Goal: Information Seeking & Learning: Learn about a topic

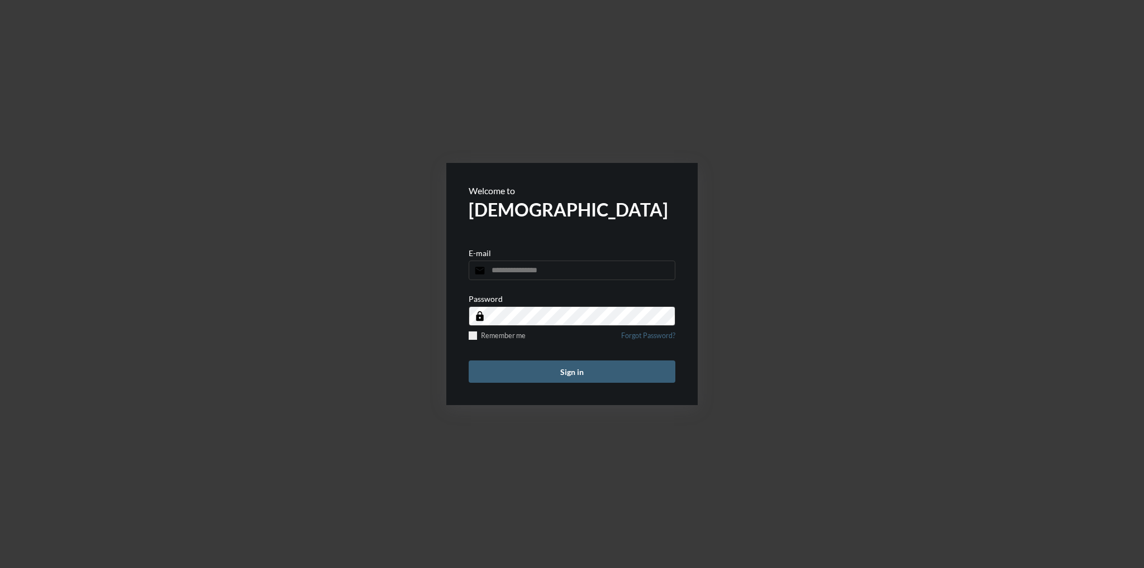
click at [523, 270] on input "email" at bounding box center [572, 271] width 207 height 20
type input "**********"
click at [469, 361] on button "Sign in" at bounding box center [572, 372] width 207 height 22
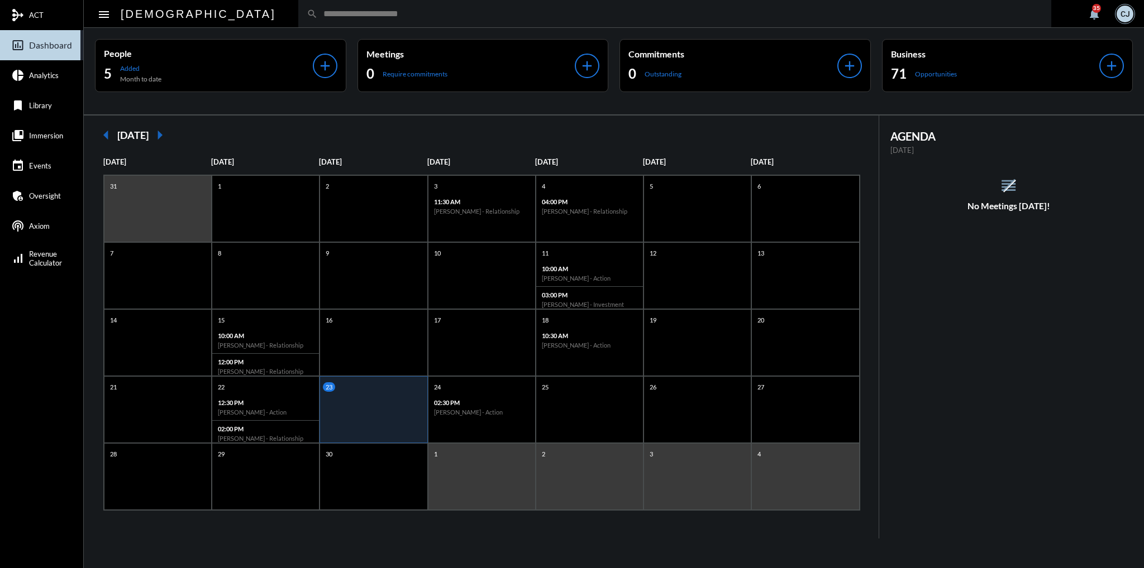
click at [318, 9] on input "text" at bounding box center [680, 13] width 725 height 9
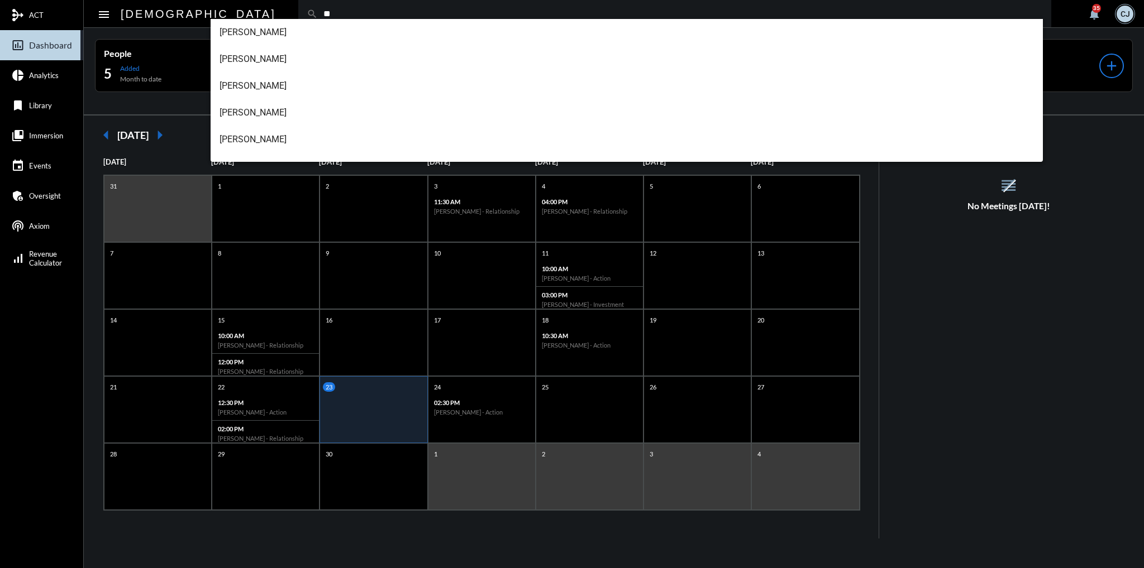
type input "**"
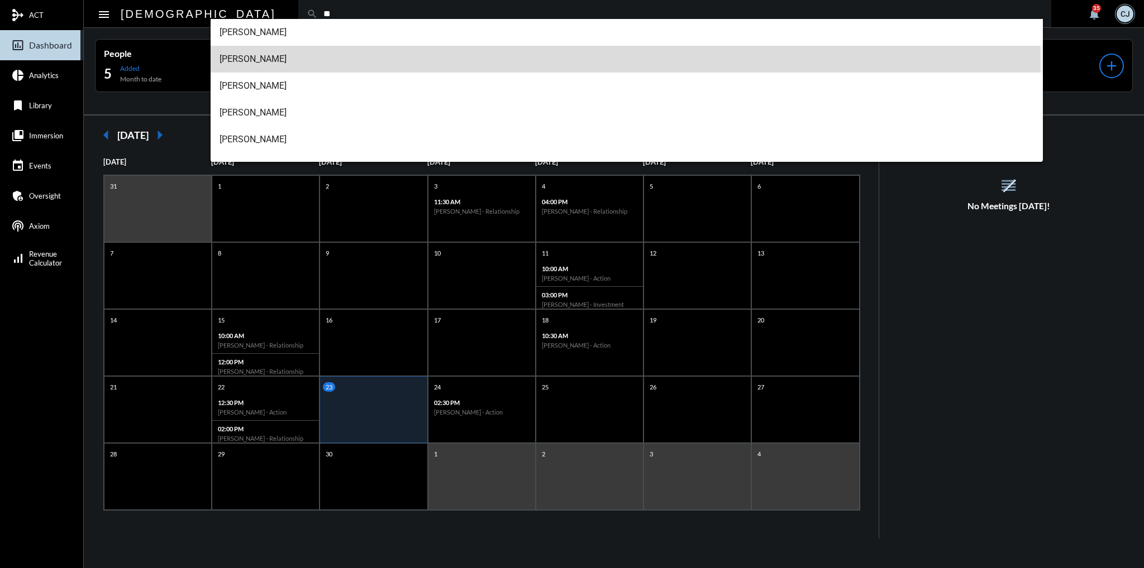
click at [276, 64] on span "[PERSON_NAME]" at bounding box center [626, 59] width 815 height 27
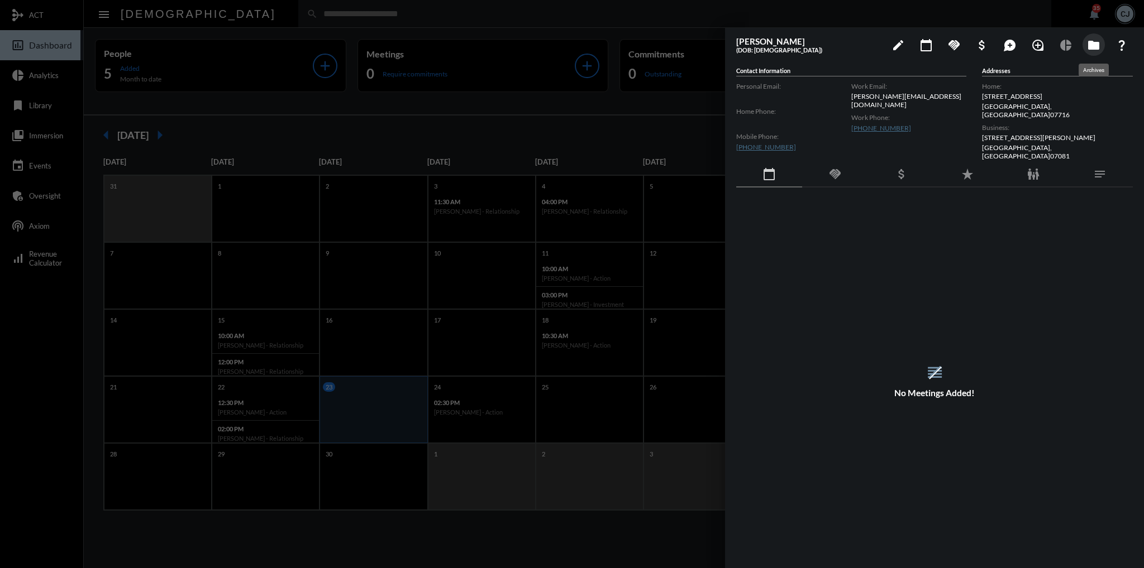
click at [1092, 45] on mat-icon "folder" at bounding box center [1093, 45] width 13 height 13
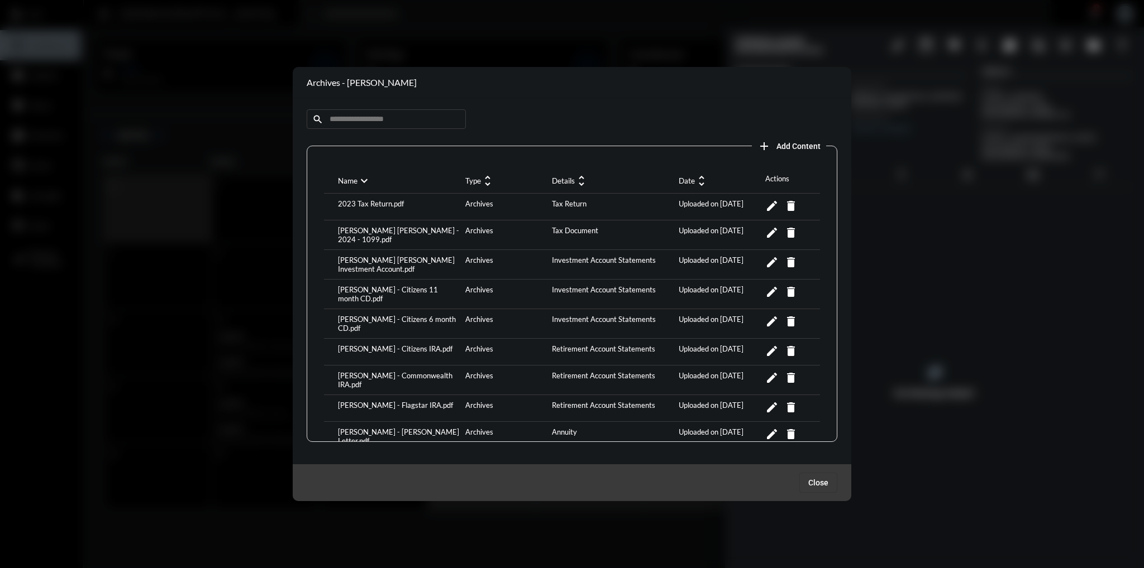
scroll to position [254, 0]
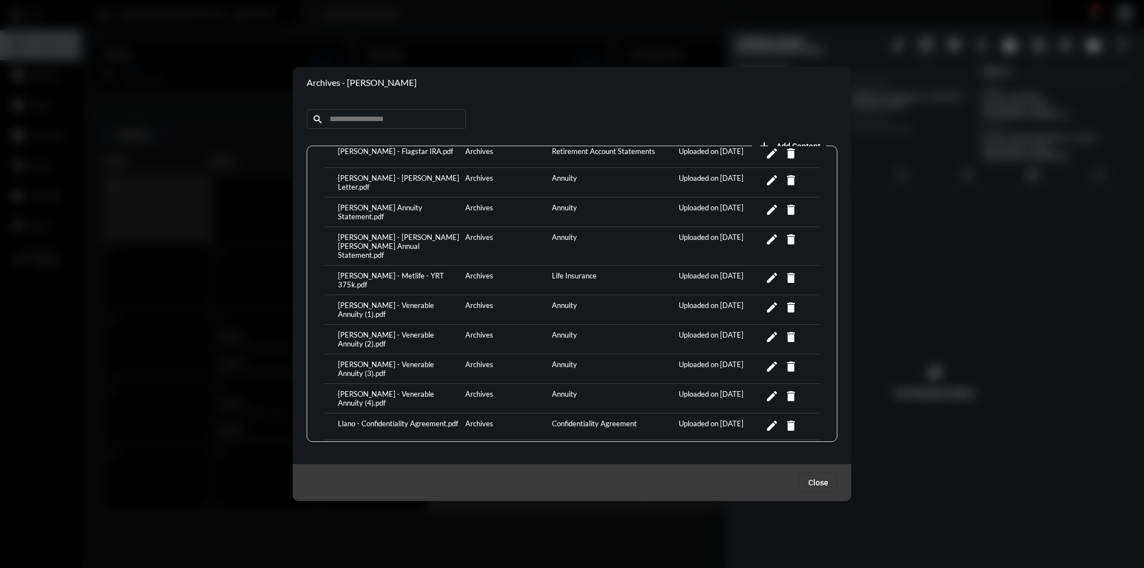
click at [431, 446] on div "Llano - Contact Information Form.pdf" at bounding box center [398, 453] width 127 height 15
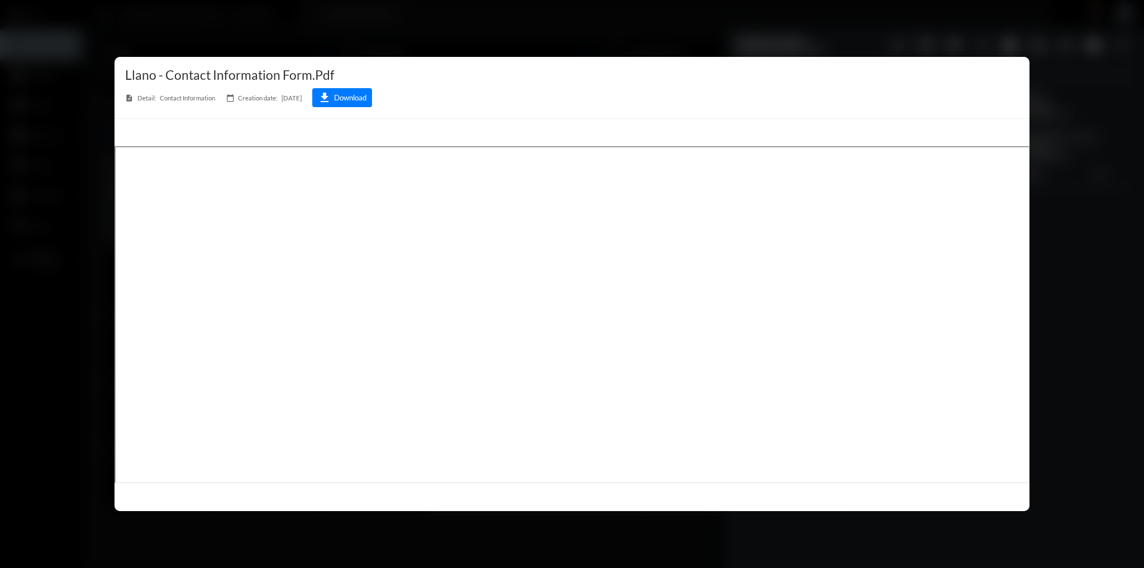
click at [1106, 219] on div at bounding box center [572, 284] width 1144 height 568
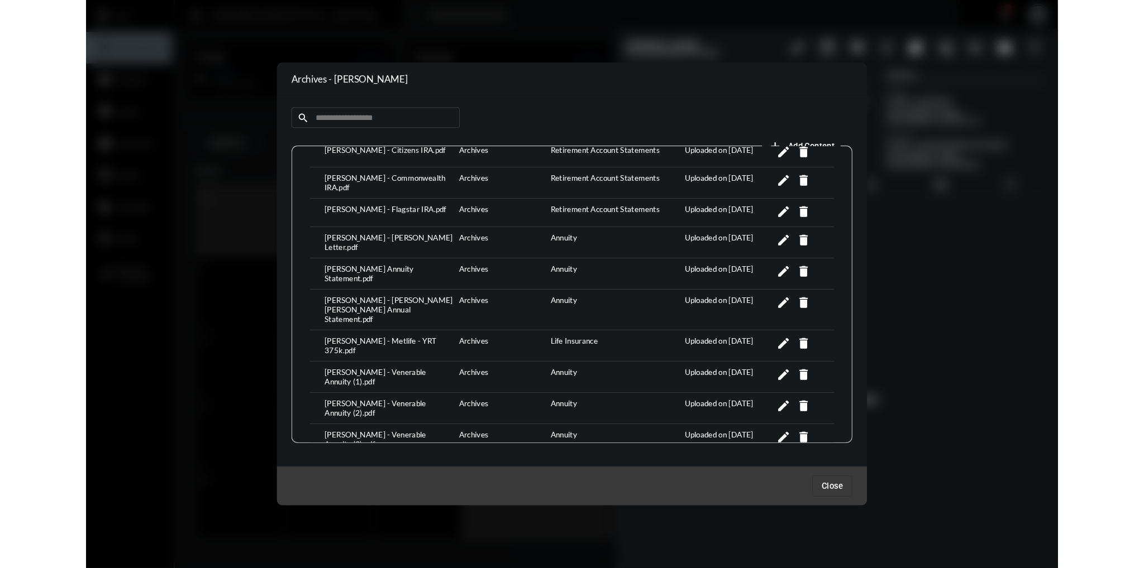
scroll to position [199, 0]
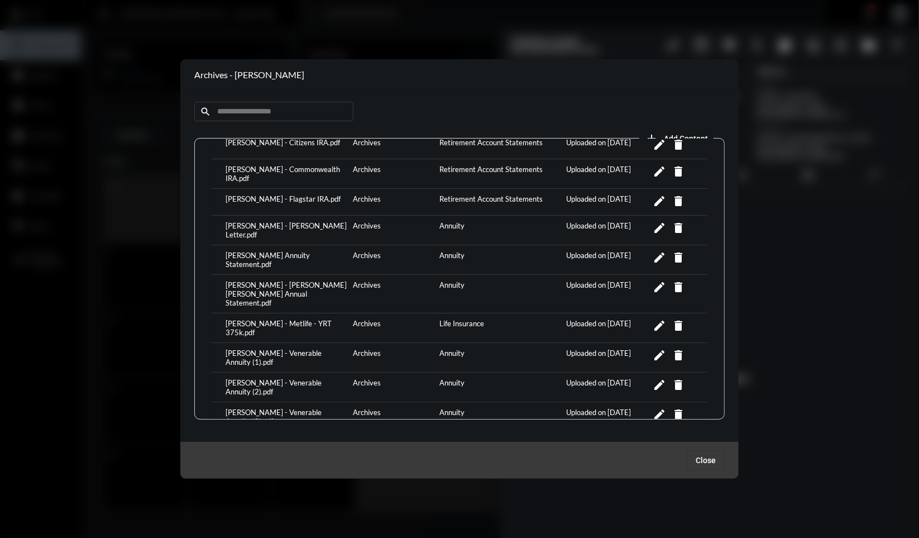
click at [304, 319] on div "[PERSON_NAME] - Metlife - YRT 375k.pdf" at bounding box center [286, 328] width 127 height 18
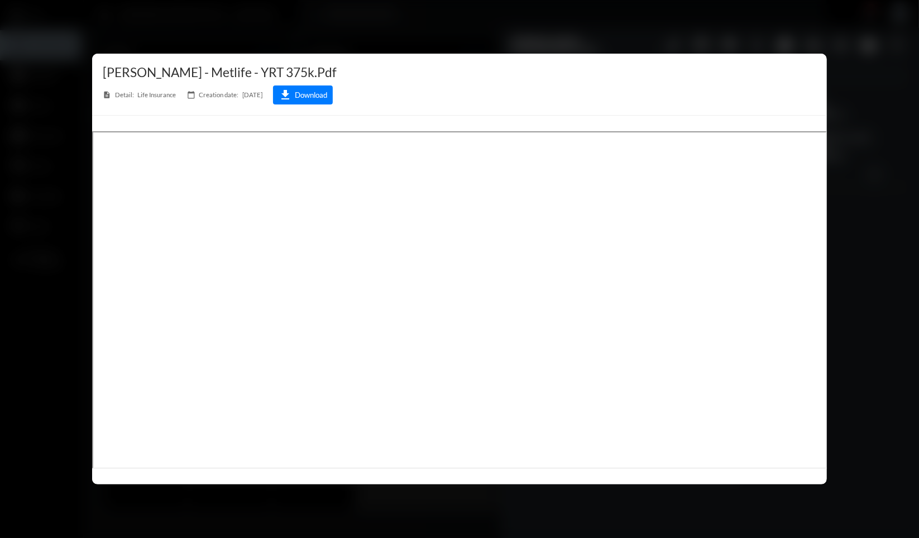
click at [319, 98] on button "download Download" at bounding box center [303, 94] width 60 height 19
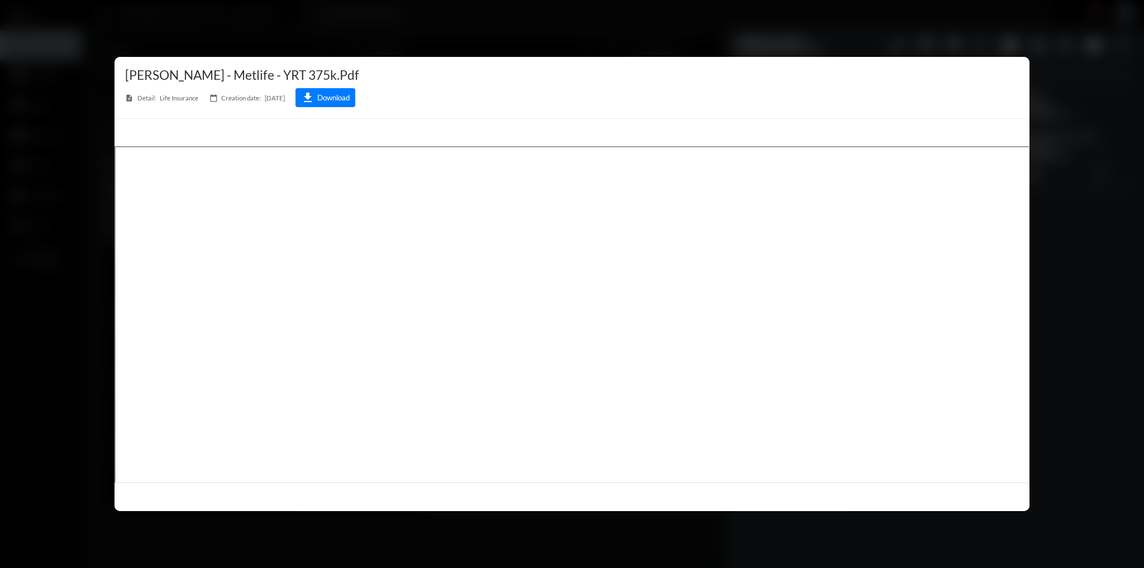
click at [1136, 286] on div at bounding box center [572, 284] width 1144 height 568
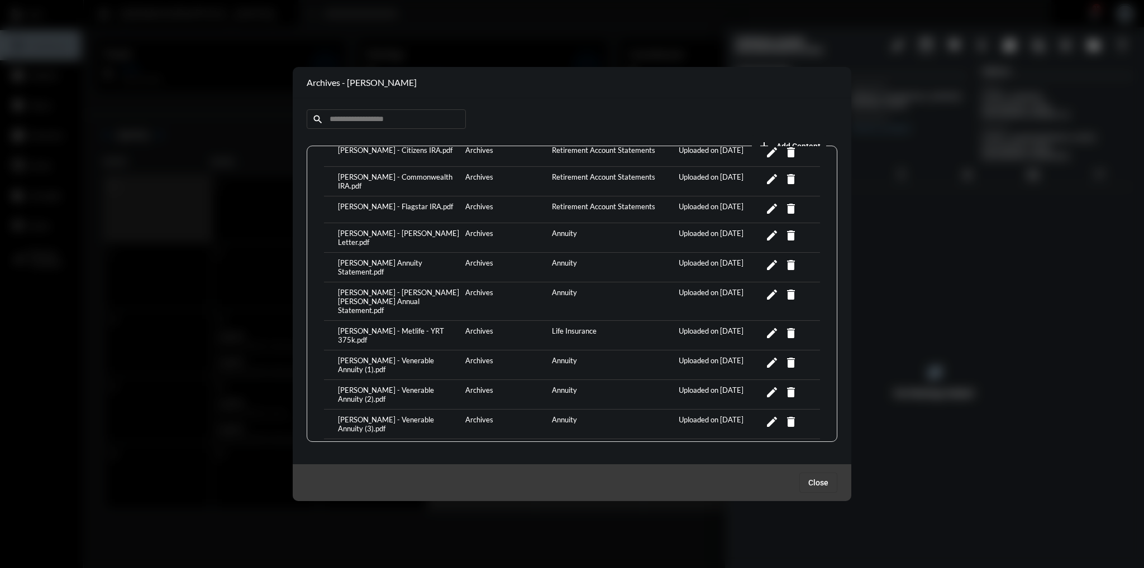
click at [413, 327] on div "[PERSON_NAME] - Metlife - YRT 375k.pdf" at bounding box center [398, 336] width 127 height 18
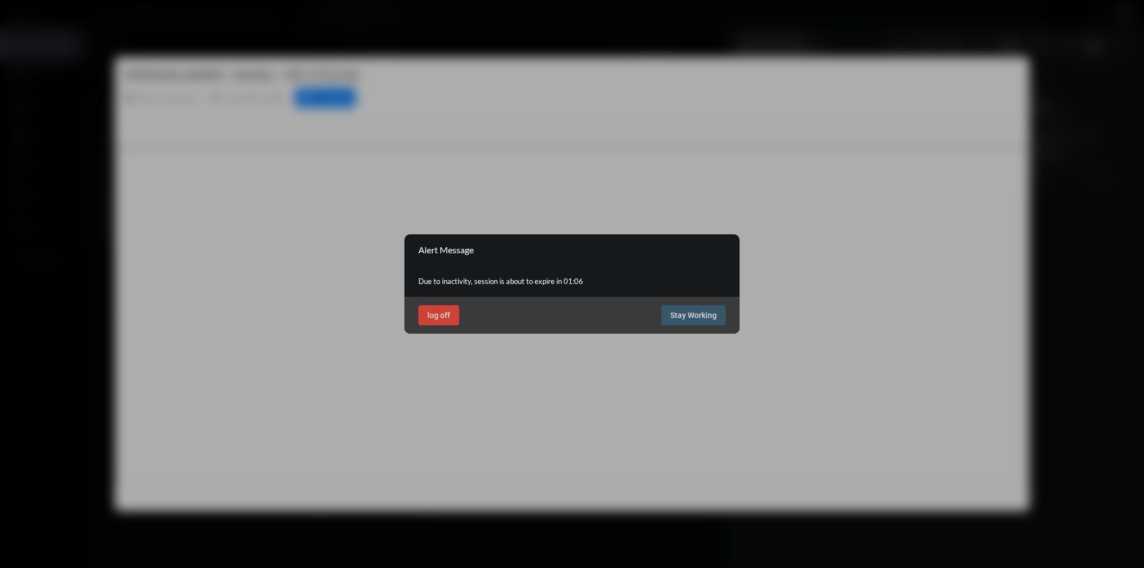
click at [692, 317] on span "Stay Working" at bounding box center [693, 315] width 46 height 9
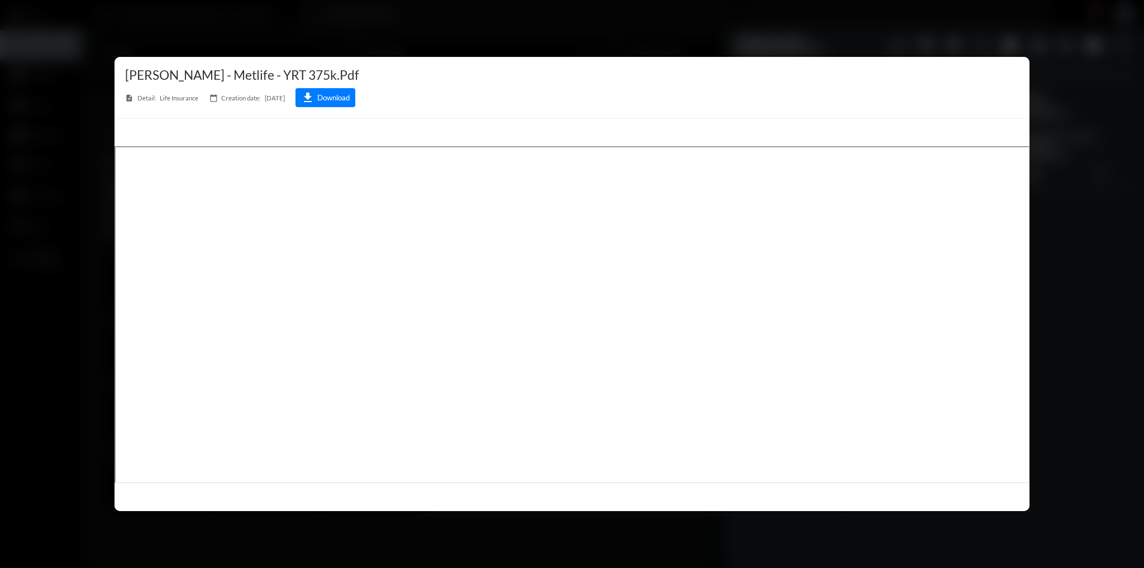
click at [1071, 289] on div at bounding box center [572, 284] width 1144 height 568
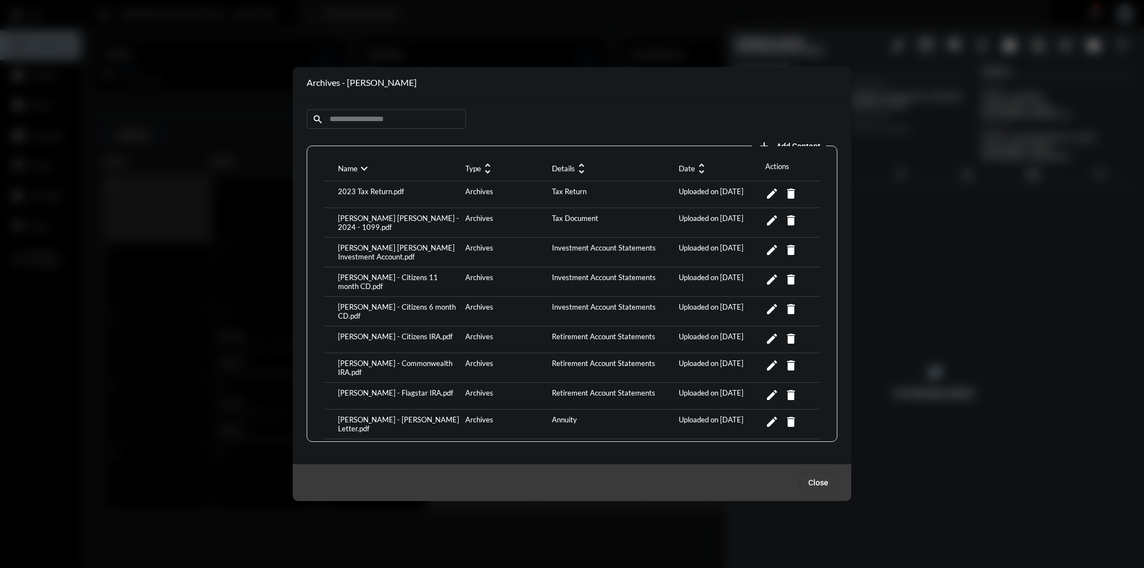
scroll to position [0, 0]
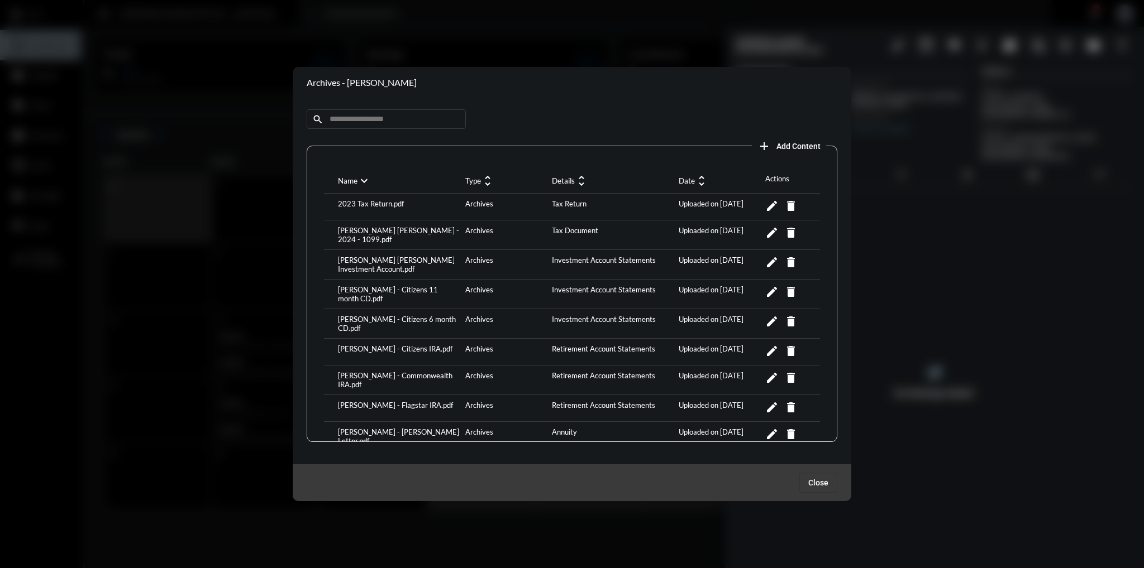
click at [419, 260] on div "[PERSON_NAME] [PERSON_NAME] Investment Account.pdf" at bounding box center [398, 265] width 127 height 18
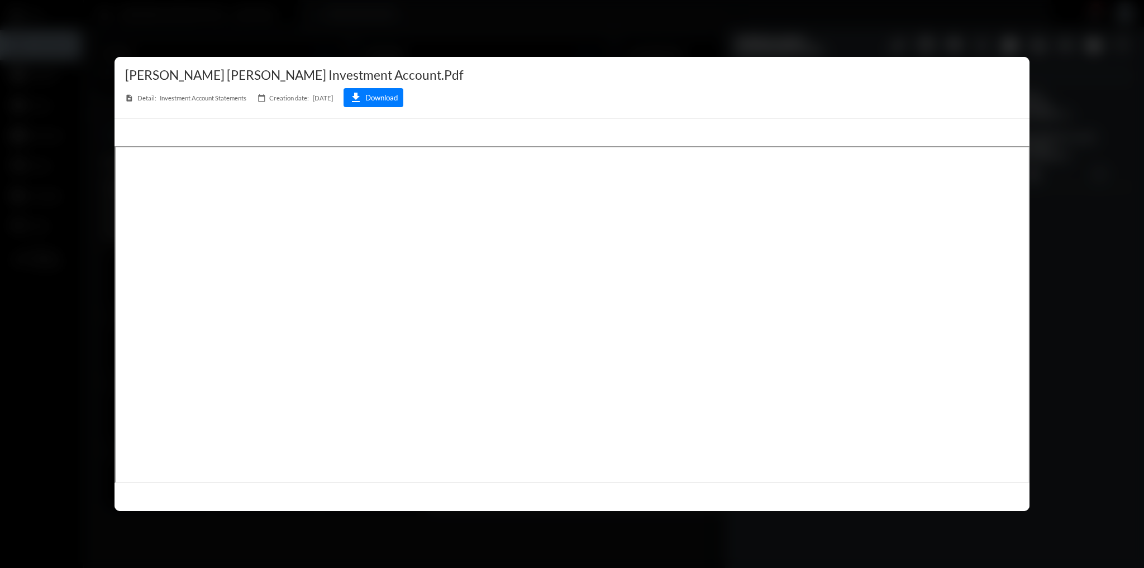
click at [1057, 101] on div at bounding box center [572, 284] width 1144 height 568
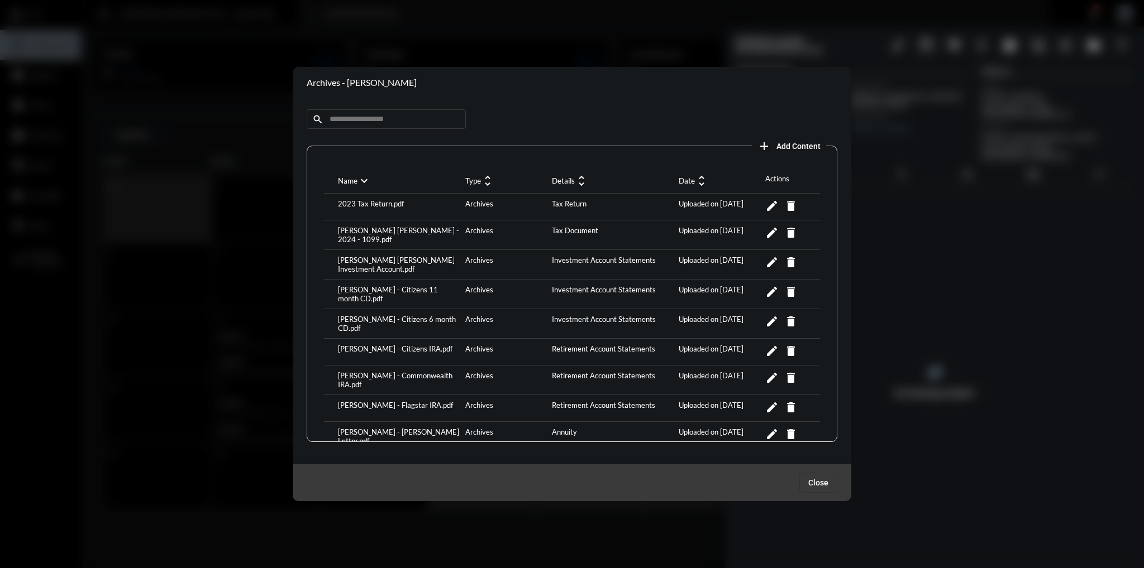
click at [400, 289] on div "[PERSON_NAME] - Citizens 11 month CD.pdf" at bounding box center [398, 294] width 127 height 18
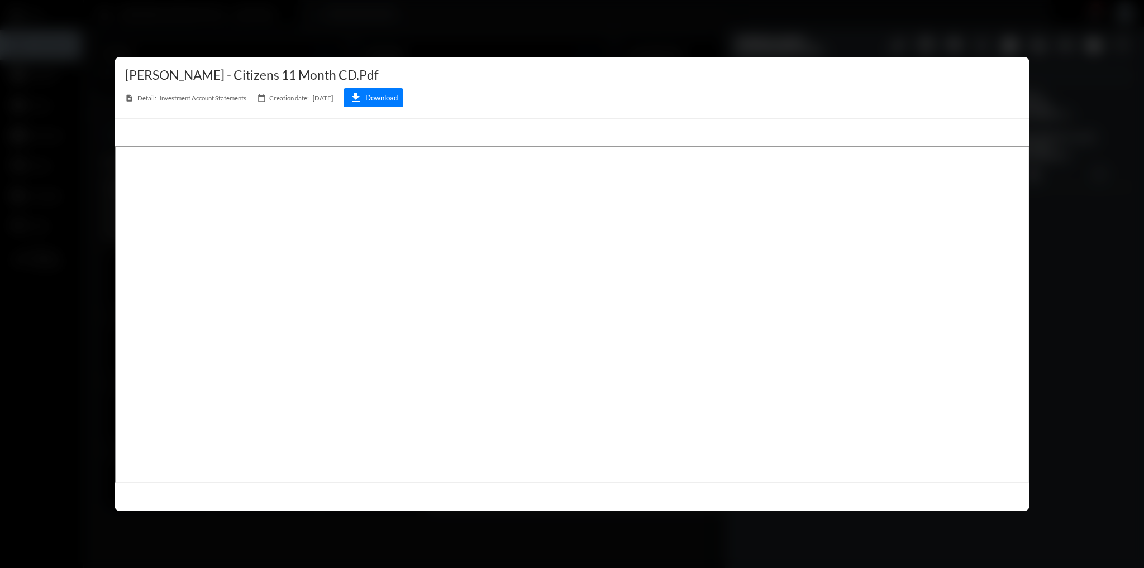
click at [1070, 285] on div at bounding box center [572, 284] width 1144 height 568
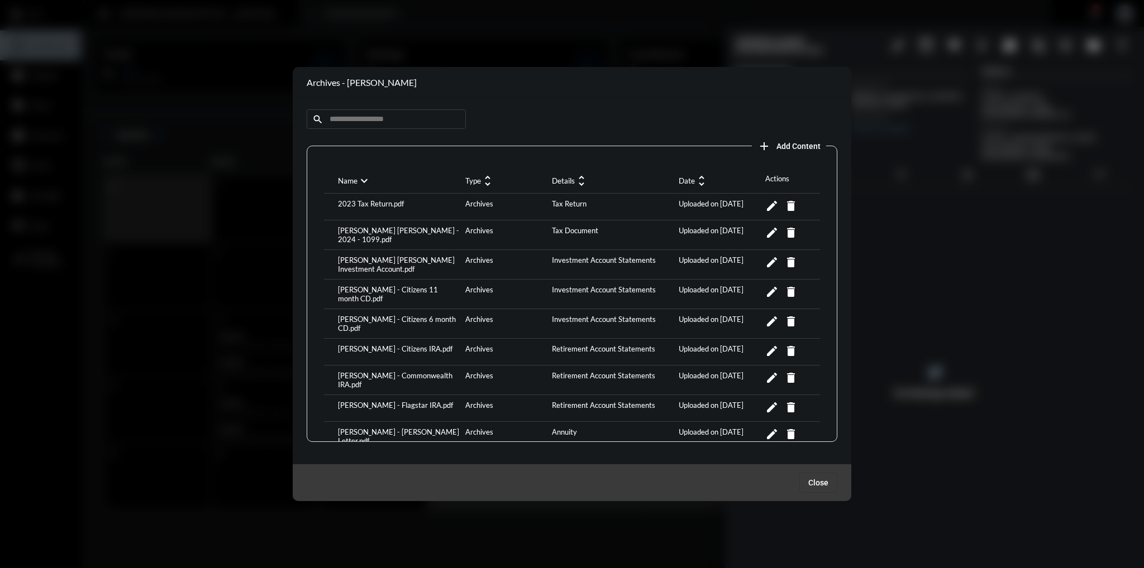
click at [431, 315] on div "[PERSON_NAME] - Citizens 6 month CD.pdf" at bounding box center [398, 324] width 127 height 18
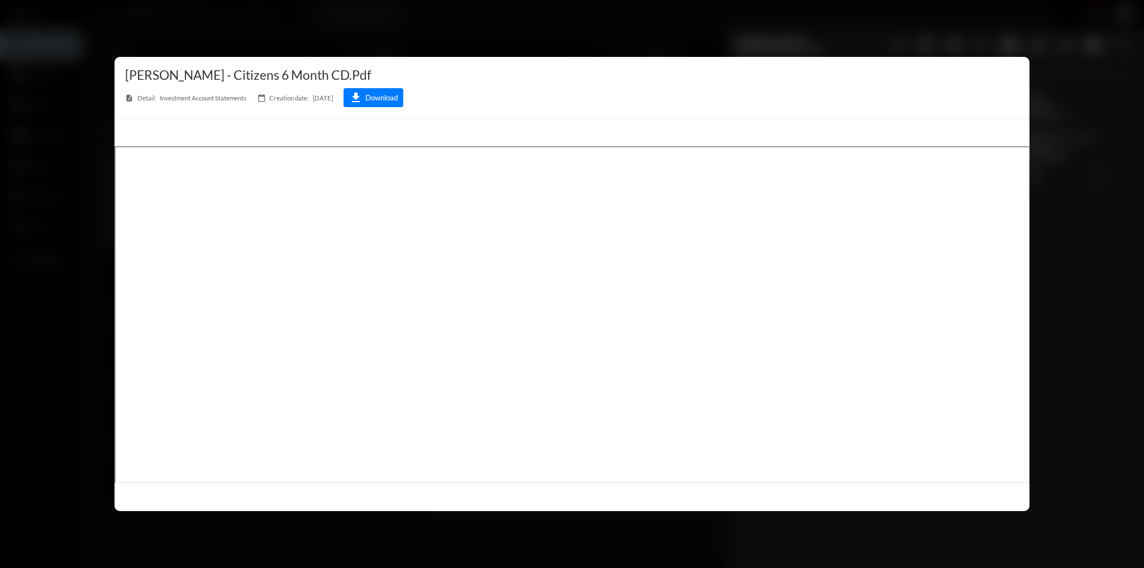
click at [1081, 125] on div at bounding box center [572, 284] width 1144 height 568
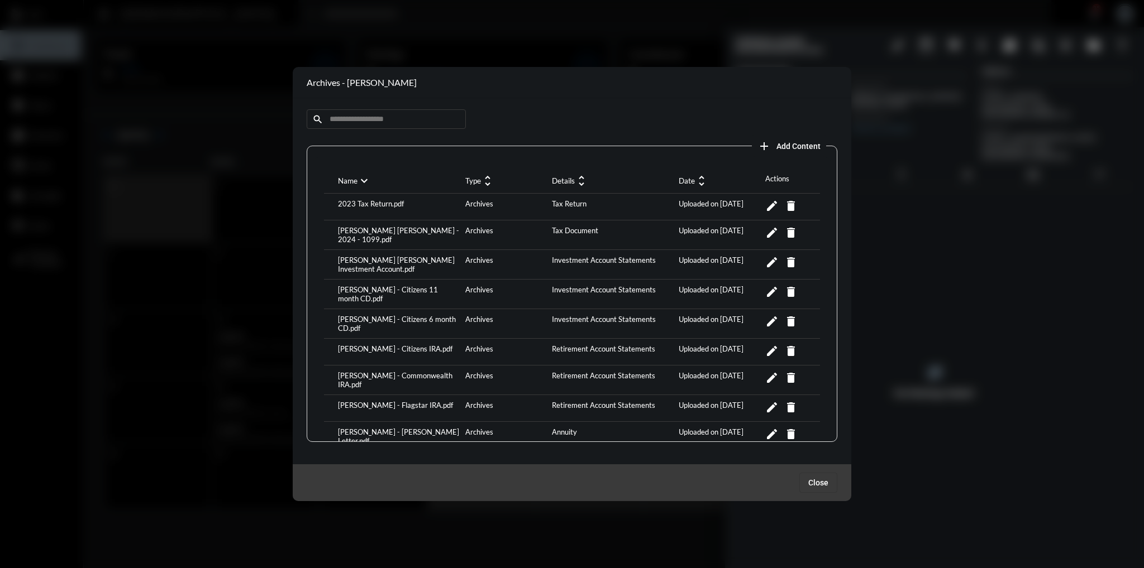
click at [411, 345] on div "[PERSON_NAME] - Citizens IRA.pdf" at bounding box center [398, 352] width 127 height 15
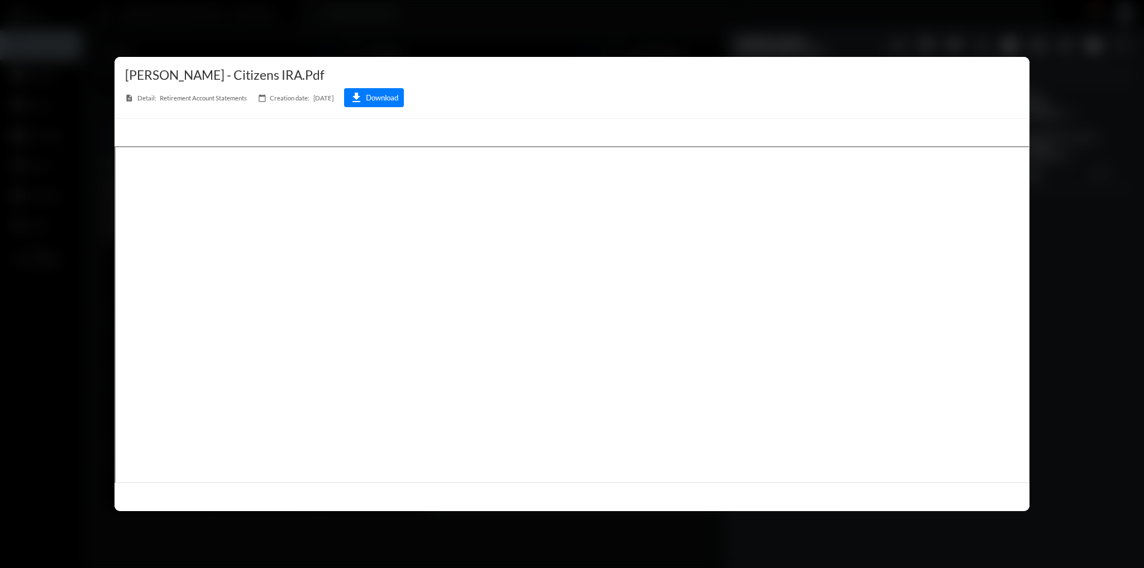
click at [1065, 293] on div at bounding box center [572, 284] width 1144 height 568
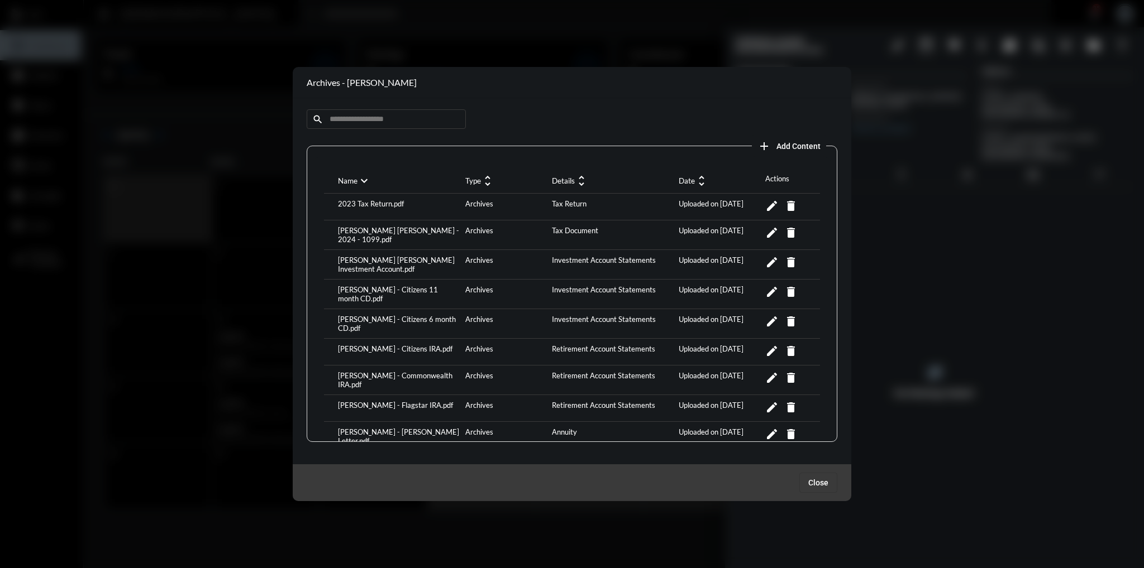
click at [433, 286] on div "[PERSON_NAME] - Citizens 11 month CD.pdf" at bounding box center [398, 294] width 127 height 18
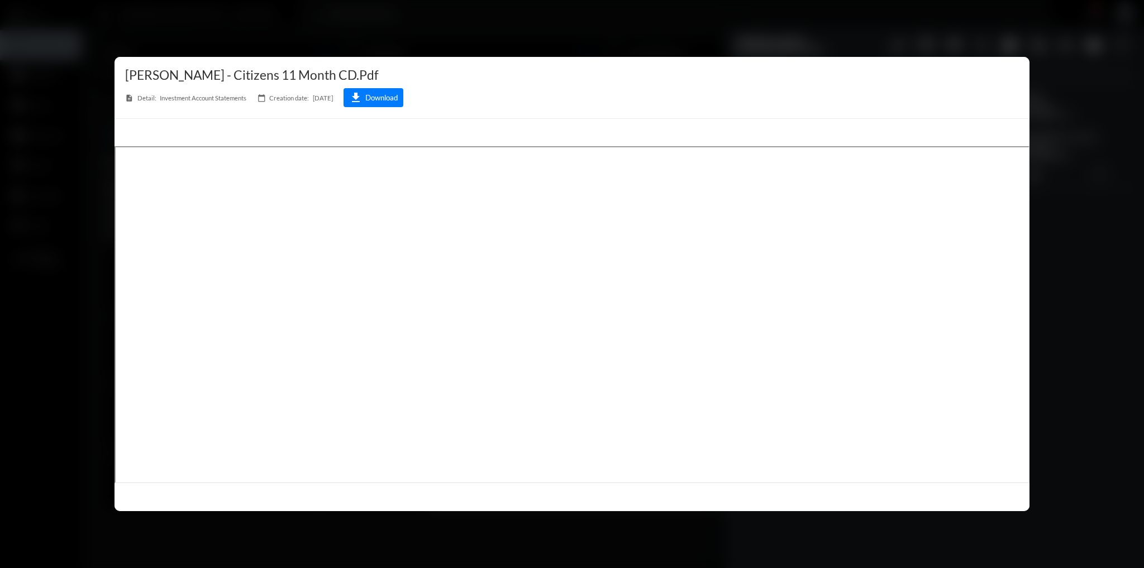
click at [1092, 237] on div at bounding box center [572, 284] width 1144 height 568
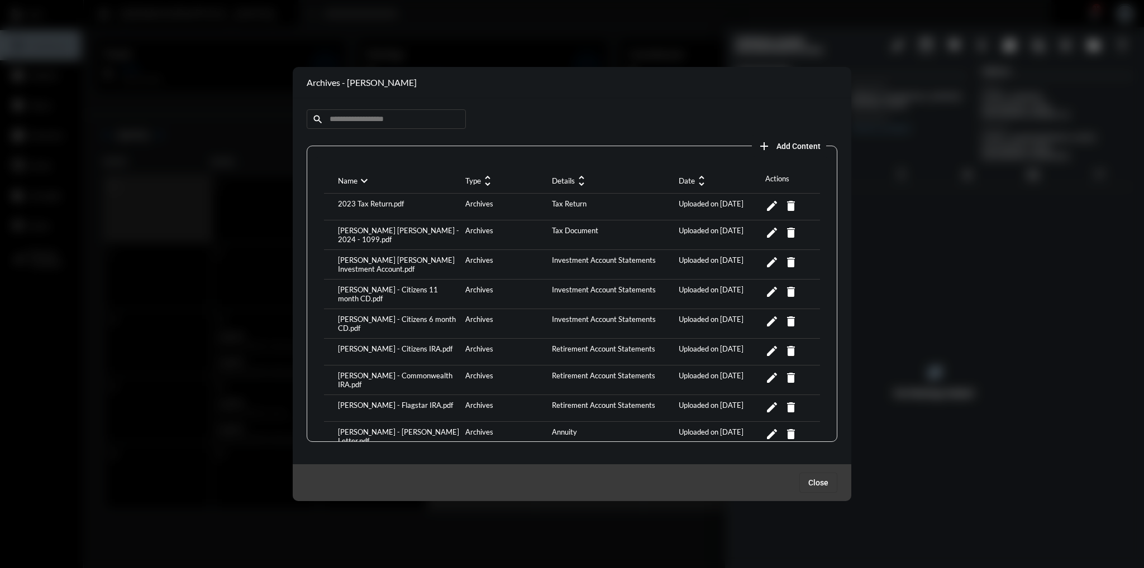
click at [402, 345] on div "[PERSON_NAME] - Citizens IRA.pdf" at bounding box center [398, 352] width 127 height 15
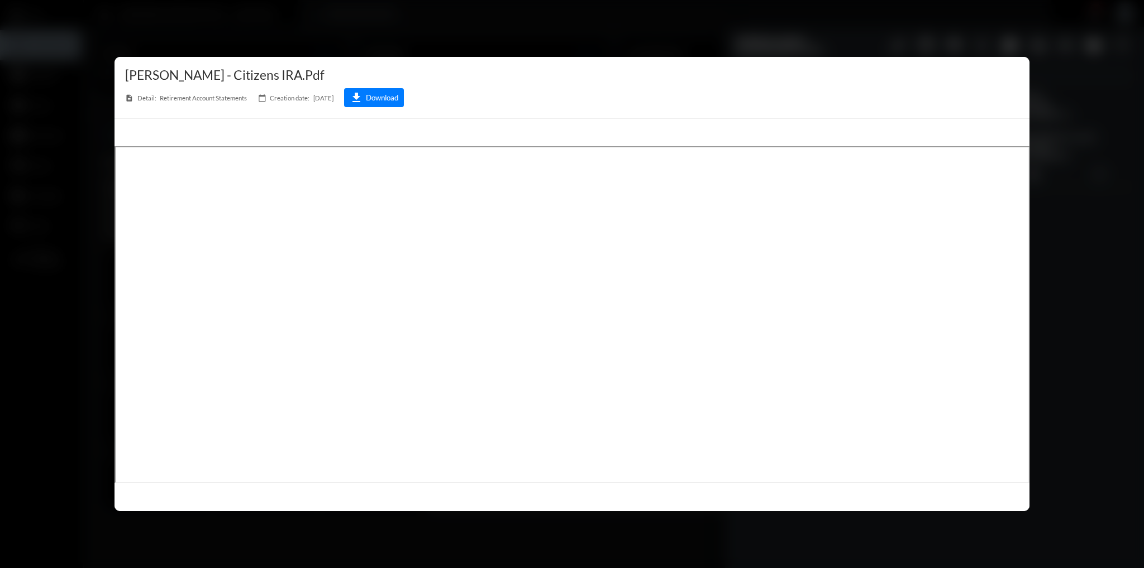
click at [1054, 312] on div at bounding box center [572, 284] width 1144 height 568
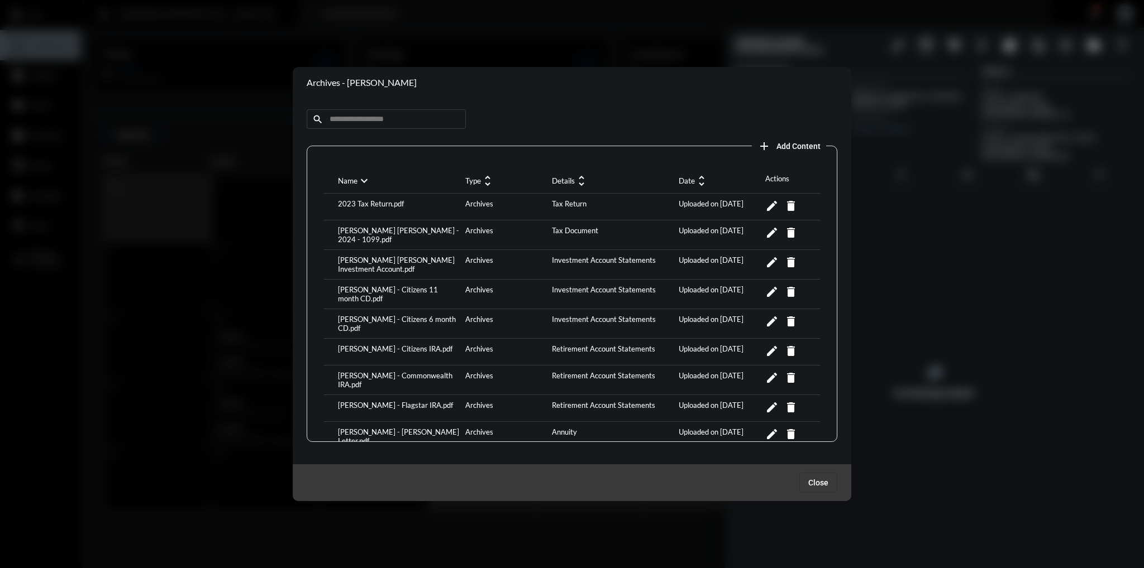
click at [431, 293] on div "[PERSON_NAME] - Citizens 11 month CD.pdf" at bounding box center [398, 294] width 127 height 18
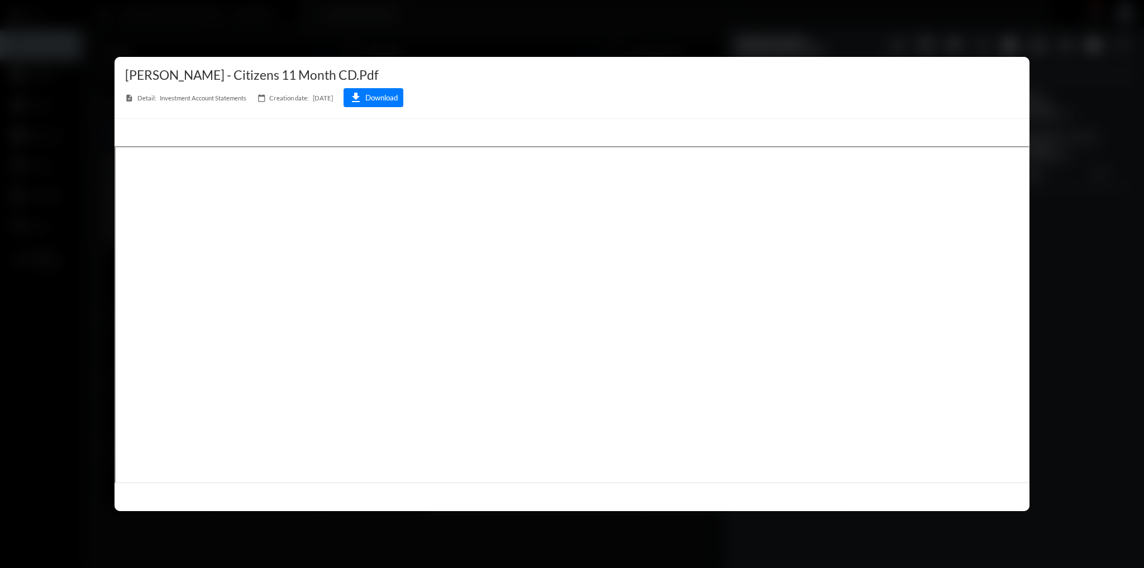
click at [1086, 326] on div at bounding box center [572, 284] width 1144 height 568
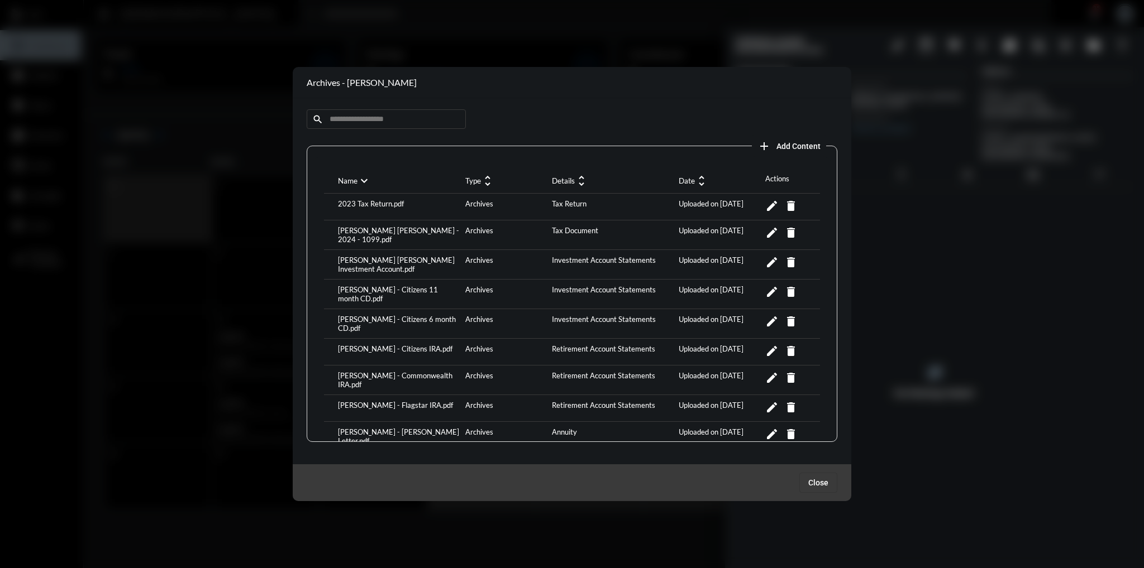
click at [400, 345] on div "[PERSON_NAME] - Citizens IRA.pdf" at bounding box center [398, 352] width 127 height 15
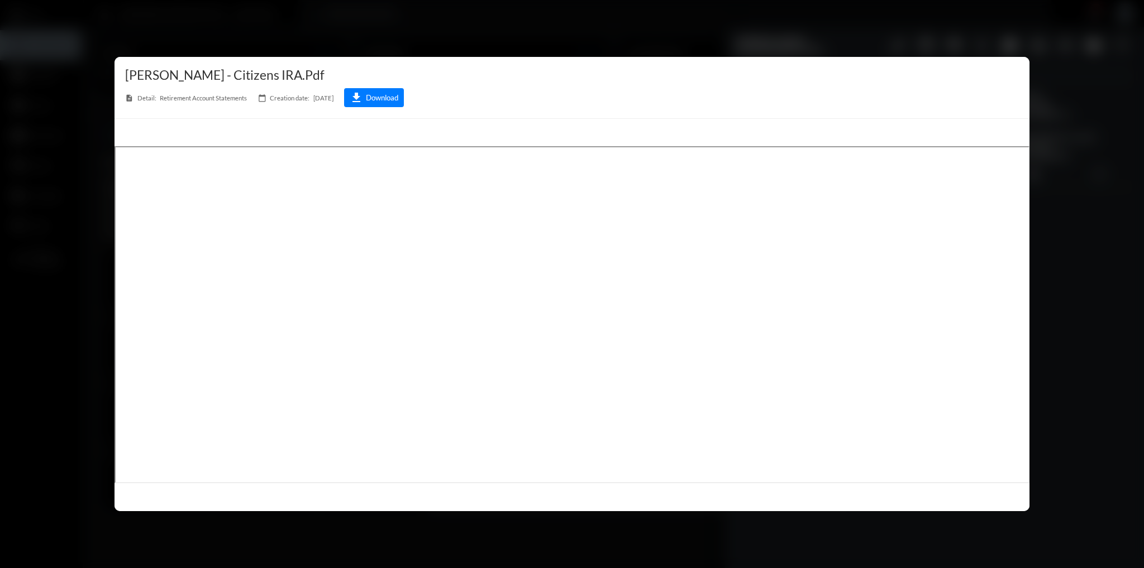
click at [1081, 364] on div at bounding box center [572, 284] width 1144 height 568
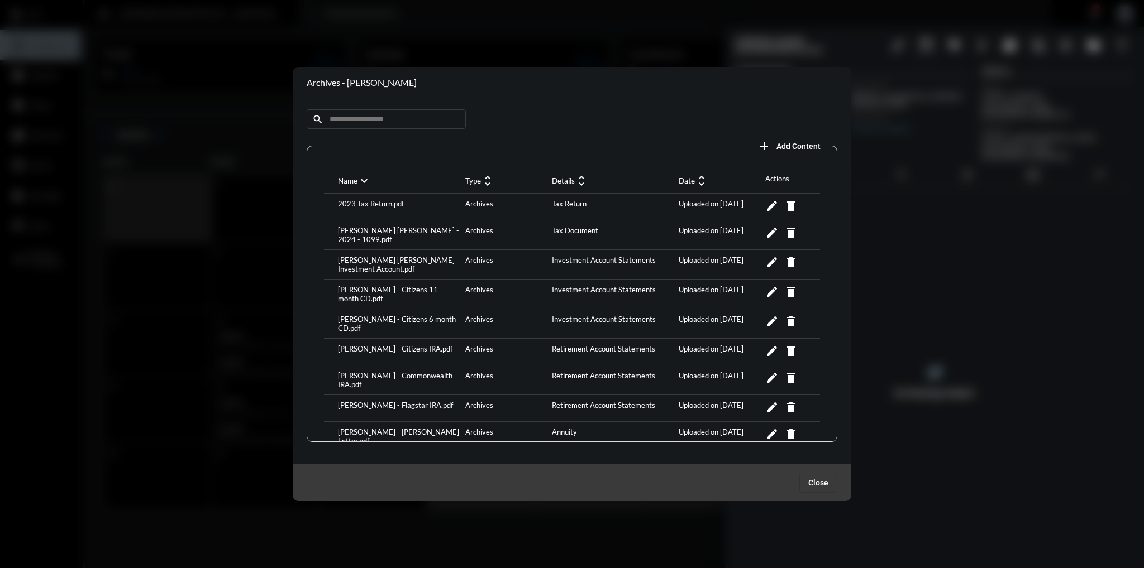
click at [393, 345] on div "[PERSON_NAME] - Citizens IRA.pdf" at bounding box center [398, 352] width 127 height 15
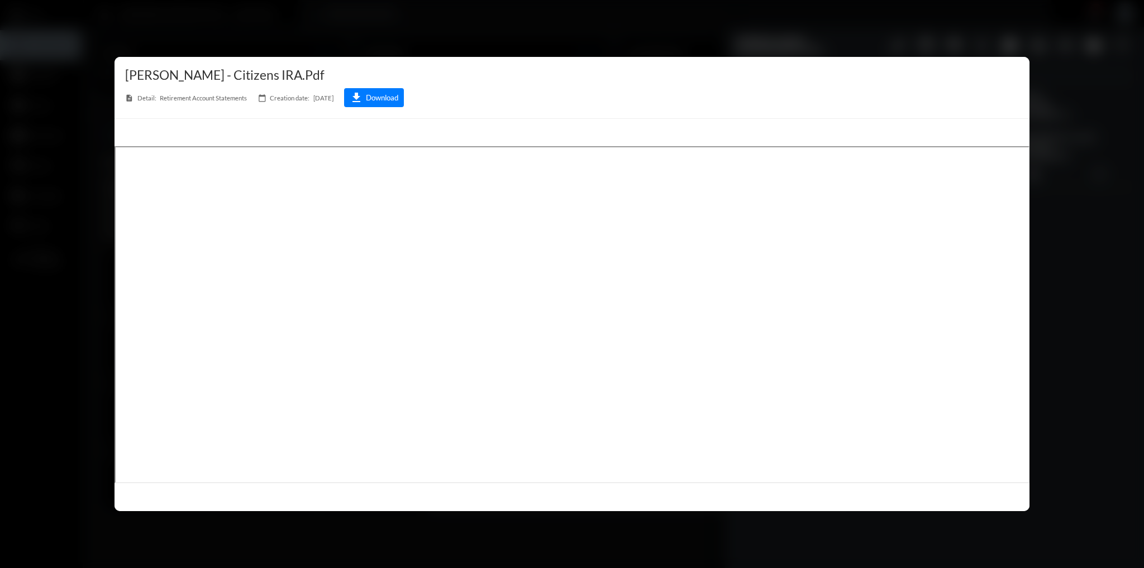
click at [1092, 368] on div at bounding box center [572, 284] width 1144 height 568
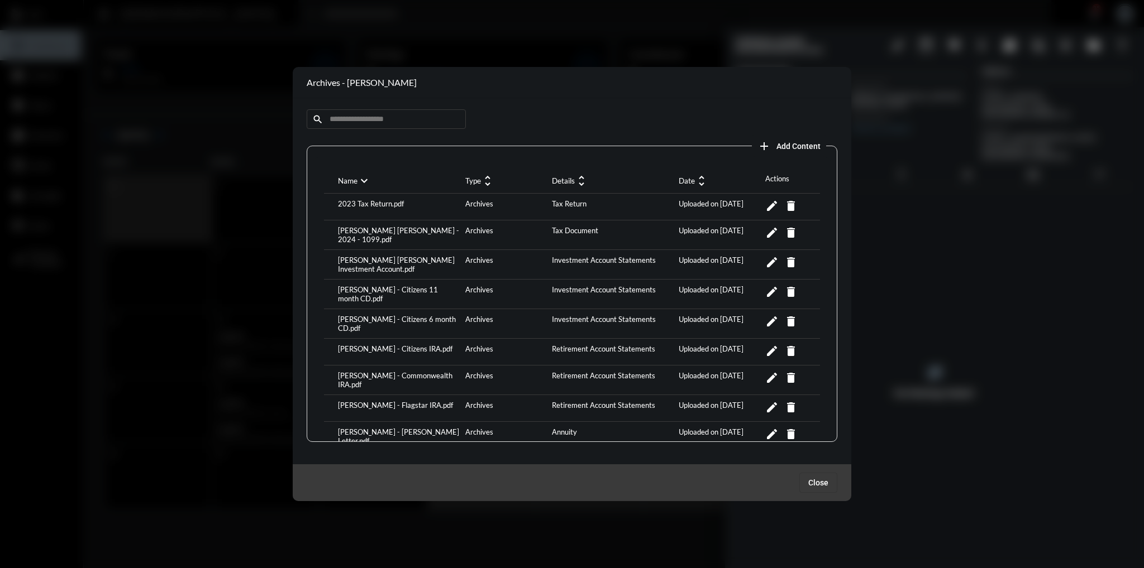
click at [411, 286] on div "[PERSON_NAME] - Citizens 11 month CD.pdf" at bounding box center [398, 294] width 127 height 18
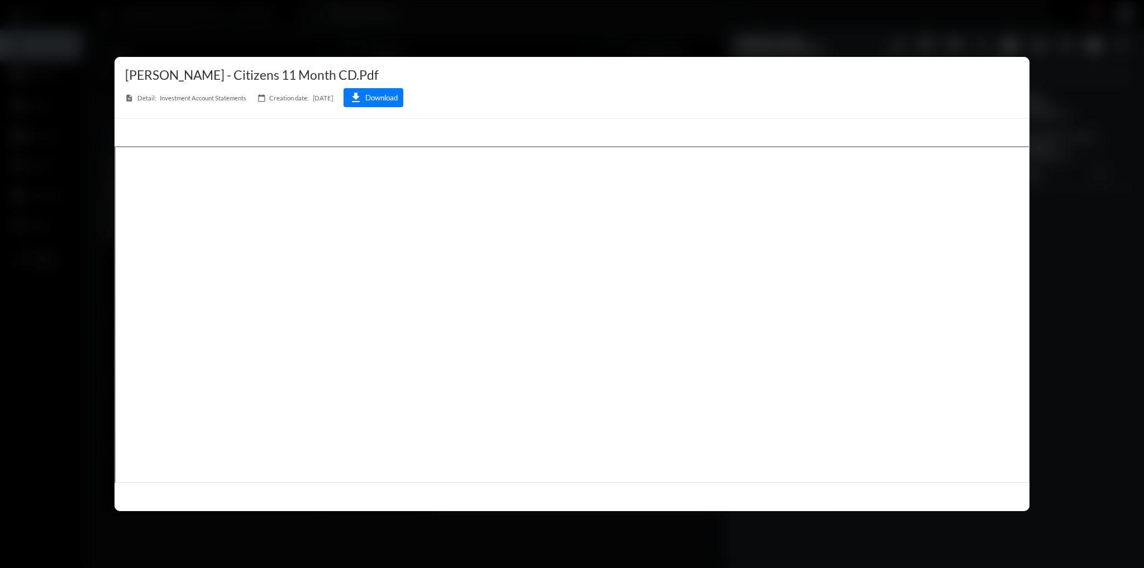
click at [1100, 431] on div at bounding box center [572, 284] width 1144 height 568
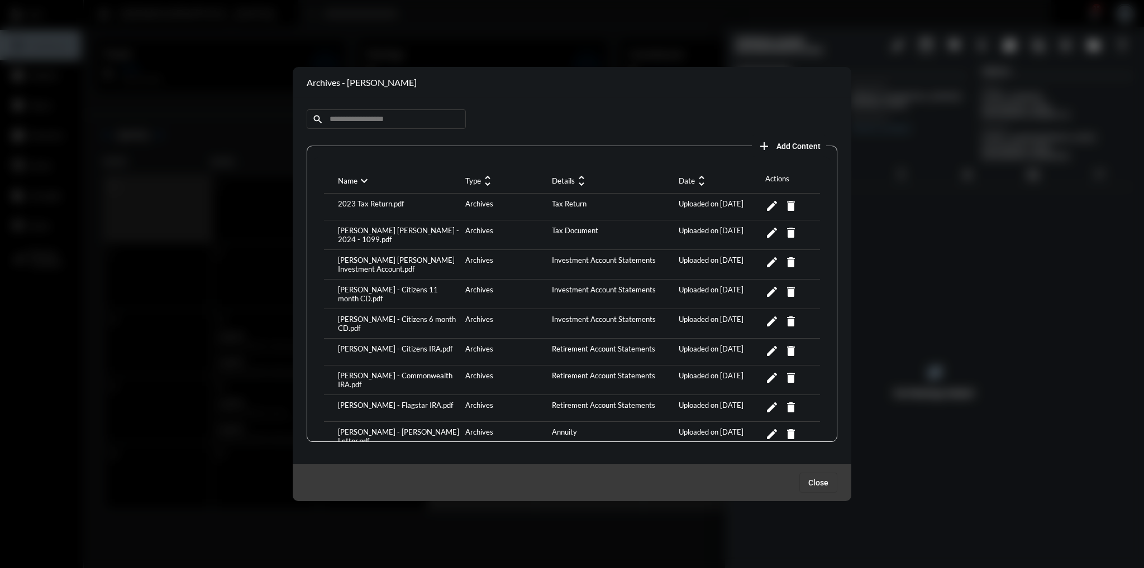
click at [427, 371] on div "[PERSON_NAME] - Commonwealth IRA.pdf" at bounding box center [398, 380] width 127 height 18
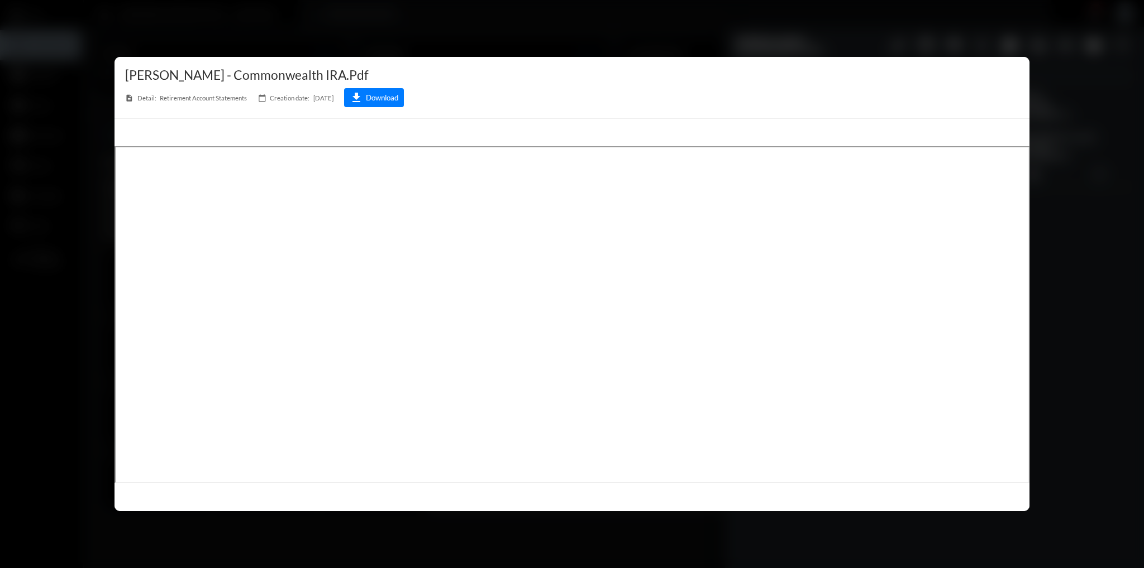
click at [1099, 79] on div at bounding box center [572, 284] width 1144 height 568
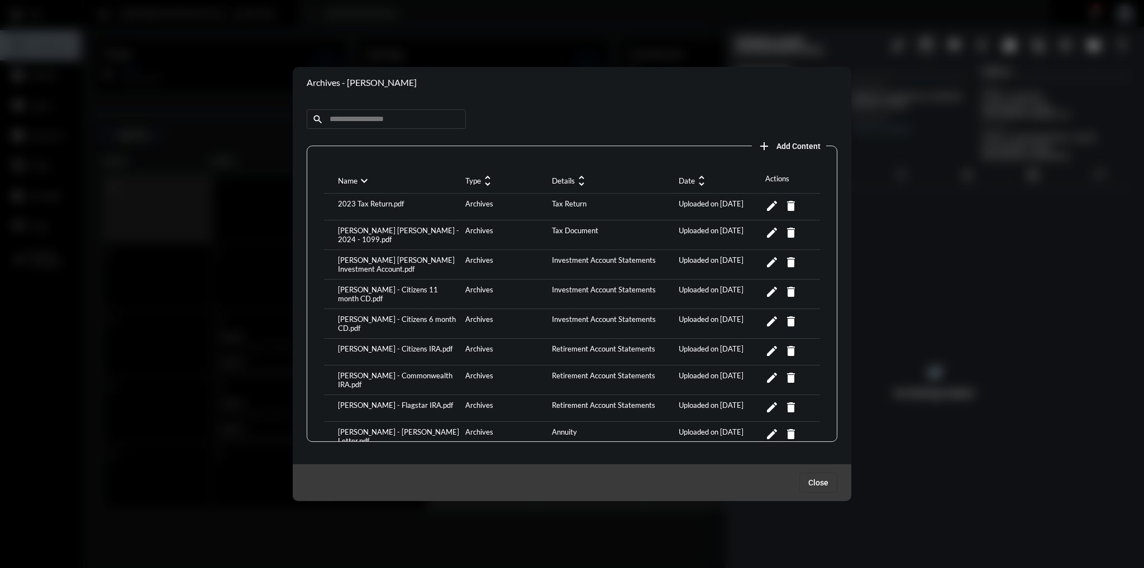
click at [386, 401] on div "[PERSON_NAME] - Flagstar IRA.pdf" at bounding box center [398, 408] width 127 height 15
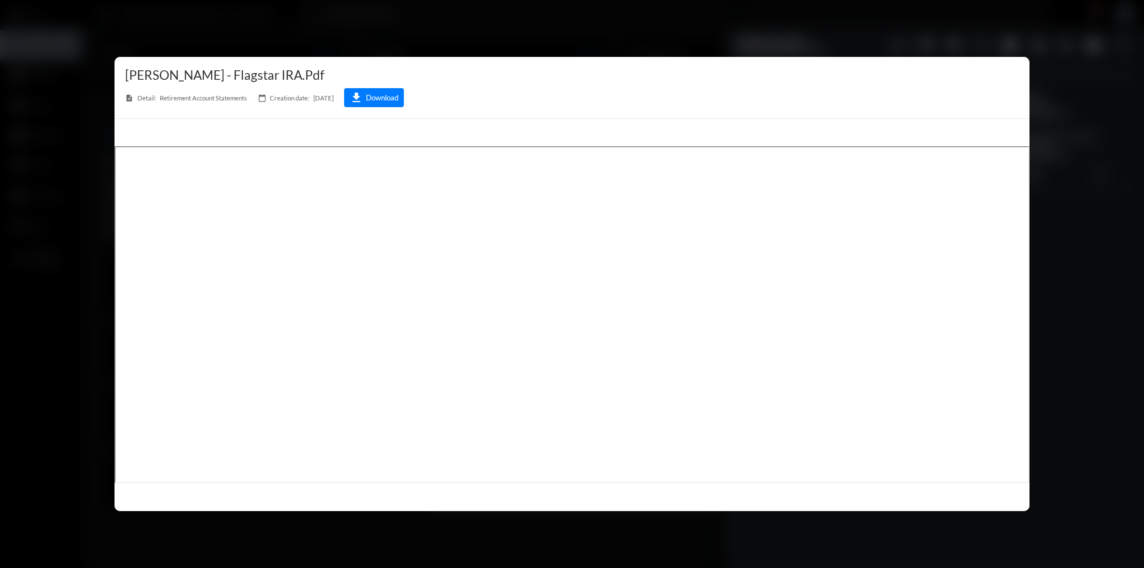
click at [1100, 382] on div at bounding box center [572, 284] width 1144 height 568
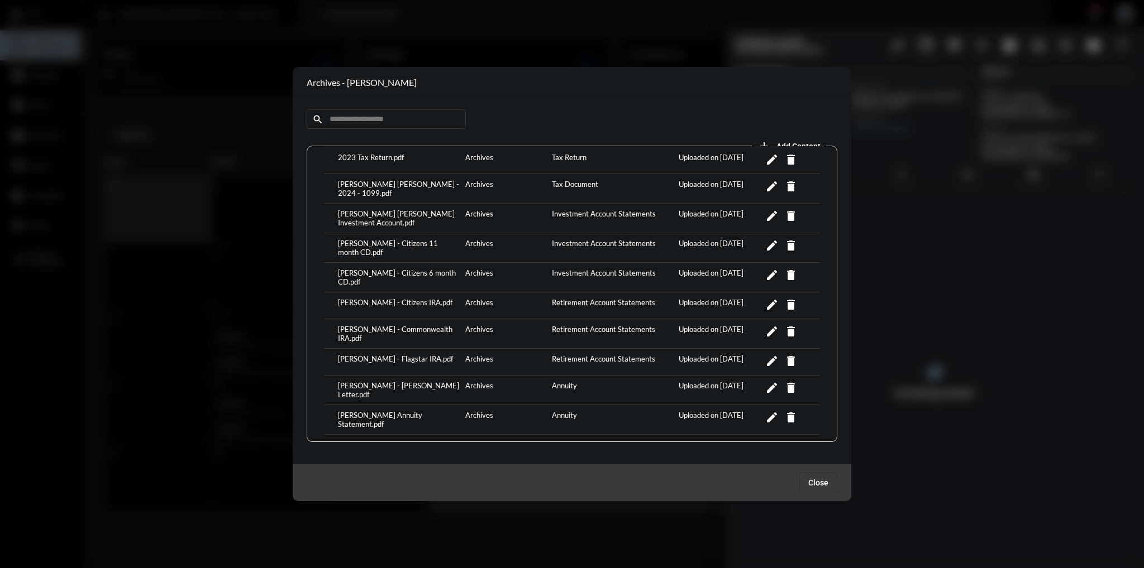
scroll to position [47, 0]
click at [422, 381] on div "[PERSON_NAME] - [PERSON_NAME] Letter.pdf" at bounding box center [398, 390] width 127 height 18
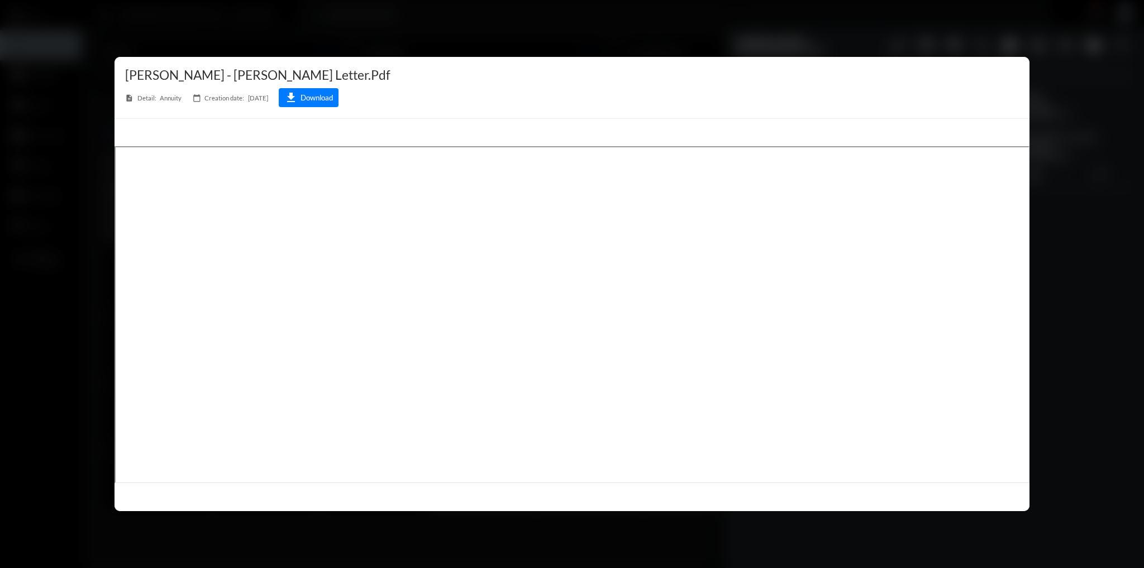
click at [1110, 345] on div at bounding box center [572, 284] width 1144 height 568
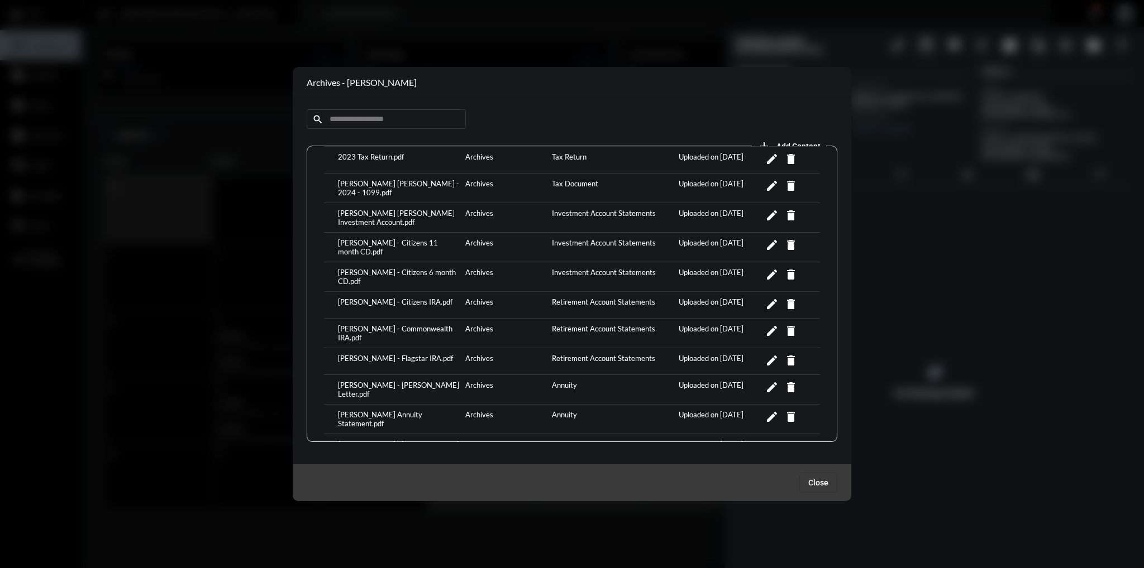
click at [406, 410] on div "[PERSON_NAME] Annuity Statement.pdf" at bounding box center [398, 419] width 127 height 18
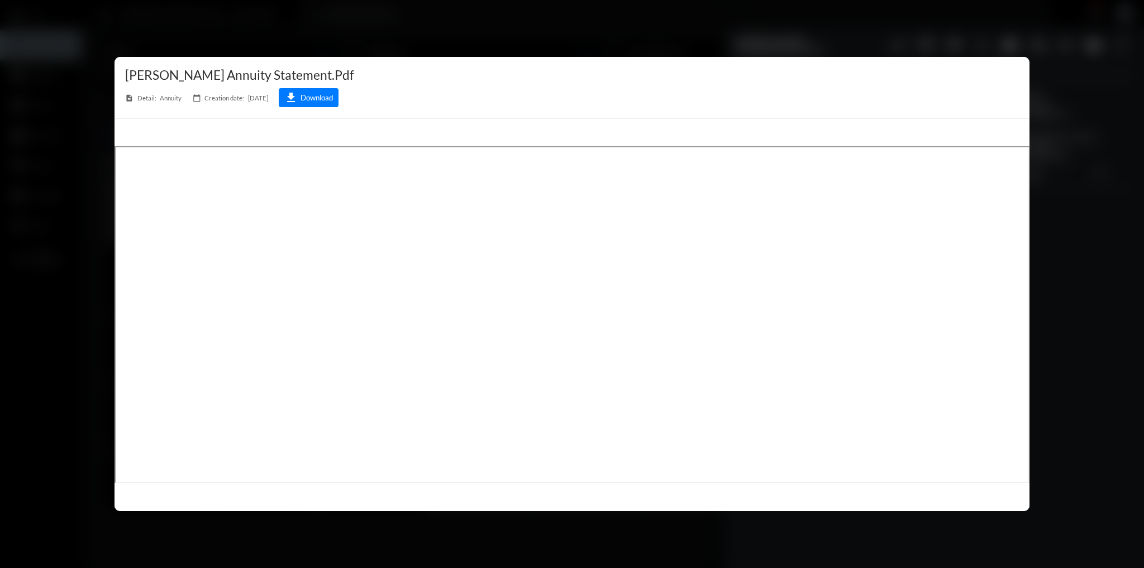
click at [1072, 310] on div at bounding box center [572, 284] width 1144 height 568
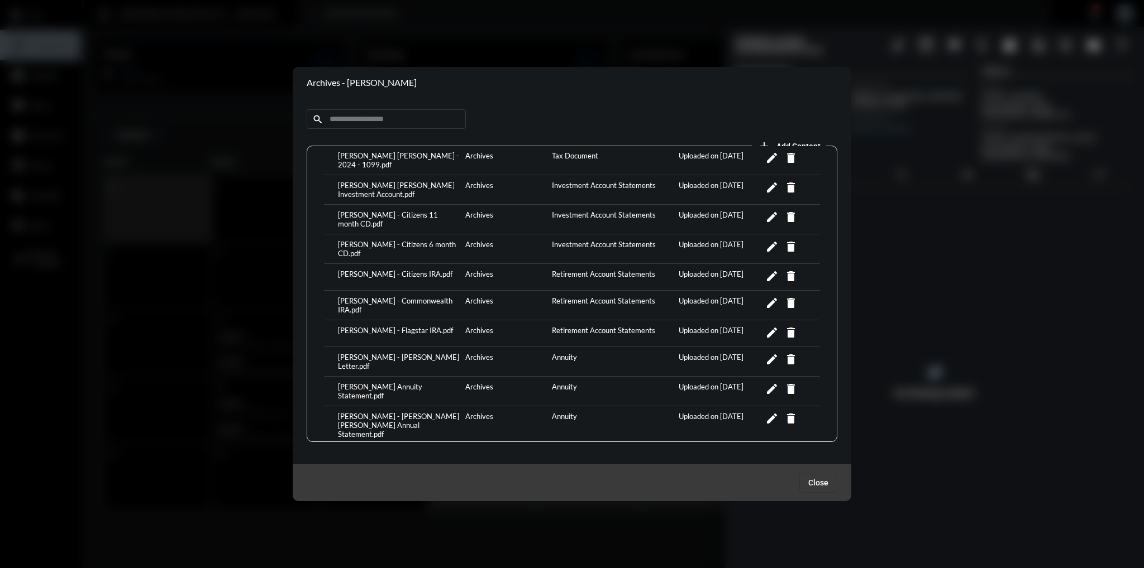
scroll to position [78, 0]
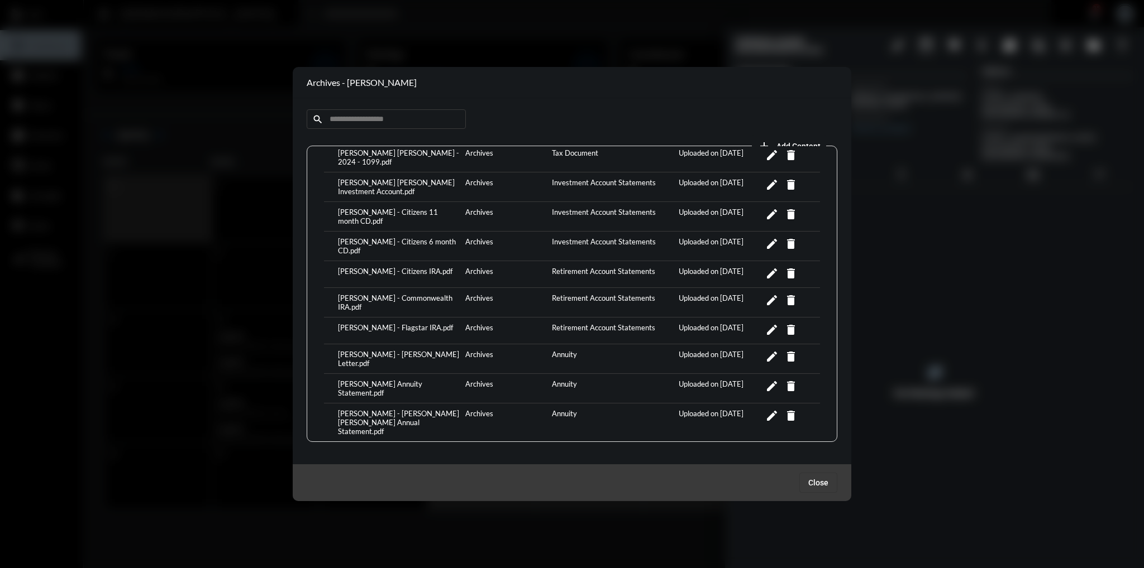
click at [422, 409] on div "[PERSON_NAME] - [PERSON_NAME] [PERSON_NAME] Annual Statement.pdf" at bounding box center [398, 422] width 127 height 27
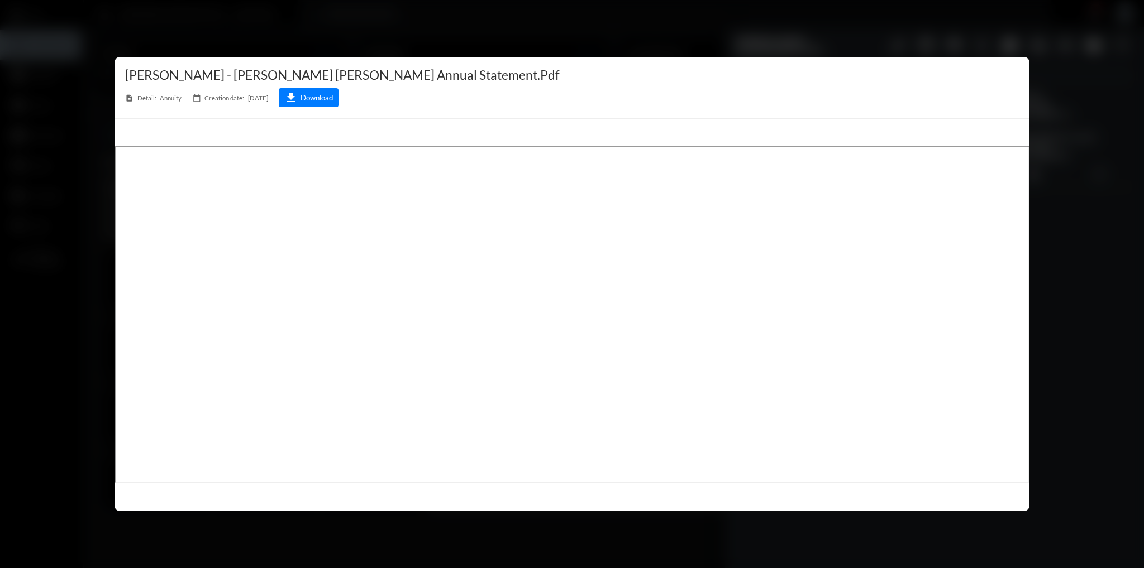
click at [1057, 475] on div at bounding box center [572, 284] width 1144 height 568
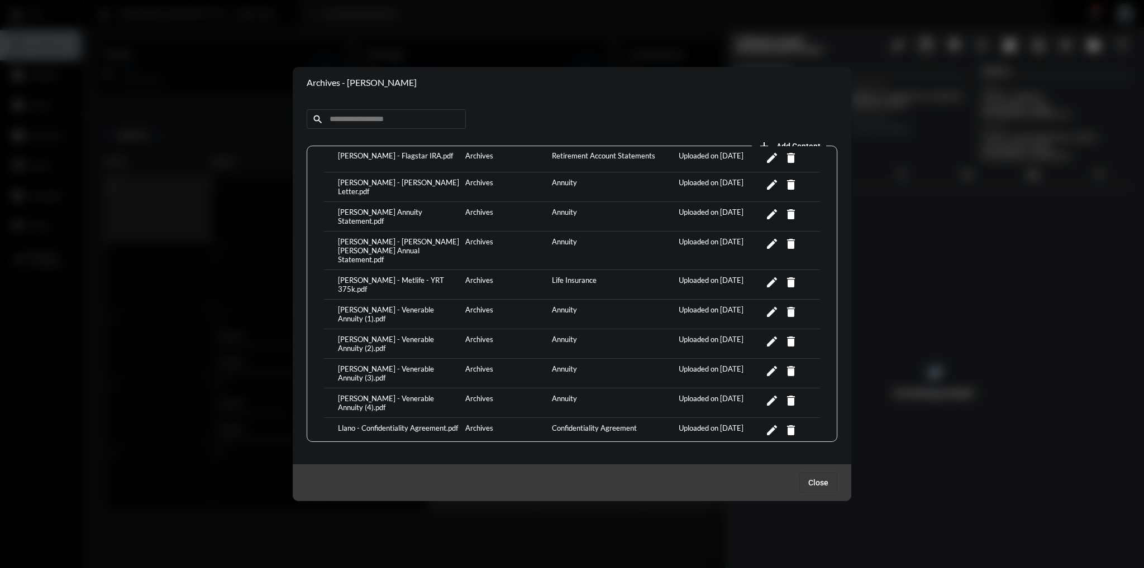
scroll to position [254, 0]
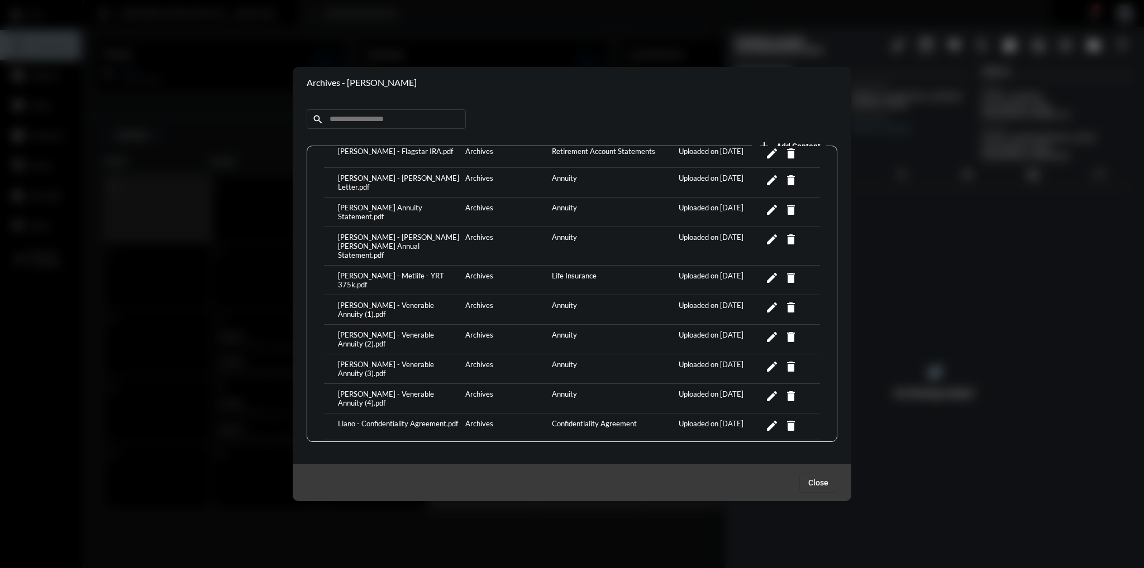
click at [412, 271] on div "[PERSON_NAME] - Metlife - YRT 375k.pdf" at bounding box center [398, 280] width 127 height 18
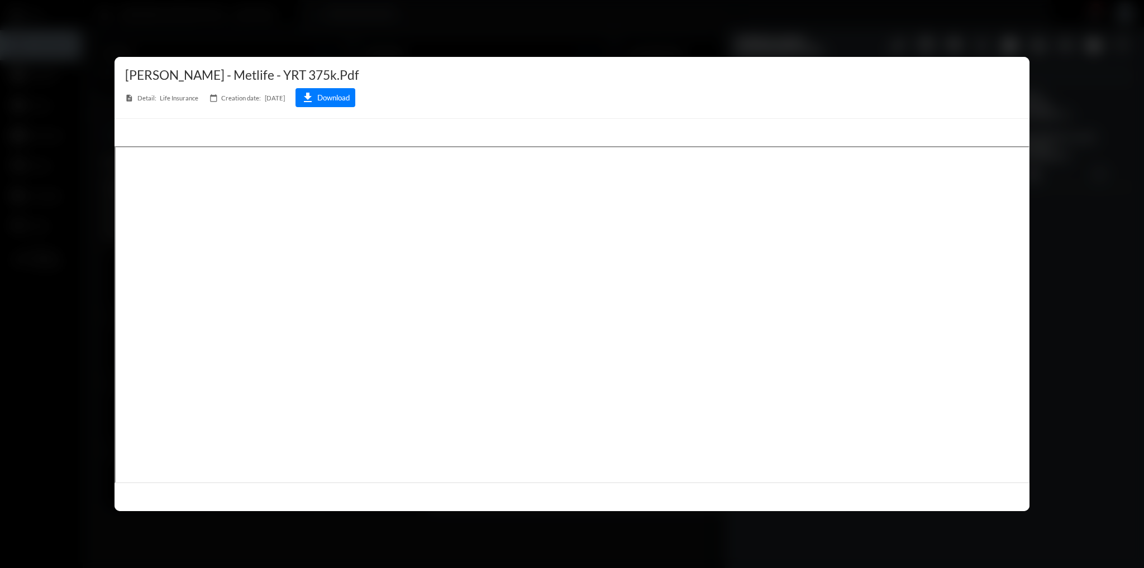
click at [1098, 284] on div at bounding box center [572, 284] width 1144 height 568
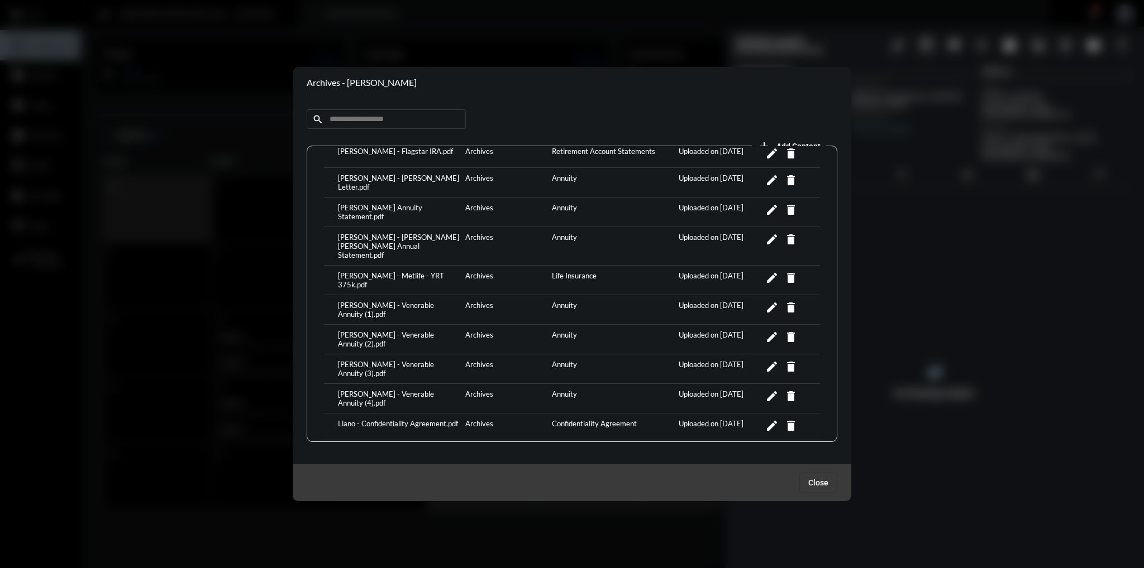
click at [433, 301] on div "[PERSON_NAME] - Venerable Annuity (1).pdf" at bounding box center [398, 310] width 127 height 18
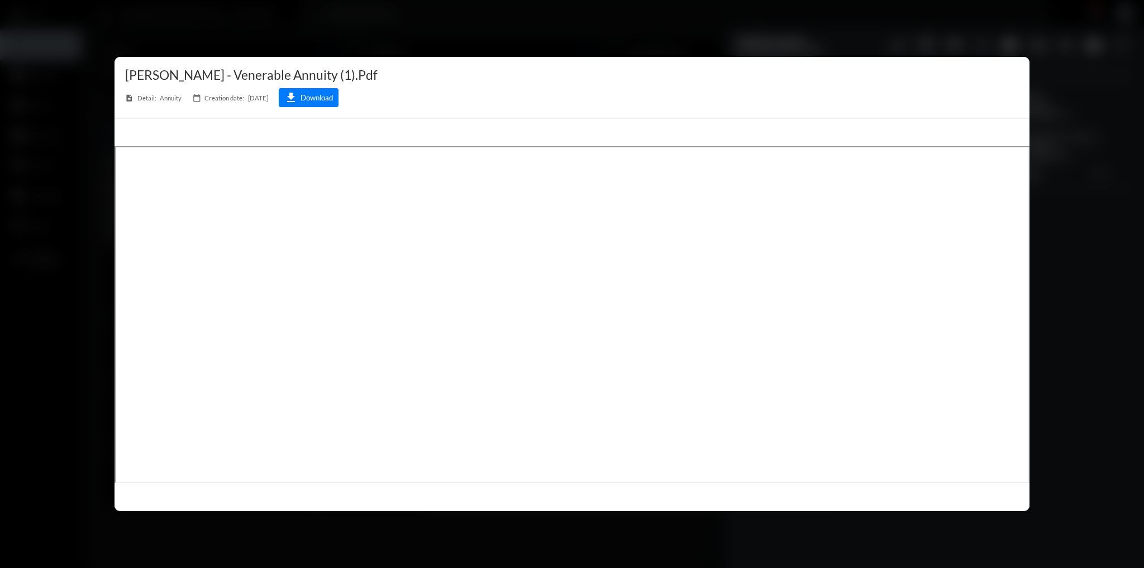
click at [1074, 172] on div at bounding box center [572, 284] width 1144 height 568
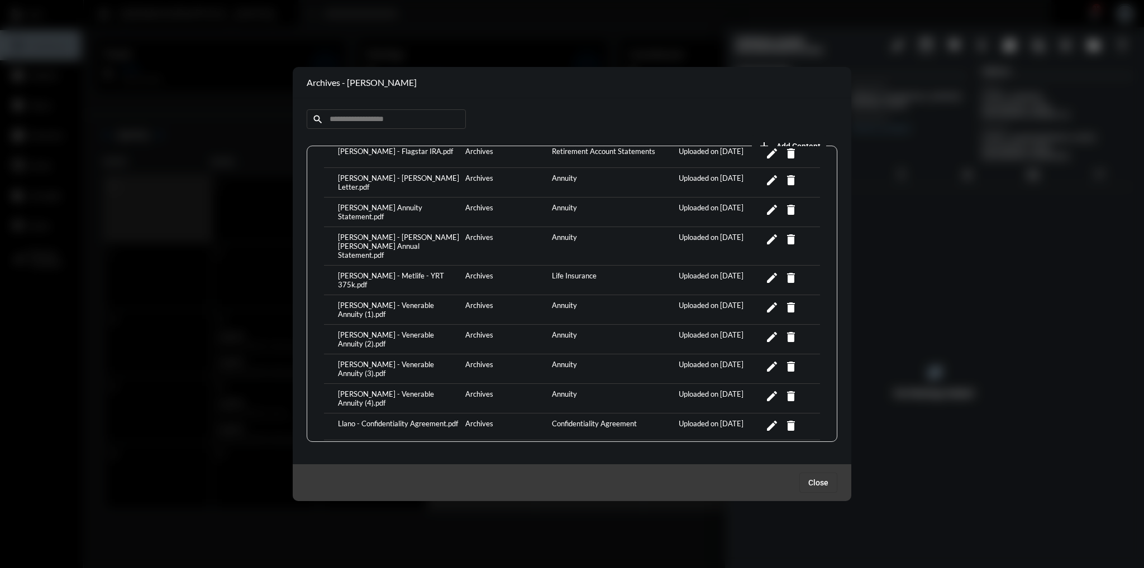
click at [442, 331] on div "[PERSON_NAME] - Venerable Annuity (2).pdf" at bounding box center [398, 340] width 127 height 18
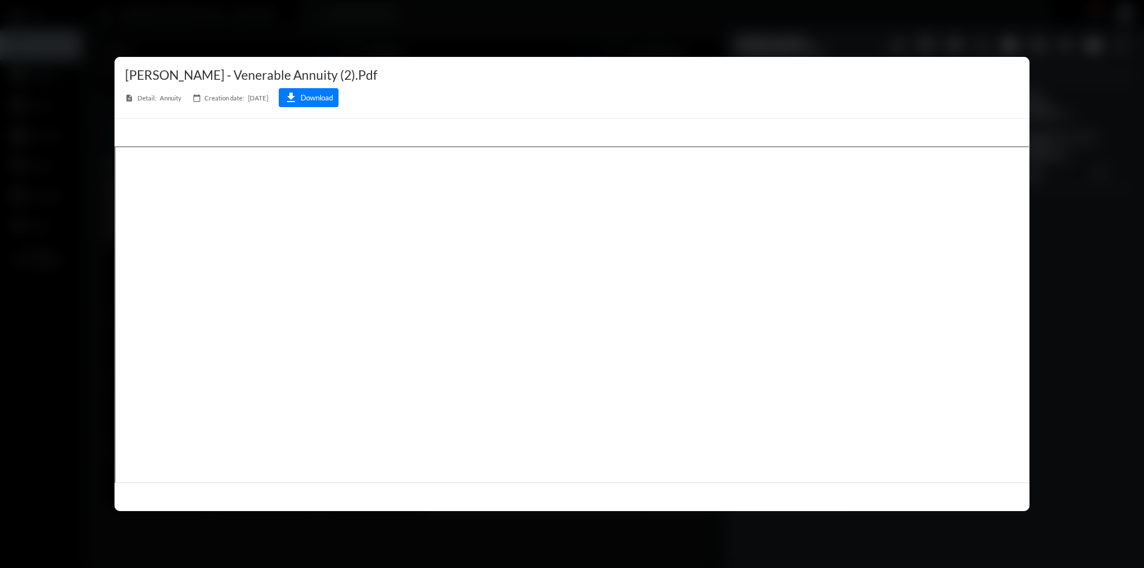
click at [1071, 407] on div at bounding box center [572, 284] width 1144 height 568
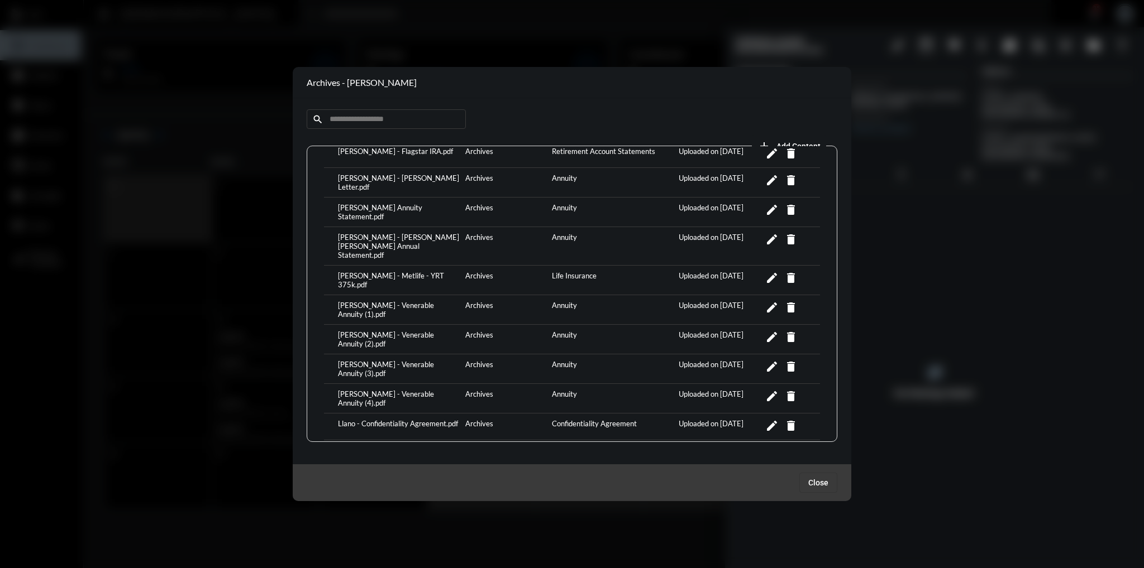
click at [420, 360] on div "[PERSON_NAME] - Venerable Annuity (3).pdf" at bounding box center [398, 369] width 127 height 18
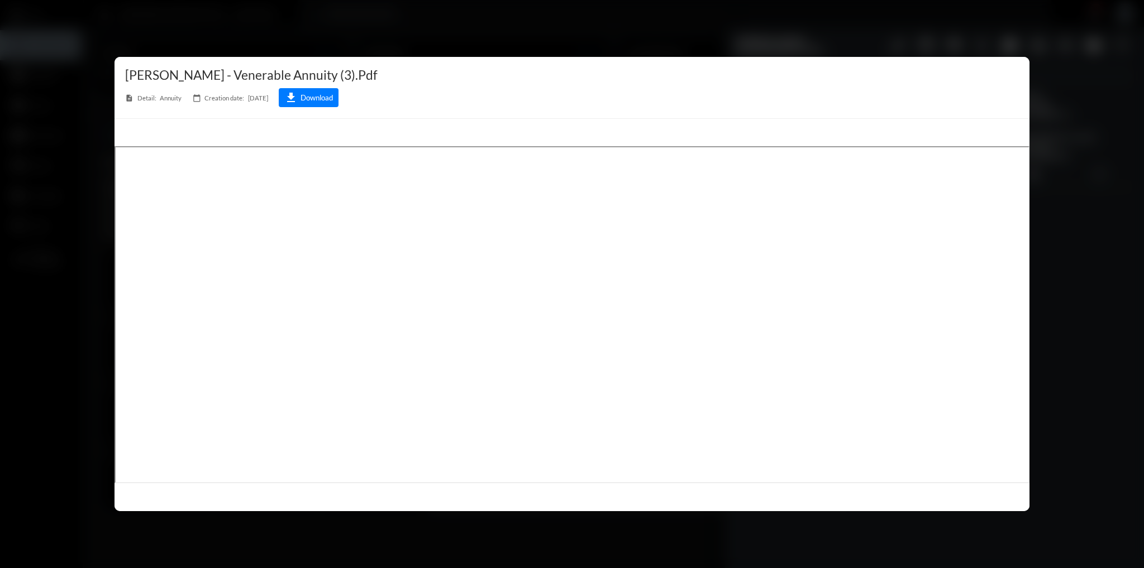
click at [1099, 255] on div at bounding box center [572, 284] width 1144 height 568
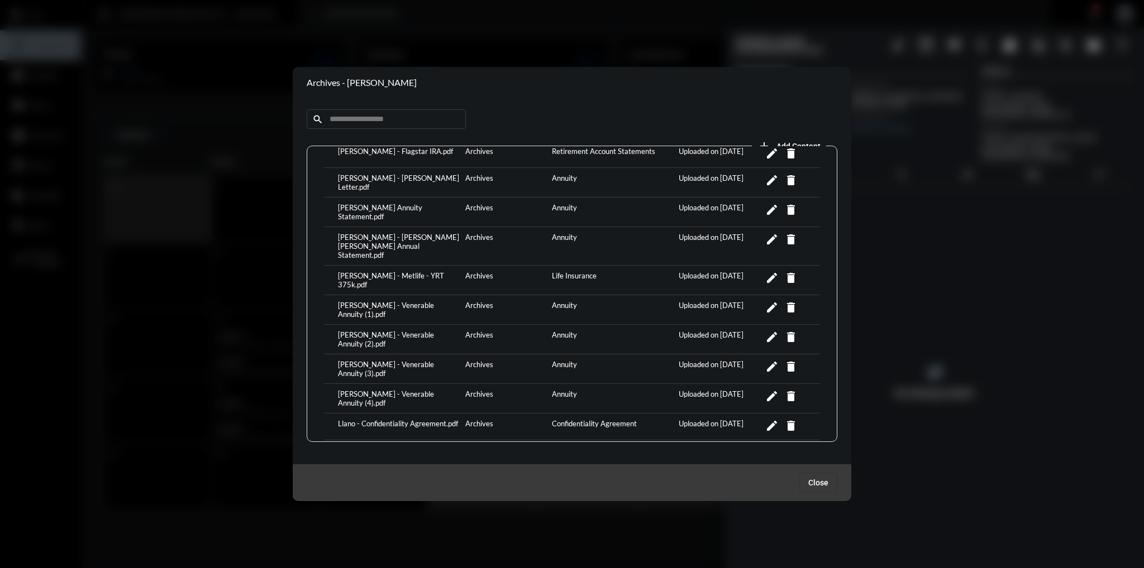
click at [454, 390] on div "[PERSON_NAME] - Venerable Annuity (4).pdf" at bounding box center [398, 399] width 127 height 18
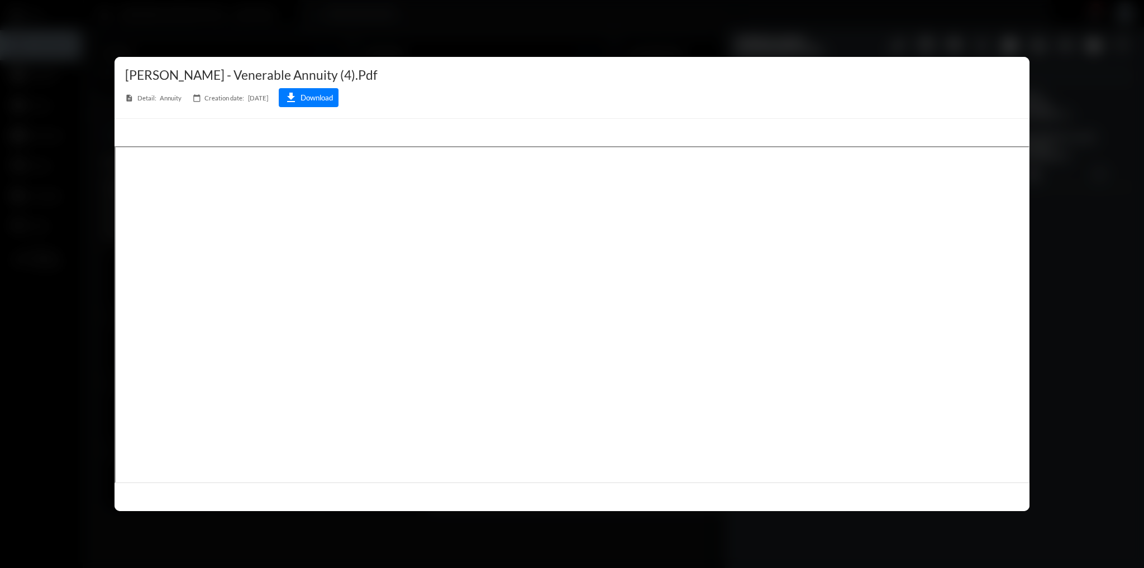
click at [1077, 334] on div at bounding box center [572, 284] width 1144 height 568
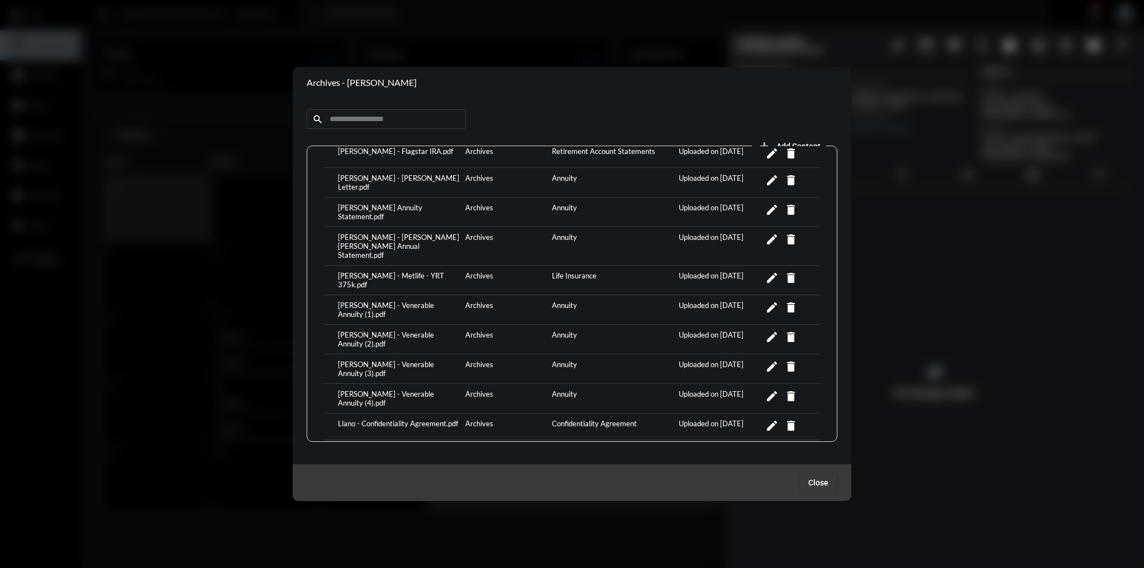
click at [426, 301] on div "[PERSON_NAME] - Venerable Annuity (1).pdf" at bounding box center [398, 310] width 127 height 18
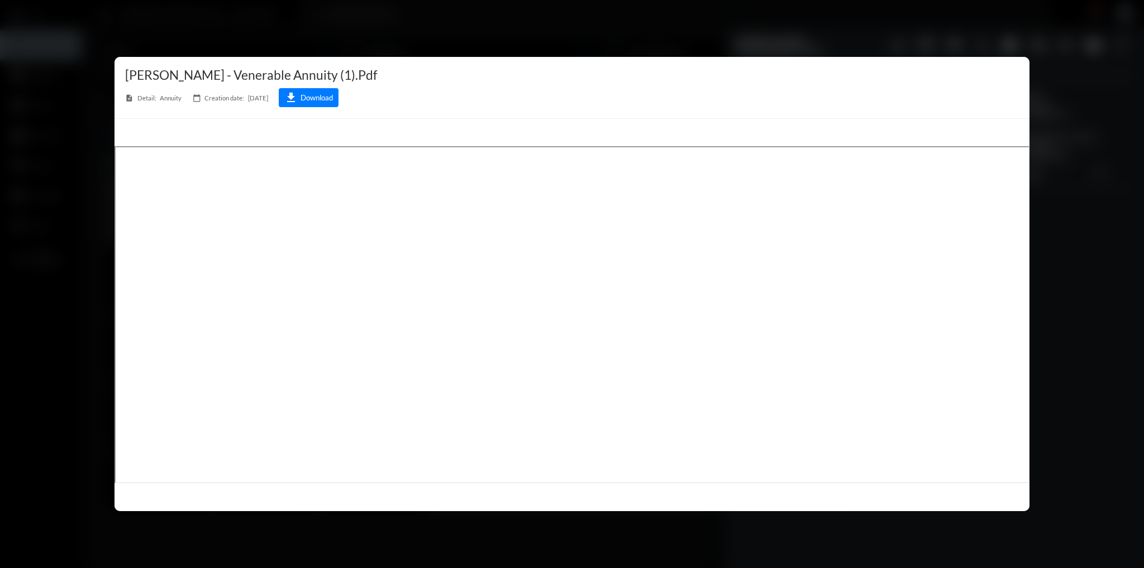
click at [1114, 324] on div at bounding box center [572, 284] width 1144 height 568
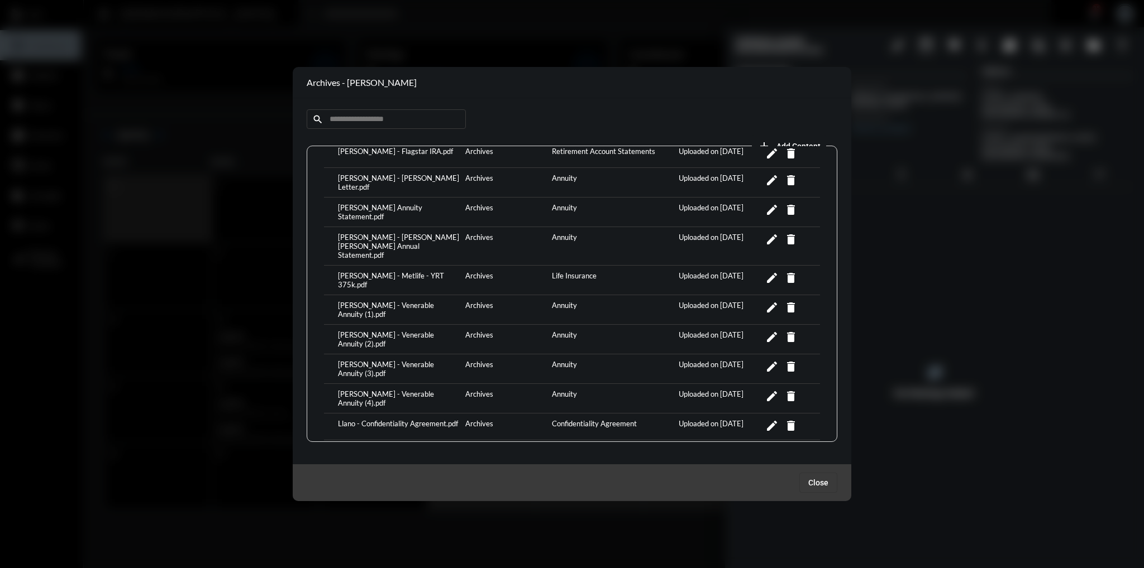
click at [385, 390] on div "[PERSON_NAME] - Venerable Annuity (4).pdf" at bounding box center [398, 399] width 127 height 18
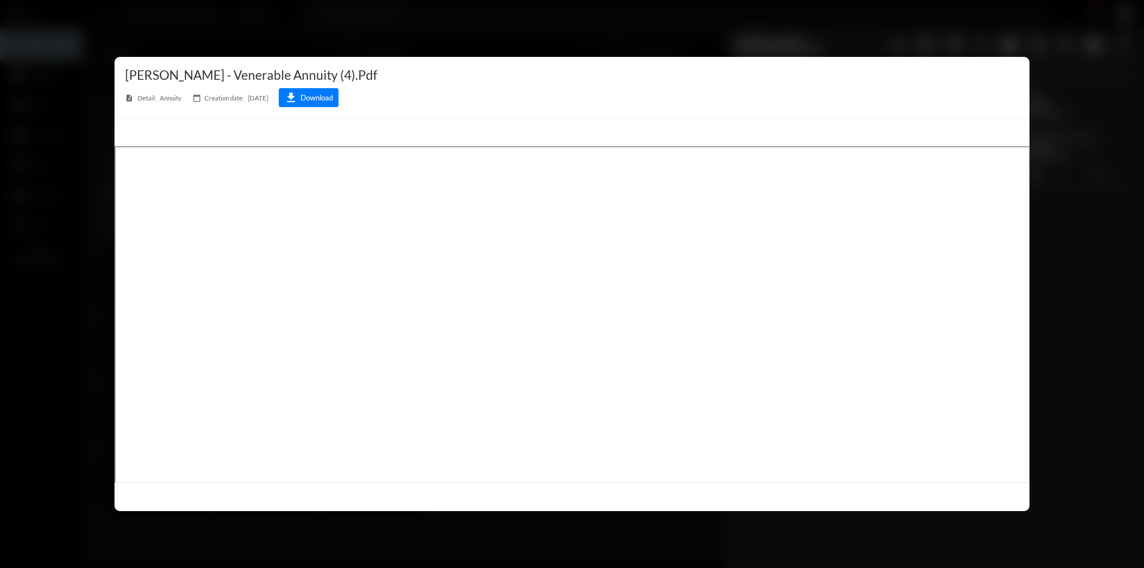
click at [1064, 404] on div at bounding box center [572, 284] width 1144 height 568
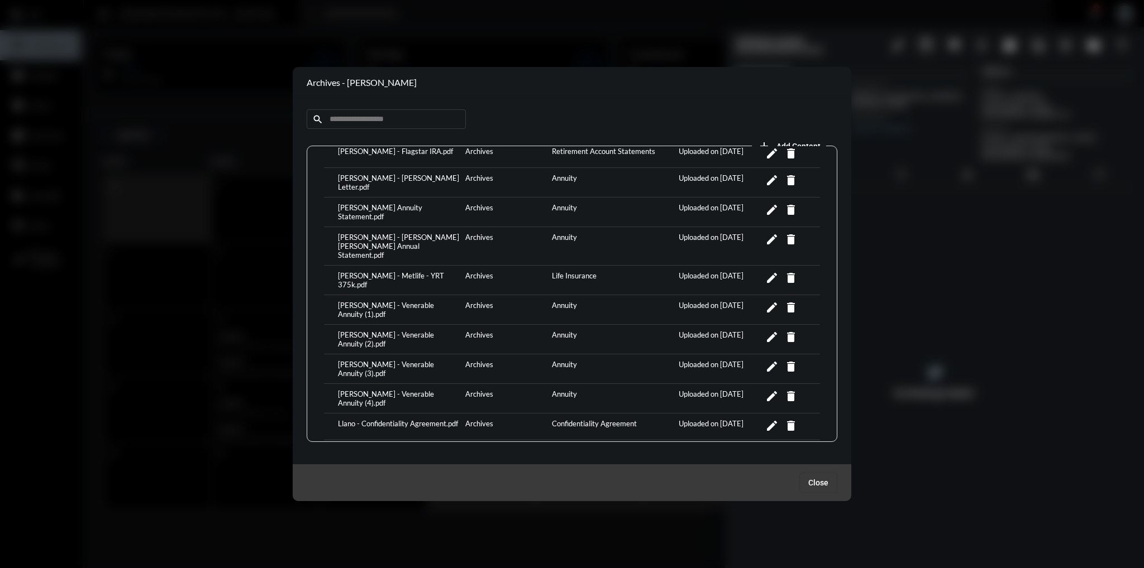
click at [917, 251] on div at bounding box center [572, 284] width 1144 height 568
click at [816, 481] on span "Close" at bounding box center [818, 483] width 20 height 9
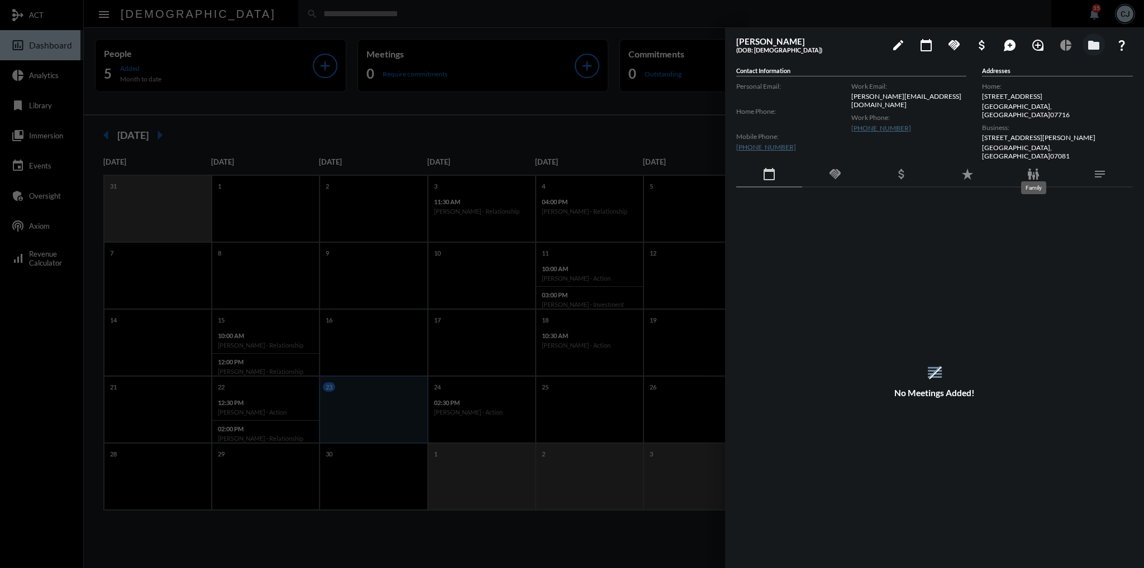
click at [1031, 168] on mat-icon "family_restroom" at bounding box center [1032, 174] width 13 height 13
click at [844, 223] on td "[PERSON_NAME]" at bounding box center [835, 232] width 198 height 27
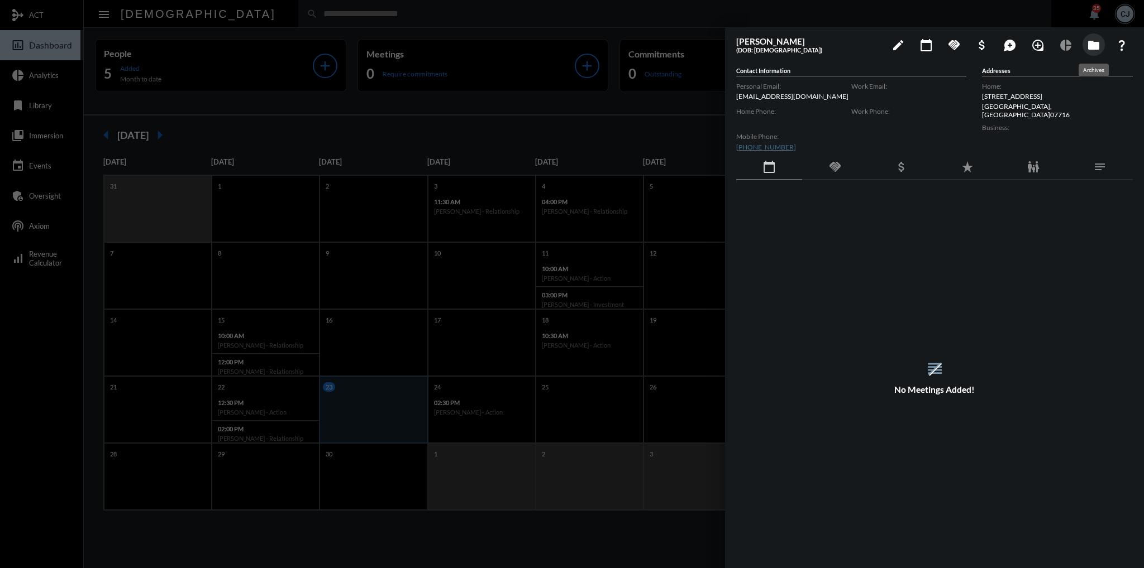
click at [1085, 47] on button "folder" at bounding box center [1093, 45] width 22 height 22
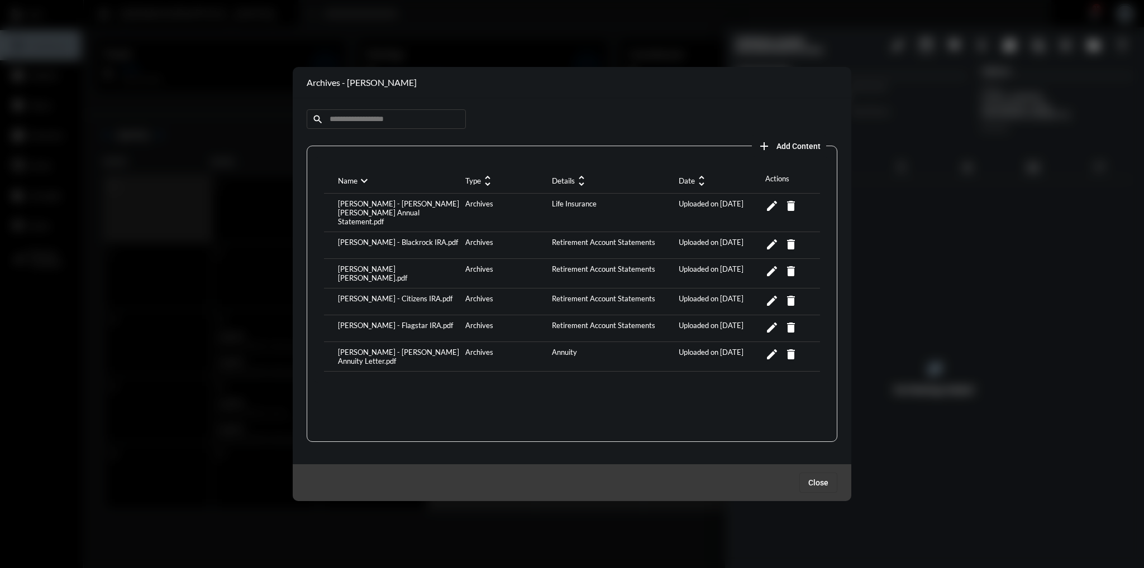
click at [394, 208] on div "[PERSON_NAME] - [PERSON_NAME] [PERSON_NAME] Annual Statement.pdf" at bounding box center [398, 212] width 127 height 27
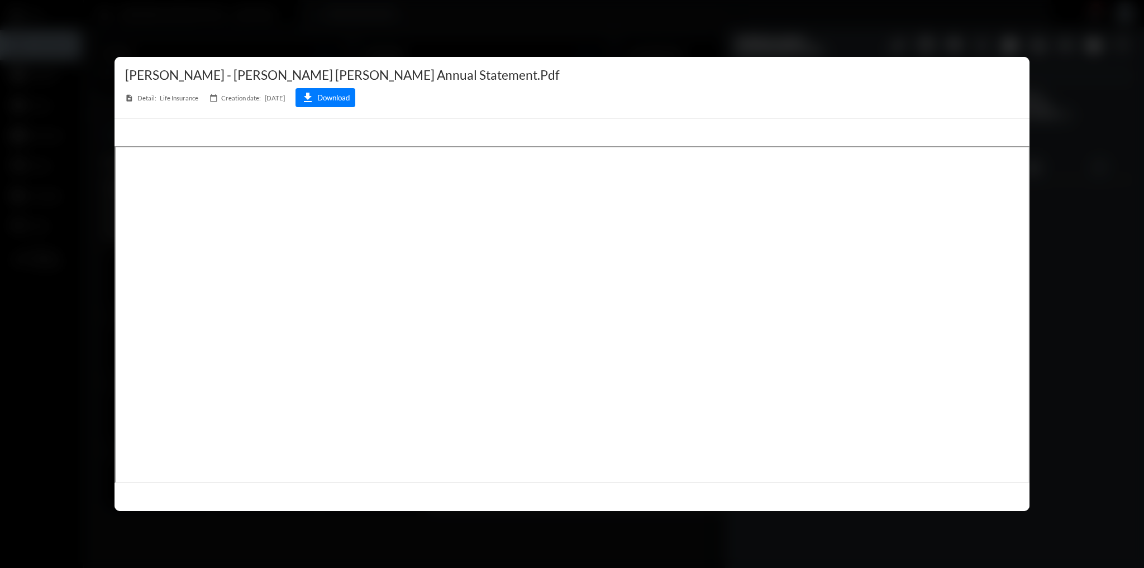
click at [1074, 275] on div at bounding box center [572, 284] width 1144 height 568
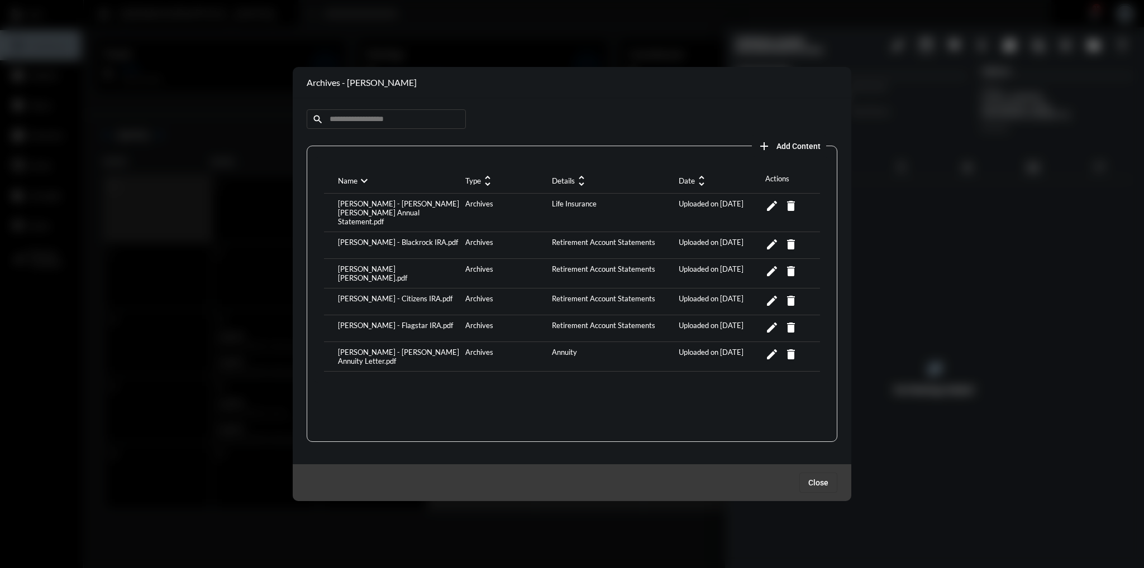
click at [412, 204] on div "[PERSON_NAME] - [PERSON_NAME] [PERSON_NAME] Annual Statement.pdf" at bounding box center [398, 212] width 127 height 27
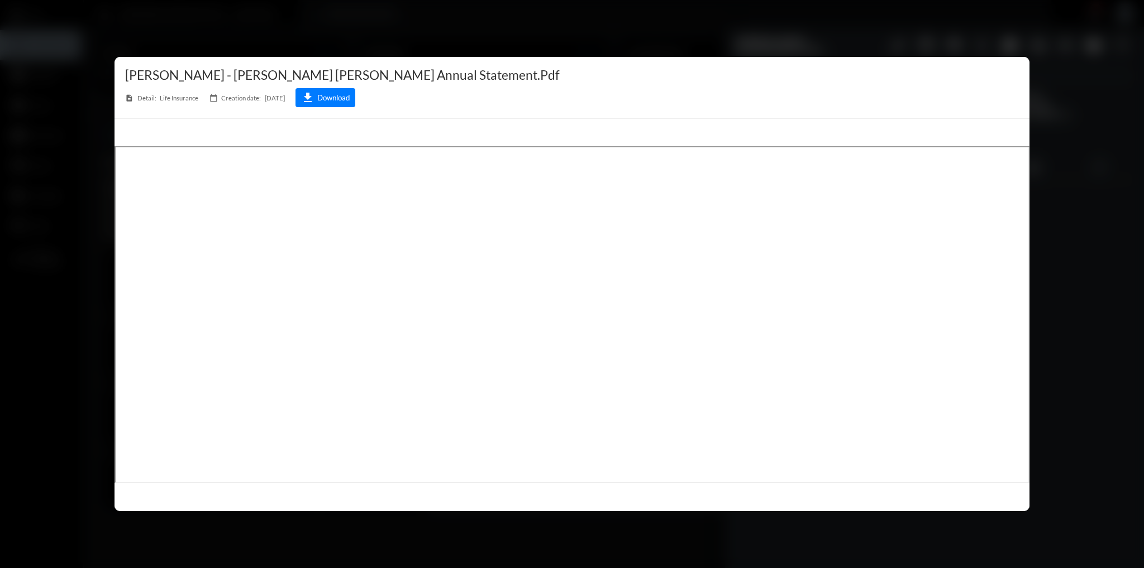
click at [1094, 302] on div at bounding box center [572, 284] width 1144 height 568
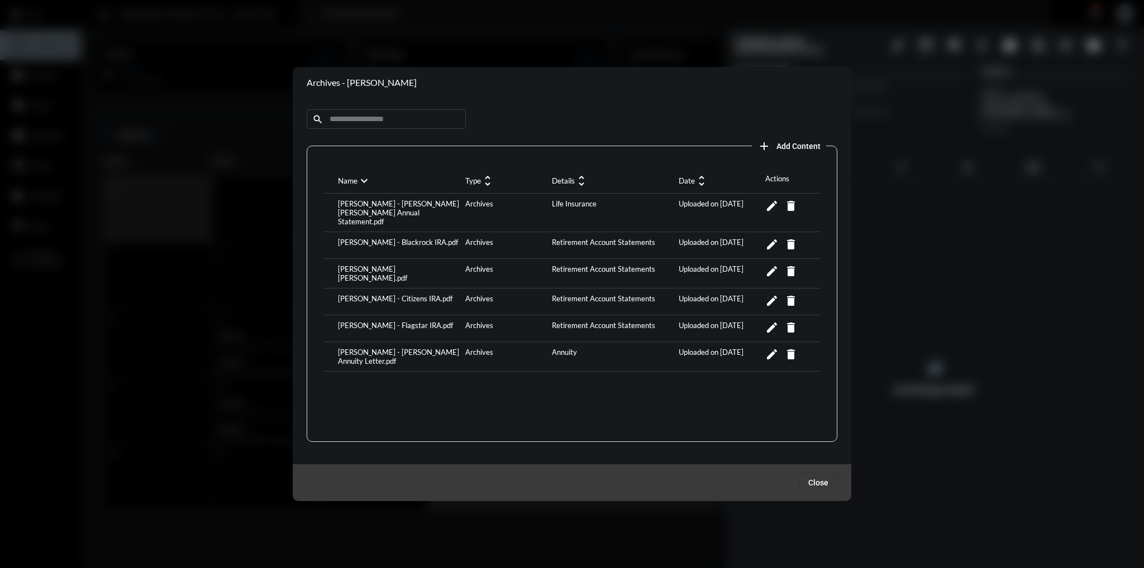
click at [400, 238] on div "[PERSON_NAME] - Blackrock IRA.pdf" at bounding box center [398, 245] width 127 height 15
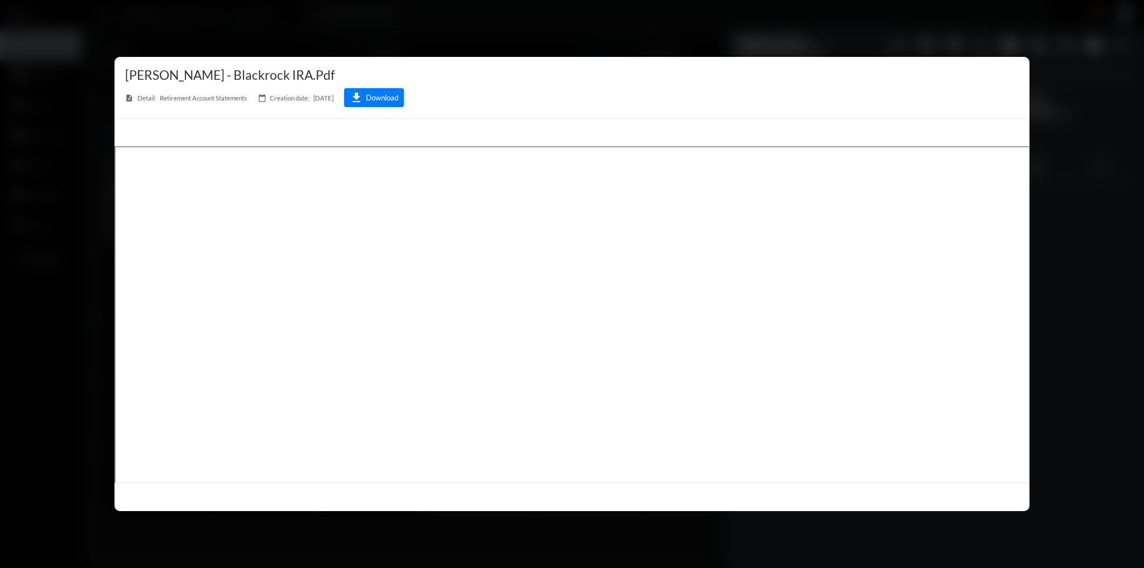
click at [1069, 286] on div at bounding box center [572, 284] width 1144 height 568
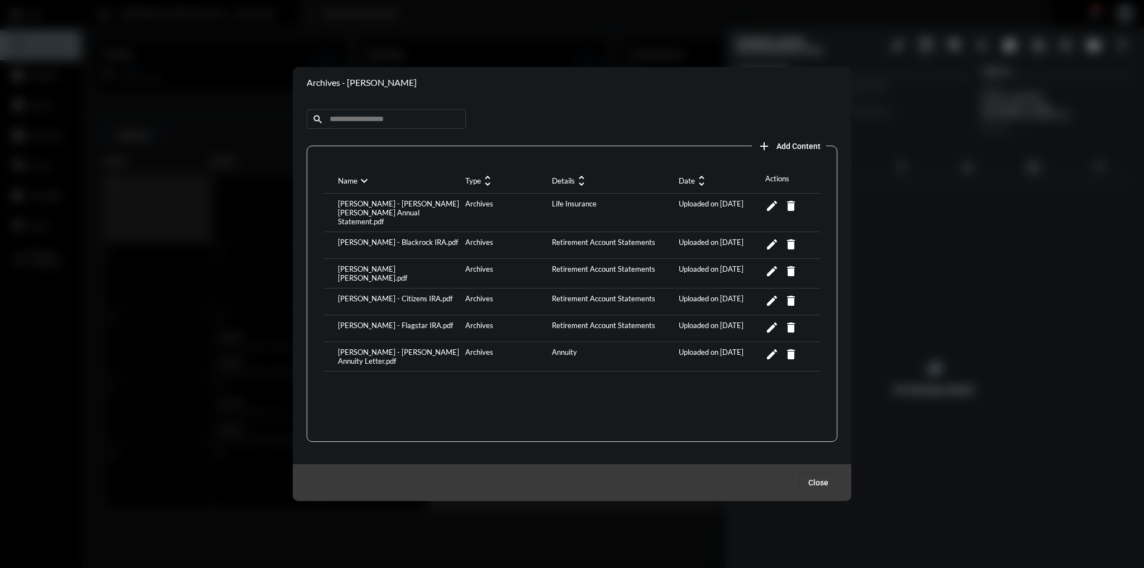
click at [402, 265] on div "[PERSON_NAME] [PERSON_NAME].pdf" at bounding box center [398, 274] width 127 height 18
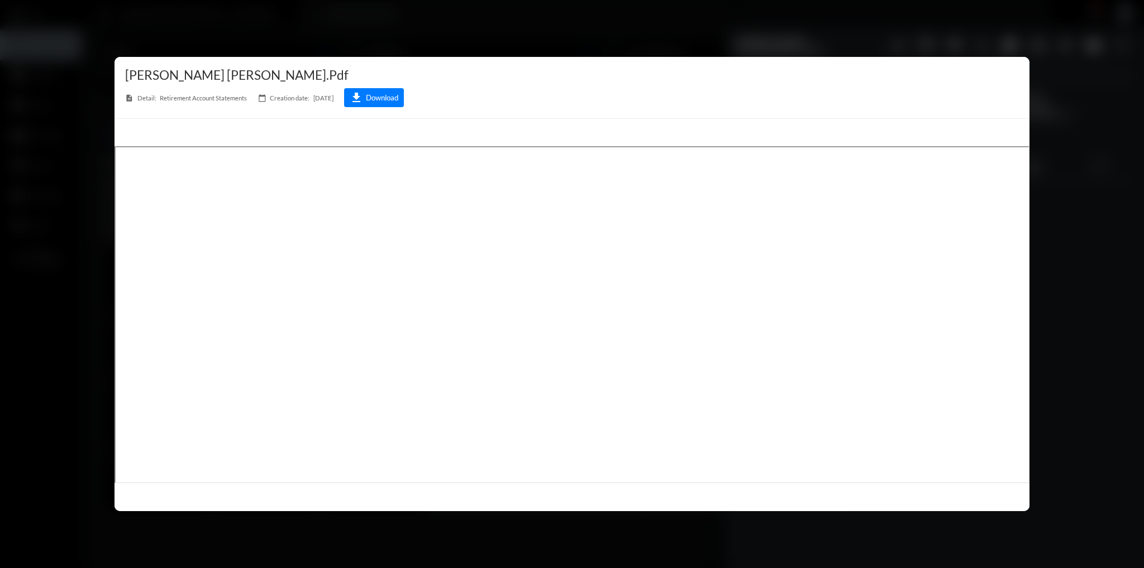
click at [1070, 226] on div at bounding box center [572, 284] width 1144 height 568
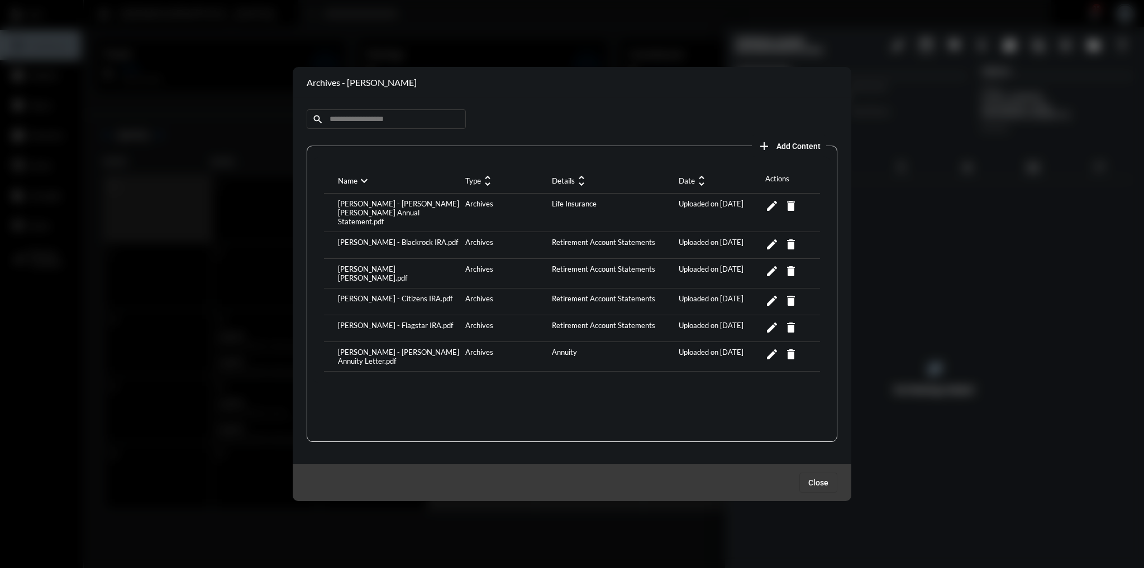
click at [421, 294] on div "[PERSON_NAME] - Citizens IRA.pdf" at bounding box center [398, 301] width 127 height 15
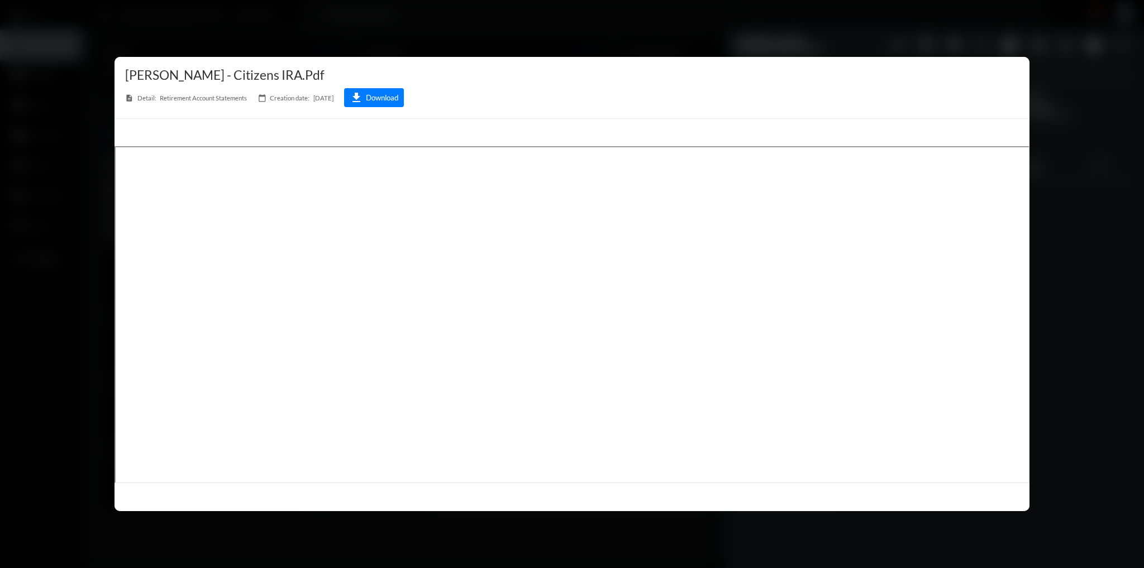
click at [1080, 281] on div at bounding box center [572, 284] width 1144 height 568
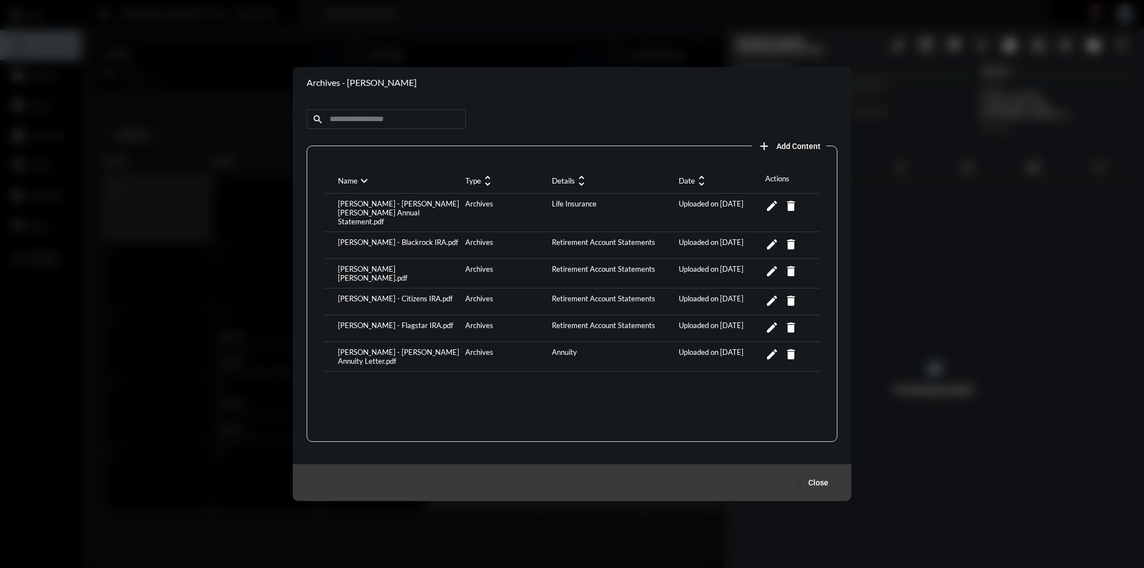
click at [419, 321] on div "[PERSON_NAME] - Flagstar IRA.pdf" at bounding box center [398, 328] width 127 height 15
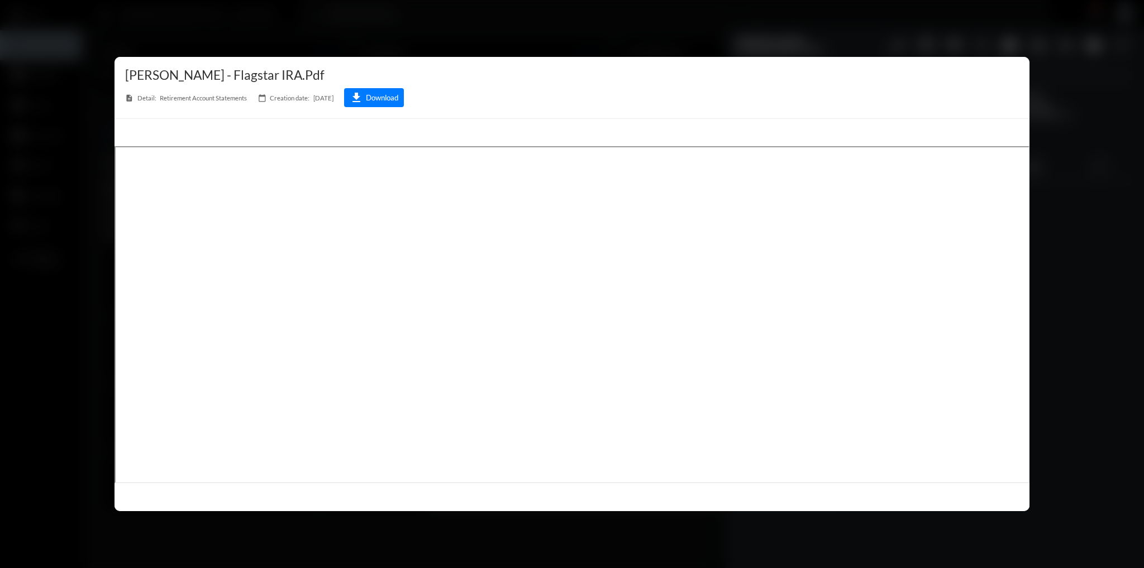
click at [1050, 380] on div at bounding box center [572, 284] width 1144 height 568
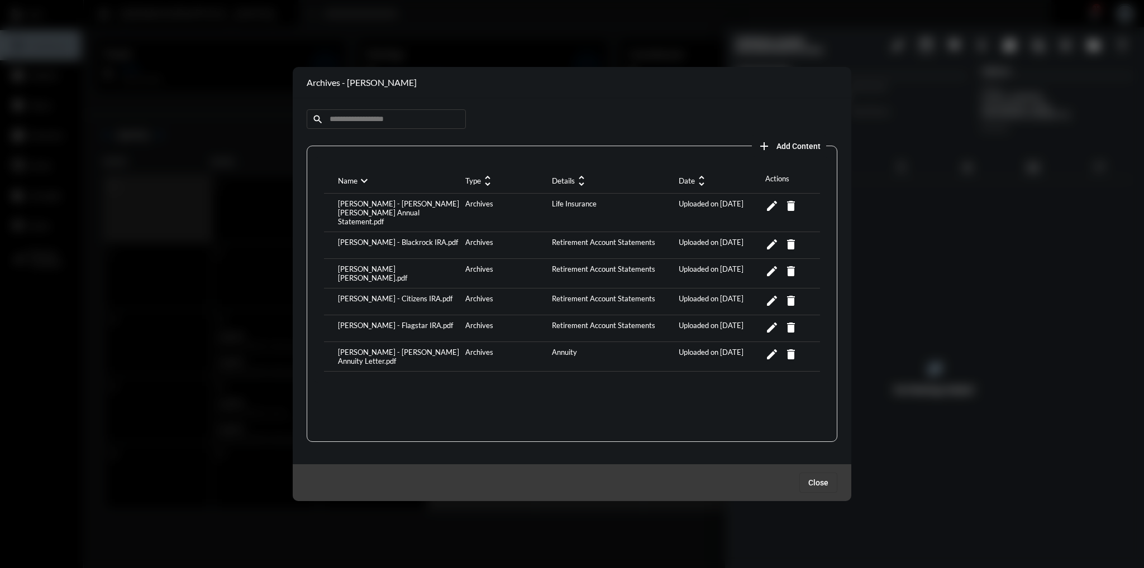
click at [437, 348] on div "[PERSON_NAME] - [PERSON_NAME] Annuity Letter.pdf" at bounding box center [398, 357] width 127 height 18
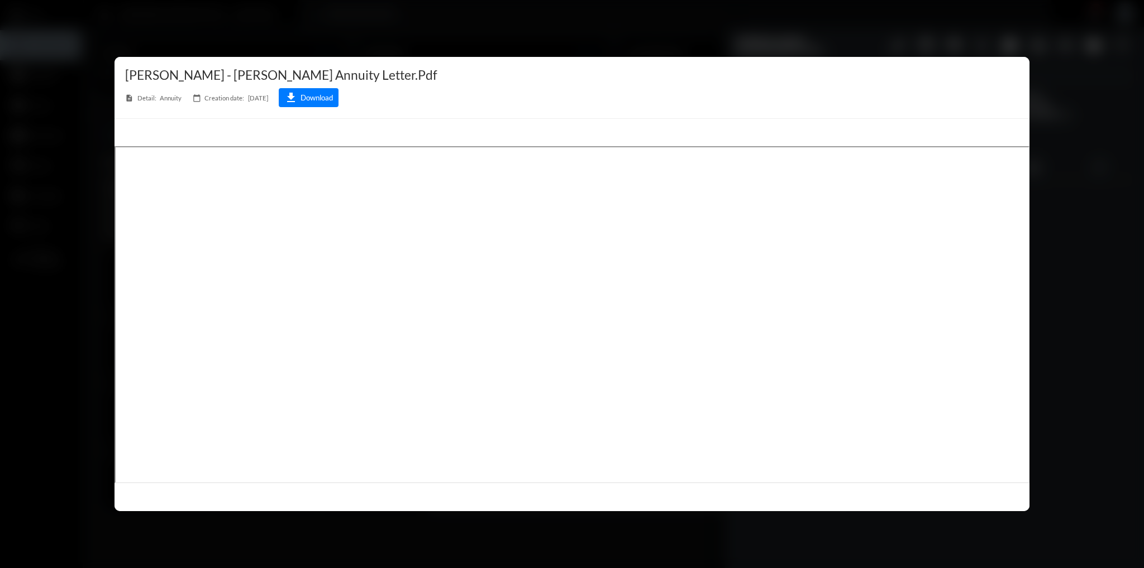
click at [1091, 367] on div at bounding box center [572, 284] width 1144 height 568
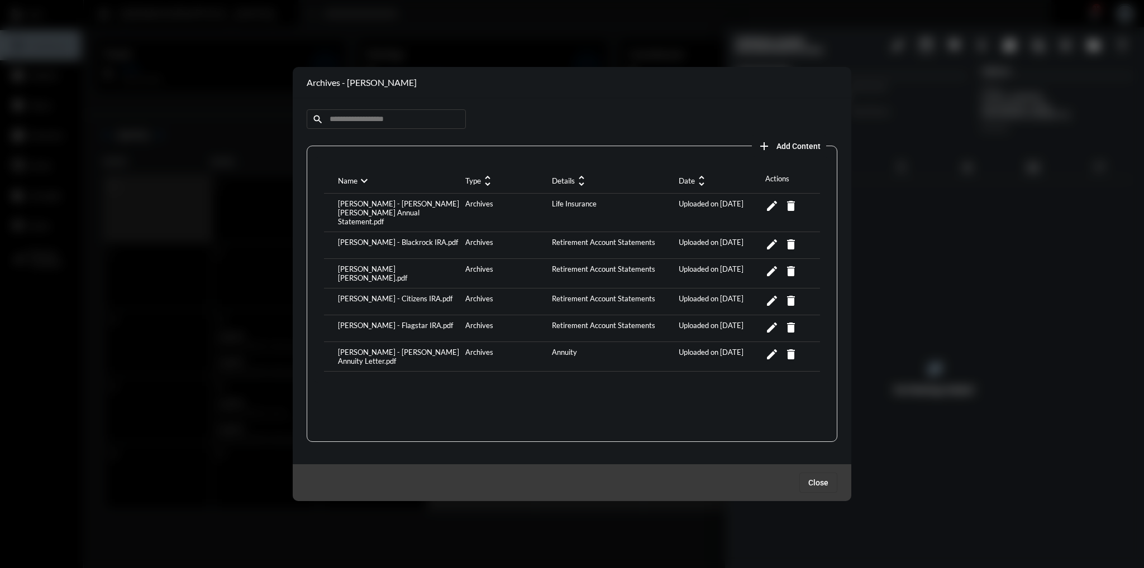
click at [826, 488] on button "Close" at bounding box center [818, 483] width 38 height 20
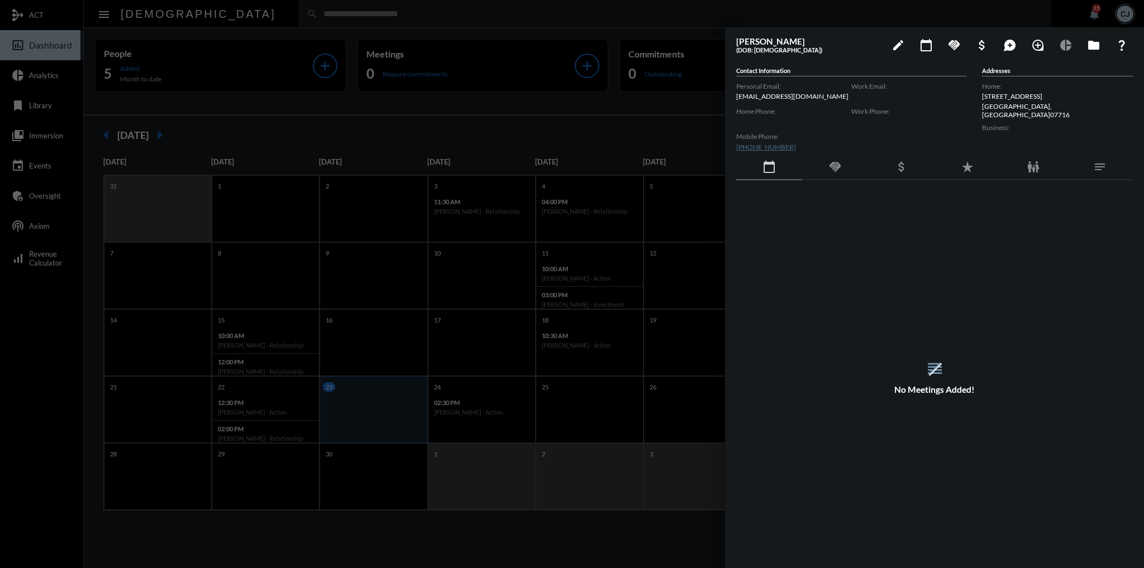
click at [665, 126] on div at bounding box center [572, 284] width 1144 height 568
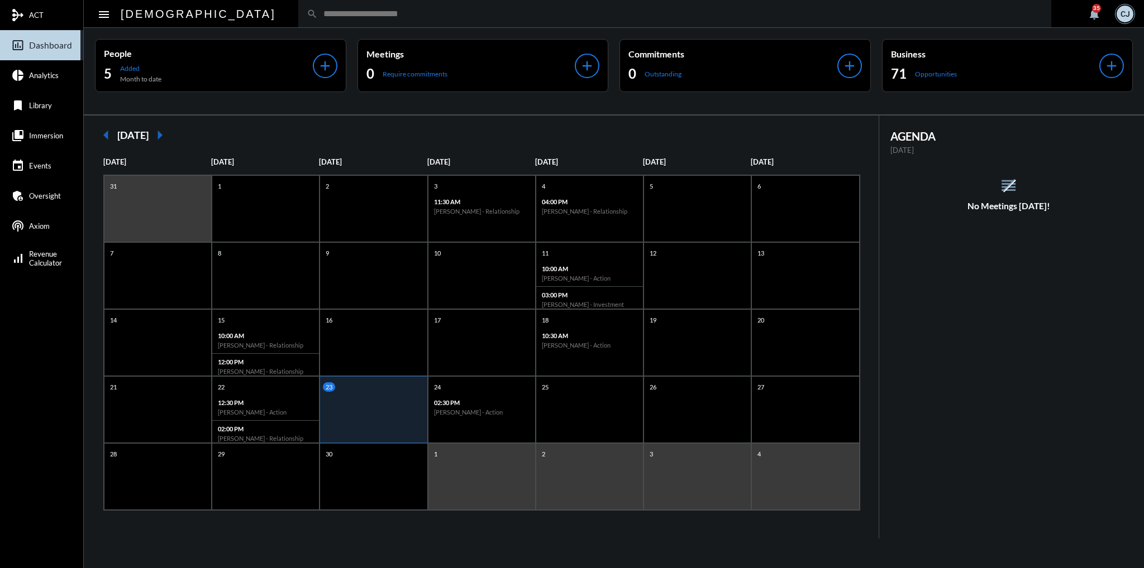
click at [620, 7] on div "search" at bounding box center [674, 13] width 753 height 27
click at [617, 12] on input "text" at bounding box center [680, 13] width 725 height 9
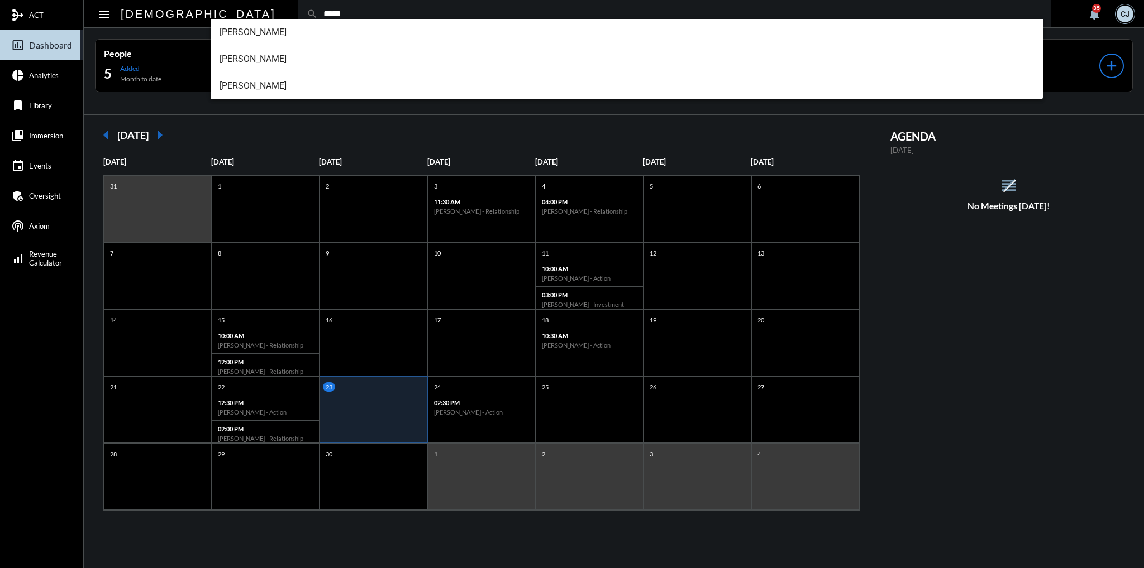
type input "*****"
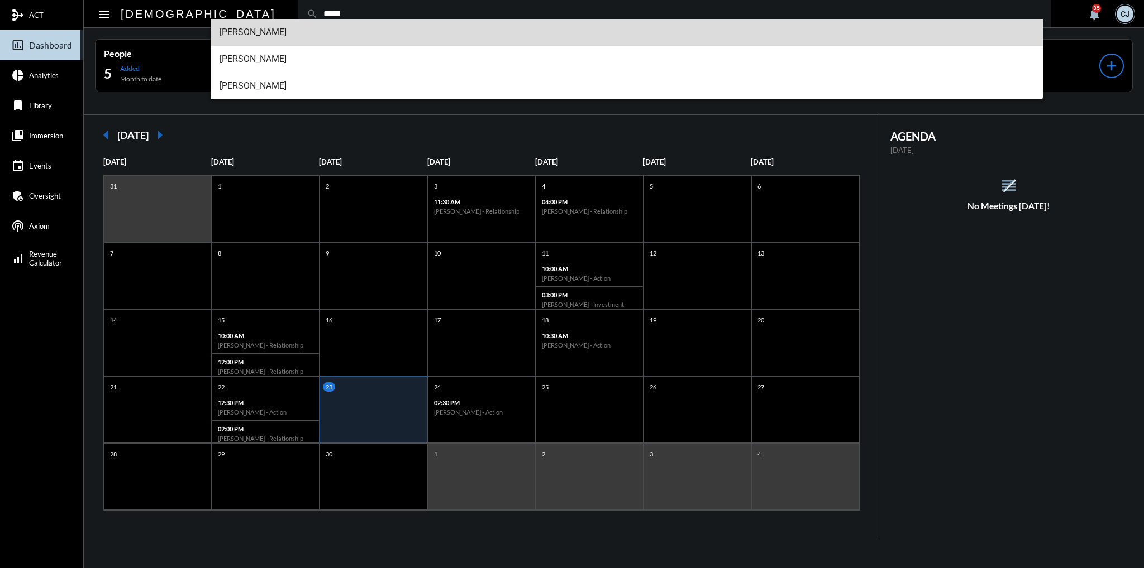
click at [276, 33] on span "[PERSON_NAME]" at bounding box center [626, 32] width 815 height 27
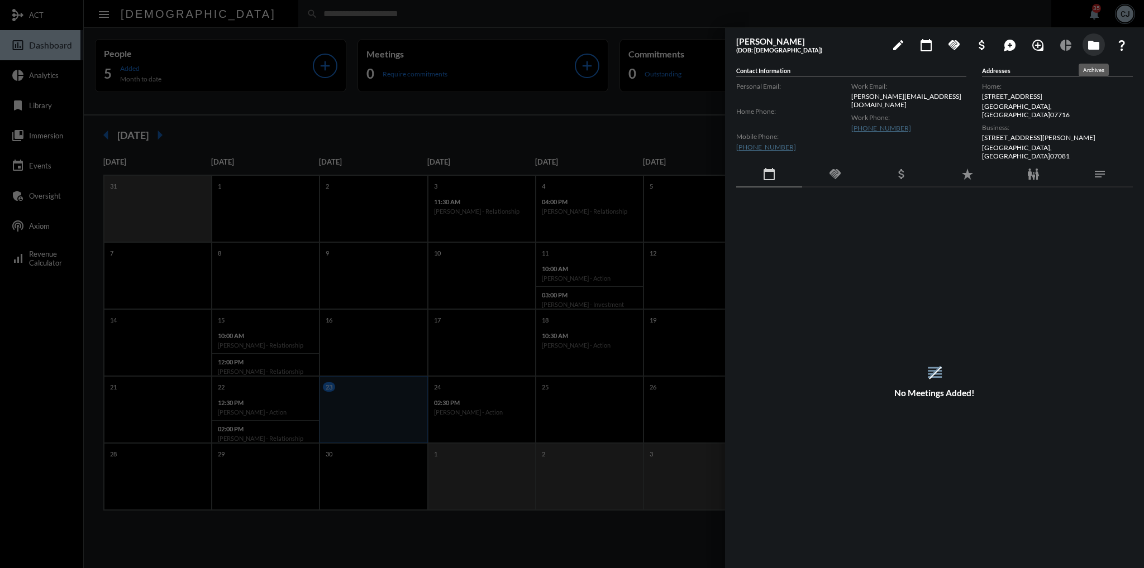
click at [1097, 45] on mat-icon "folder" at bounding box center [1093, 45] width 13 height 13
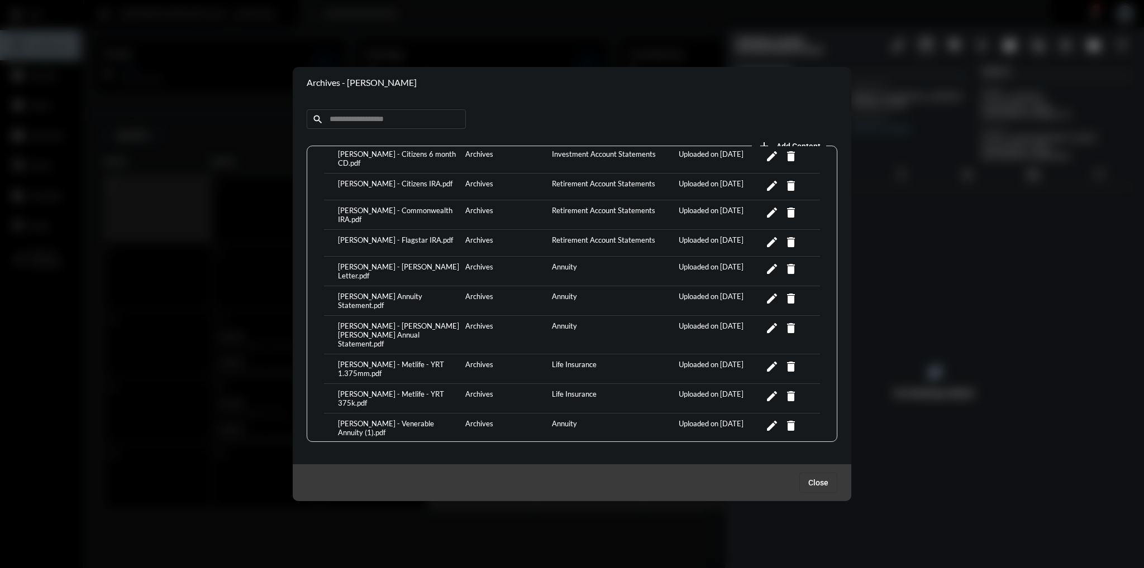
scroll to position [280, 0]
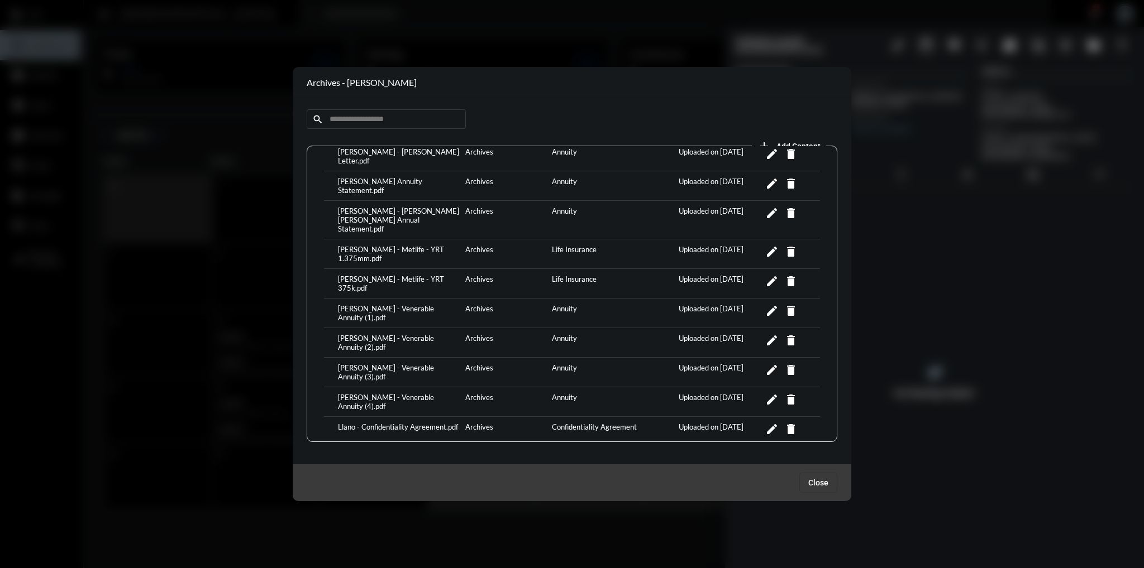
click at [443, 245] on div "[PERSON_NAME] - Metlife - YRT 1.375mm.pdf" at bounding box center [398, 254] width 127 height 18
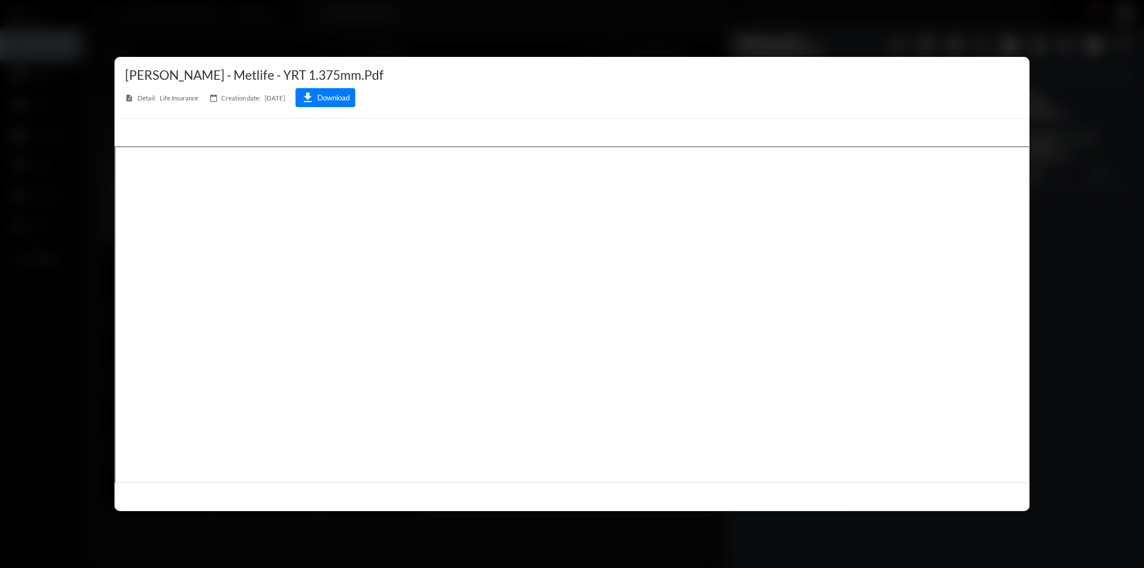
drag, startPoint x: 1060, startPoint y: 304, endPoint x: 1082, endPoint y: 284, distance: 29.6
click at [1082, 284] on div at bounding box center [572, 284] width 1144 height 568
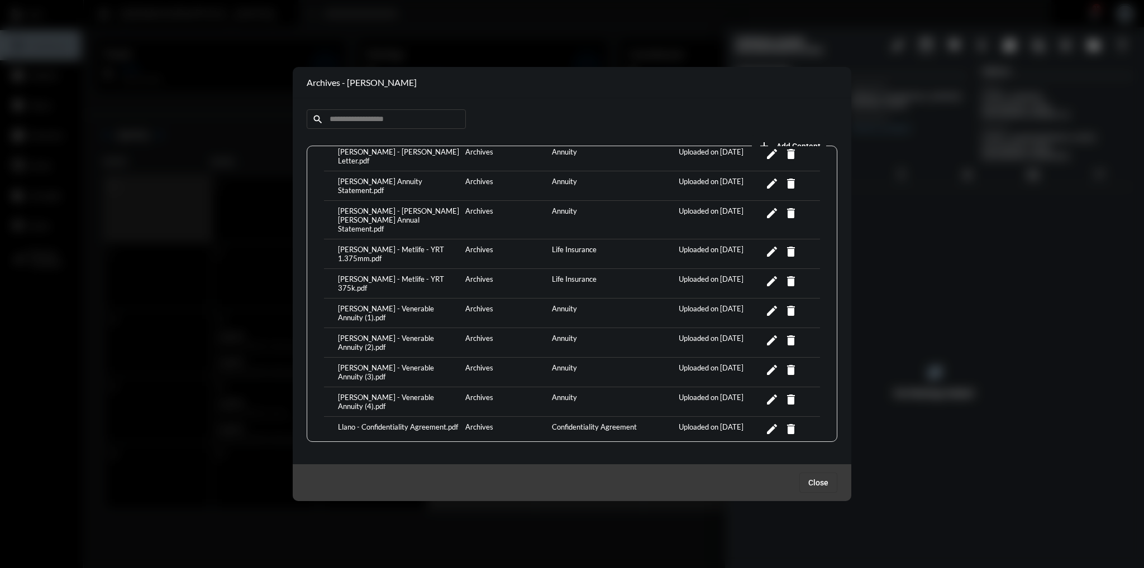
click at [383, 245] on div "[PERSON_NAME] - Metlife - YRT 1.375mm.pdf" at bounding box center [398, 254] width 127 height 18
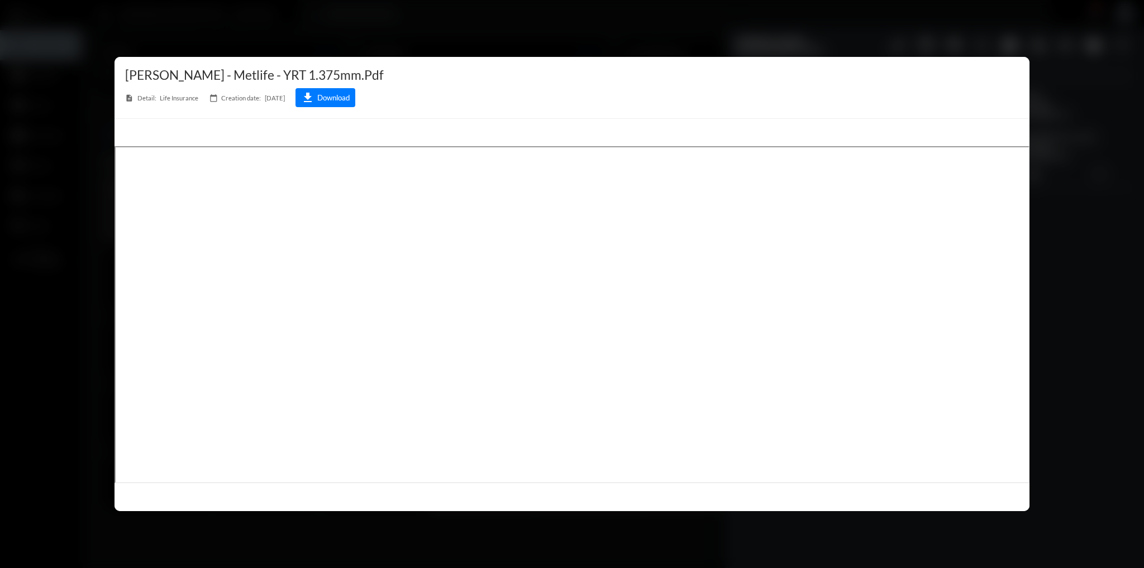
click at [1074, 378] on div at bounding box center [572, 284] width 1144 height 568
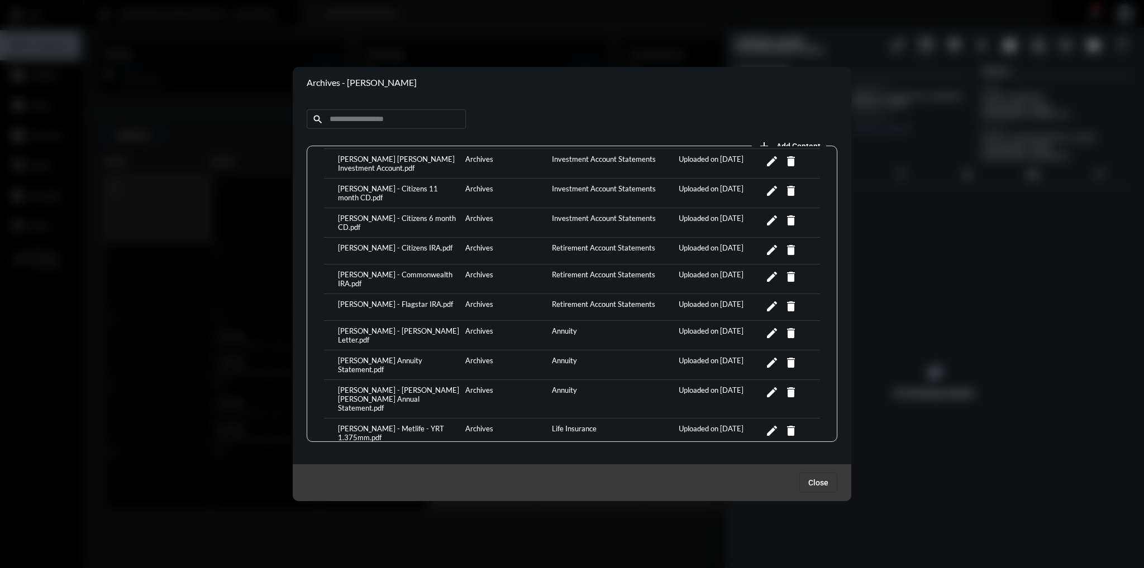
scroll to position [100, 0]
click at [411, 387] on div "[PERSON_NAME] - [PERSON_NAME] [PERSON_NAME] Annual Statement.pdf" at bounding box center [398, 400] width 127 height 27
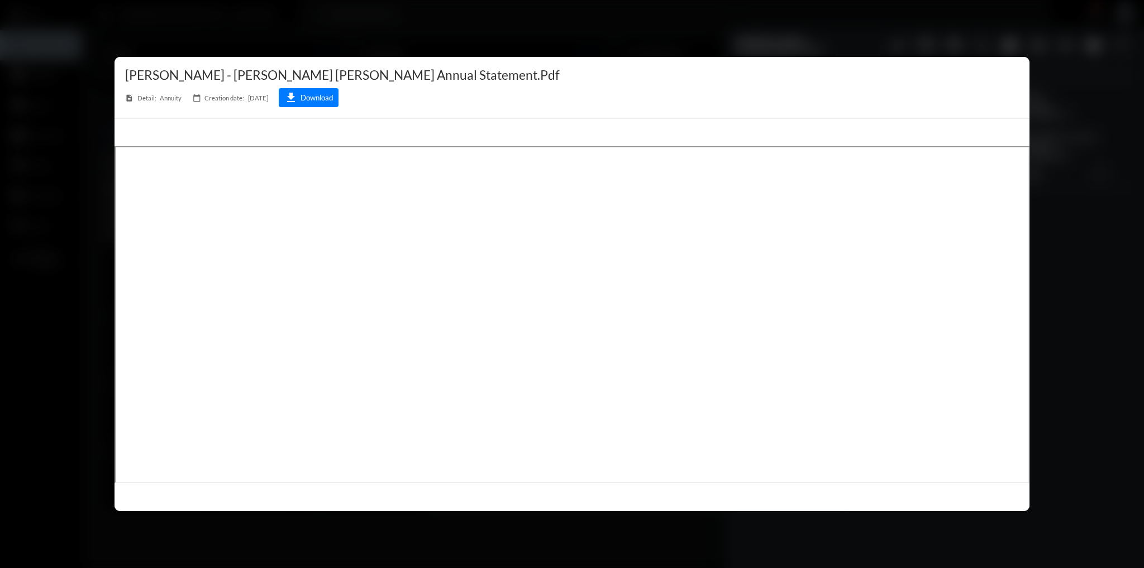
click at [1106, 309] on div at bounding box center [572, 284] width 1144 height 568
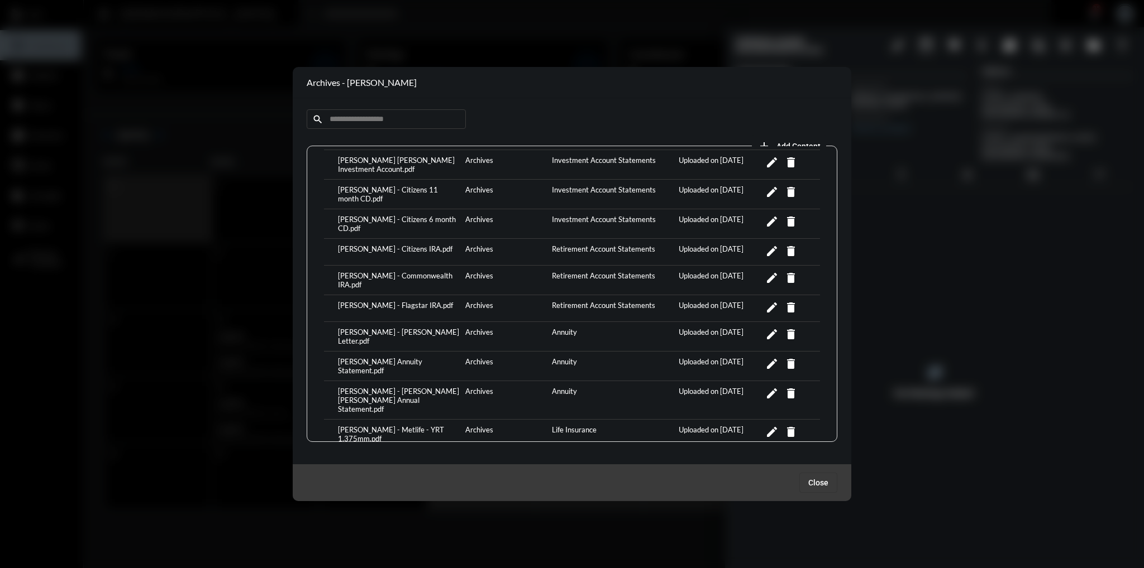
click at [893, 233] on div at bounding box center [572, 284] width 1144 height 568
click at [822, 476] on button "Close" at bounding box center [818, 483] width 38 height 20
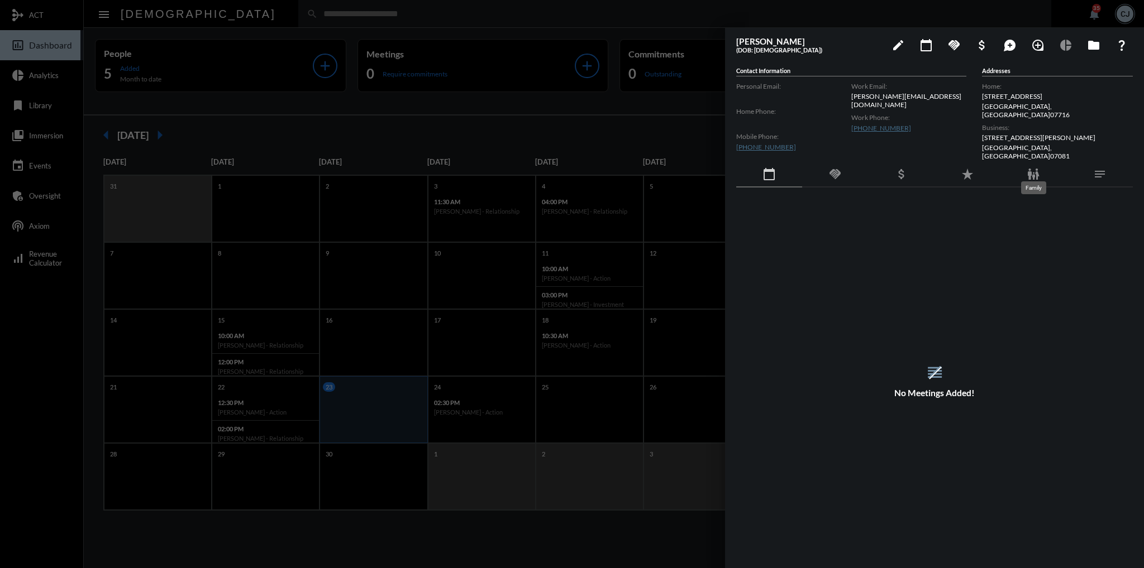
click at [1036, 168] on mat-icon "family_restroom" at bounding box center [1032, 174] width 13 height 13
click at [781, 227] on td "[PERSON_NAME]" at bounding box center [835, 232] width 198 height 27
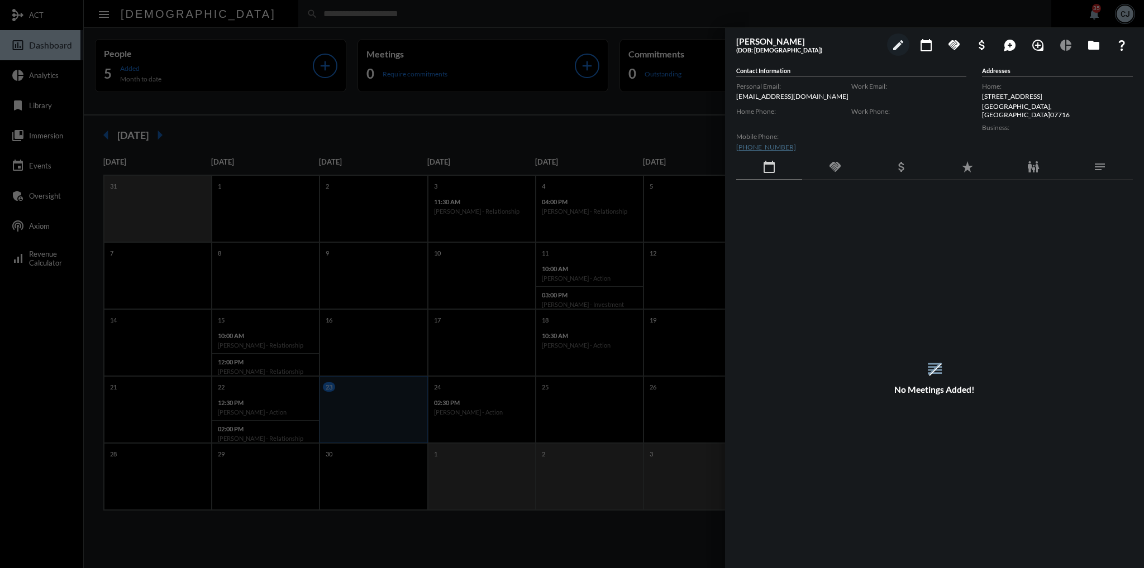
click at [1096, 41] on mat-icon "folder" at bounding box center [1093, 45] width 13 height 13
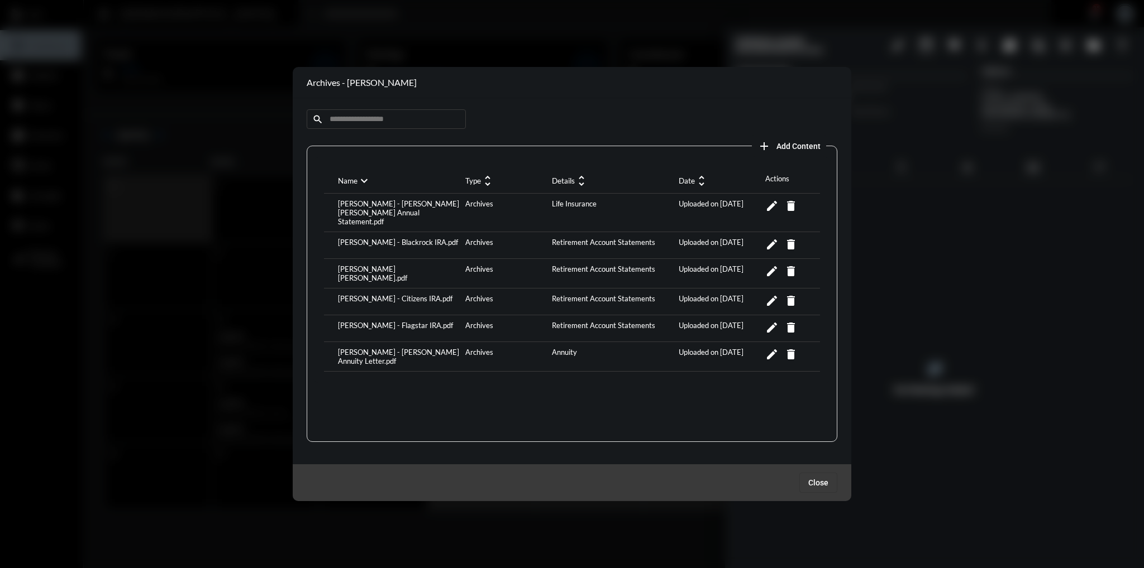
click at [419, 265] on div "[PERSON_NAME] [PERSON_NAME].pdf" at bounding box center [398, 274] width 127 height 18
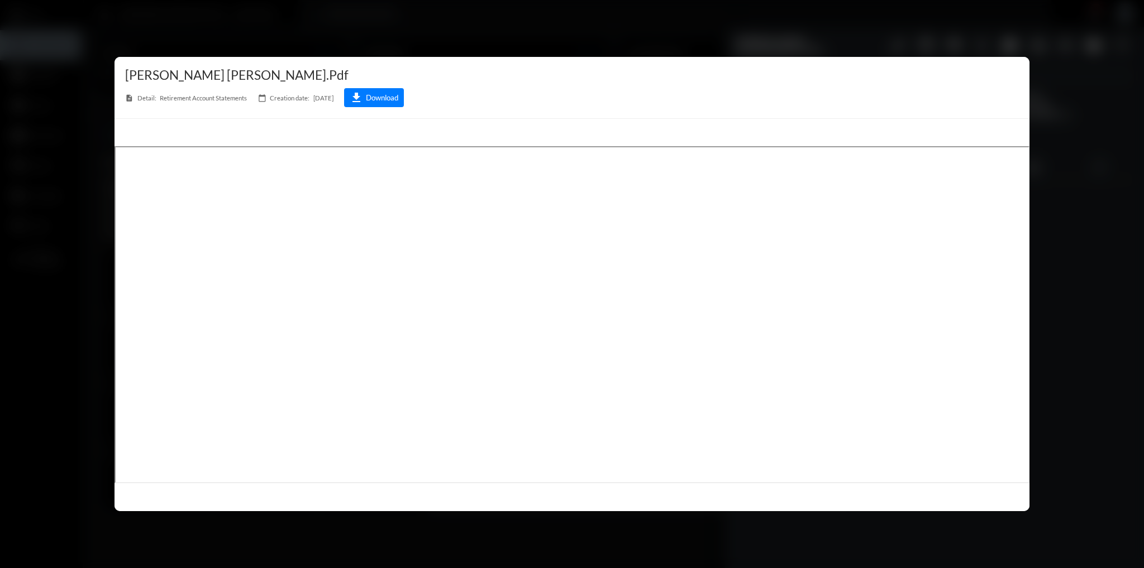
click at [1106, 247] on div at bounding box center [572, 284] width 1144 height 568
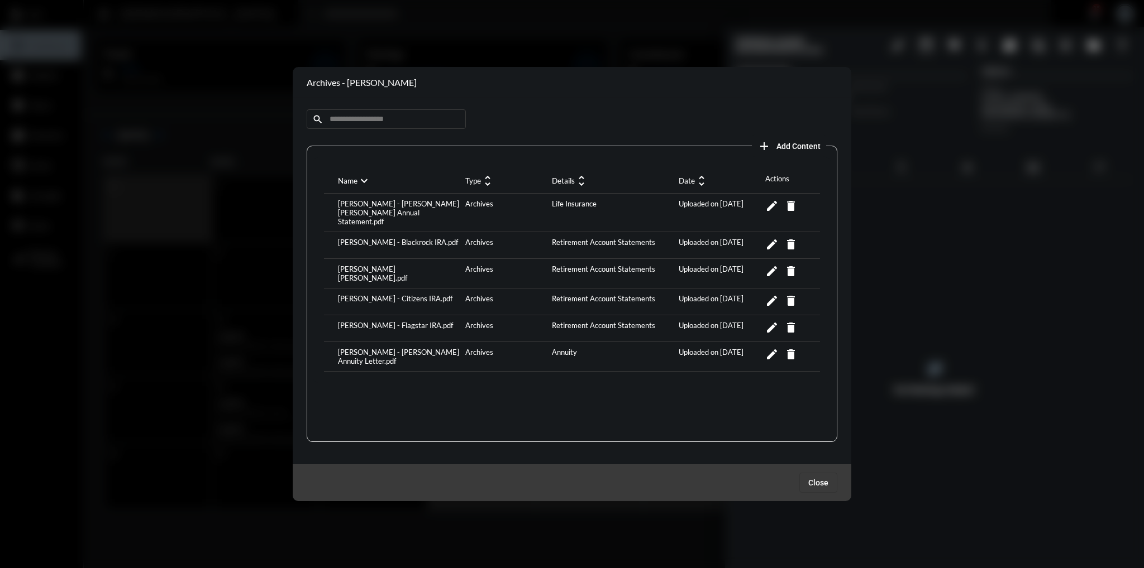
click at [813, 475] on button "Close" at bounding box center [818, 483] width 38 height 20
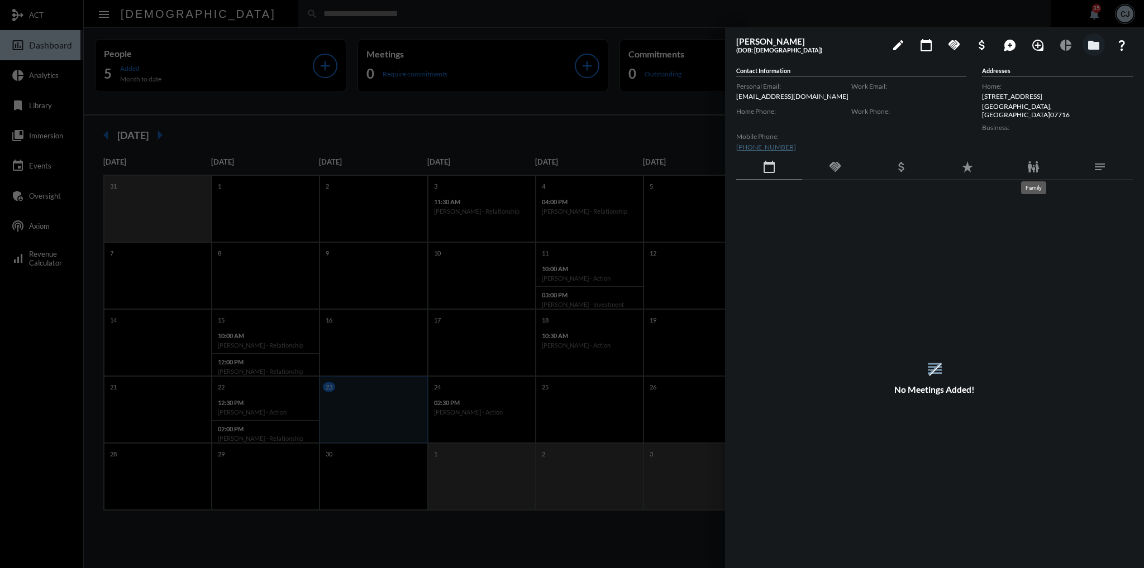
click at [1029, 171] on mat-icon "family_restroom" at bounding box center [1032, 166] width 13 height 13
click at [784, 221] on td "[PERSON_NAME]" at bounding box center [835, 225] width 198 height 27
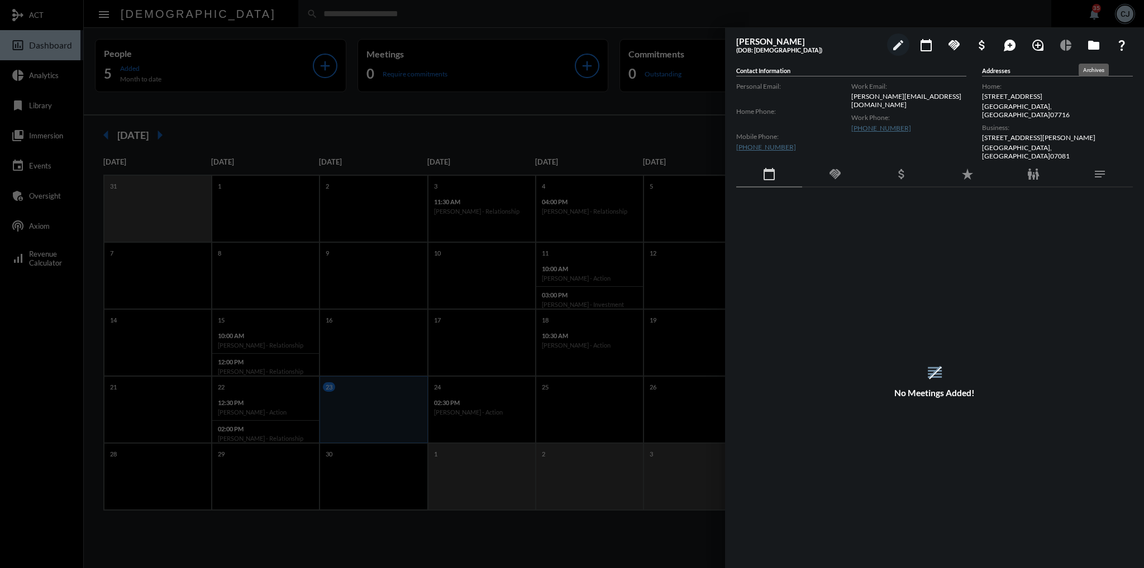
click at [1092, 37] on button "folder" at bounding box center [1093, 45] width 22 height 22
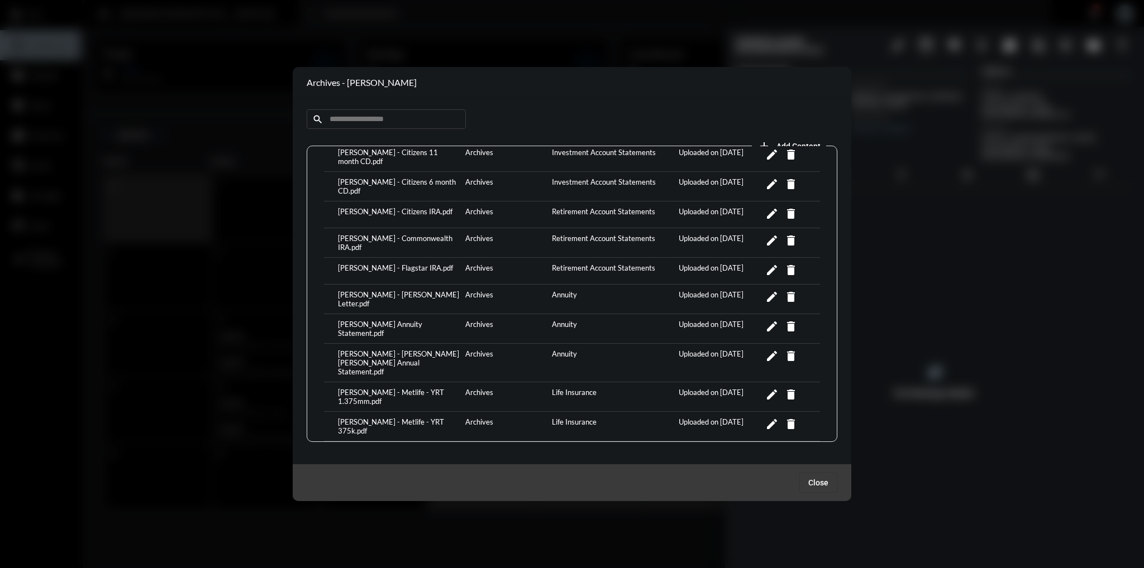
scroll to position [174, 0]
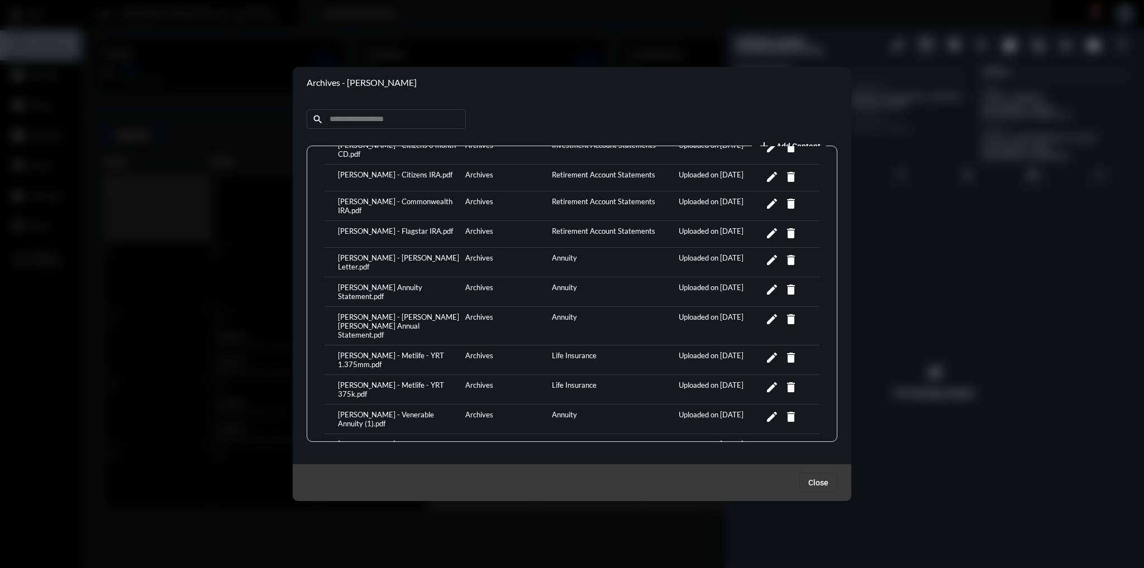
click at [410, 381] on div "[PERSON_NAME] - Metlife - YRT 375k.pdf" at bounding box center [398, 390] width 127 height 18
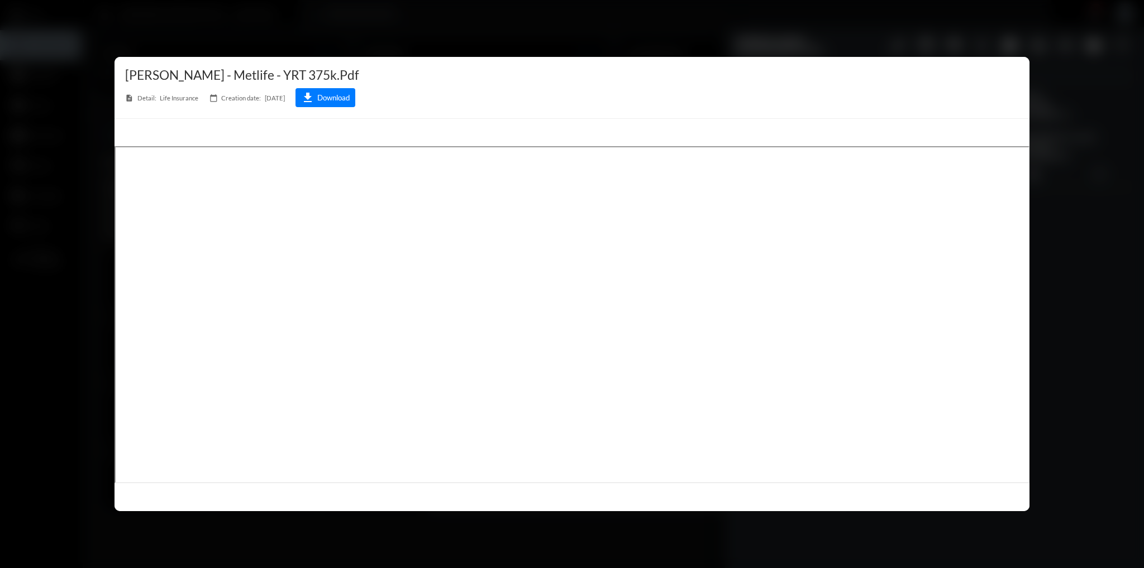
click at [1064, 280] on div at bounding box center [572, 284] width 1144 height 568
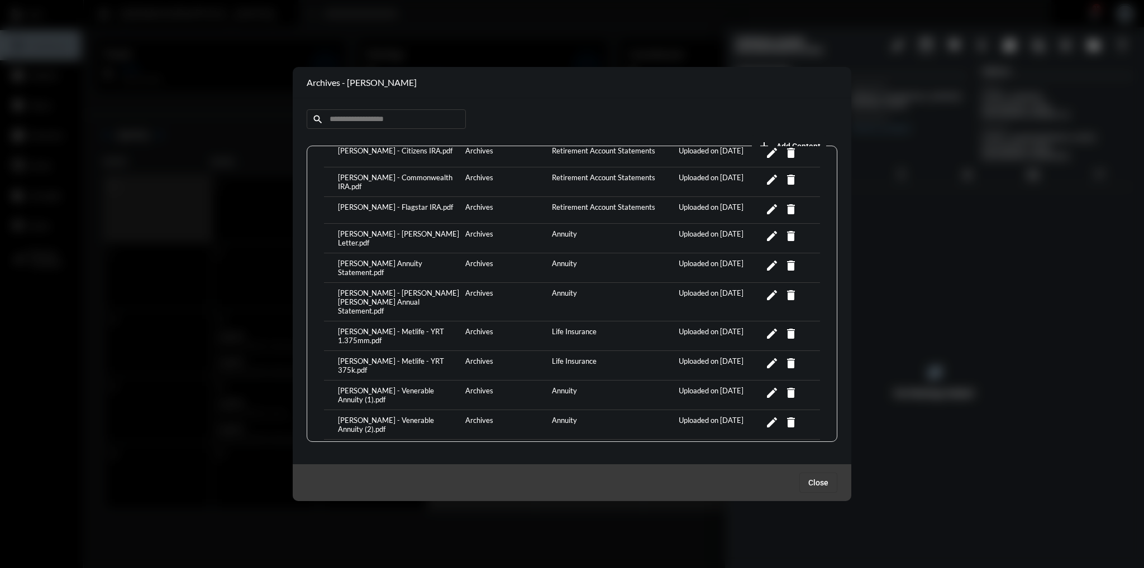
scroll to position [190, 0]
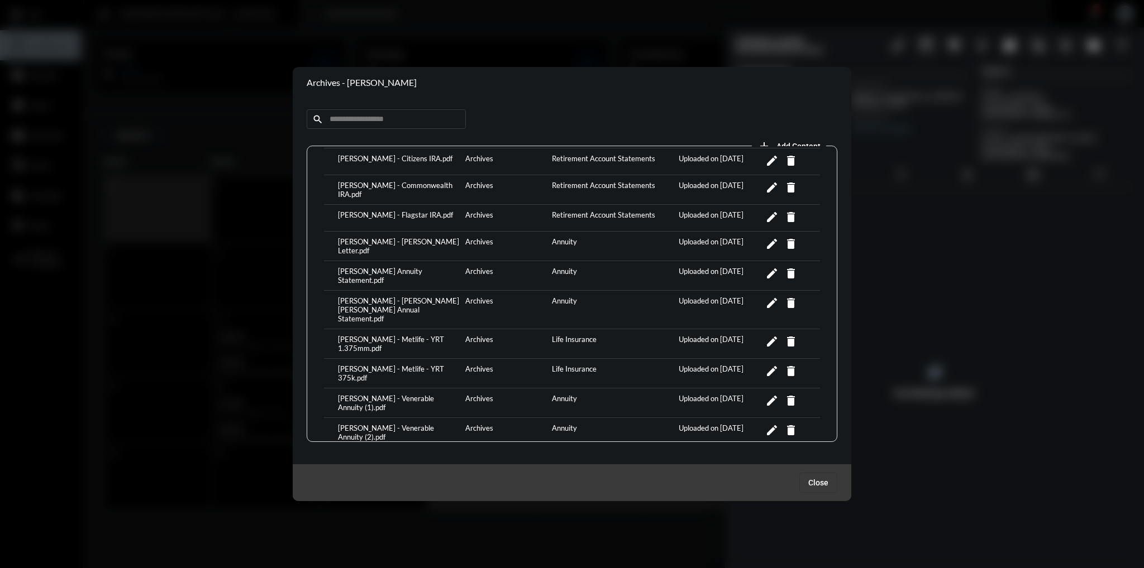
click at [415, 335] on div "[PERSON_NAME] - Metlife - YRT 1.375mm.pdf" at bounding box center [398, 344] width 127 height 18
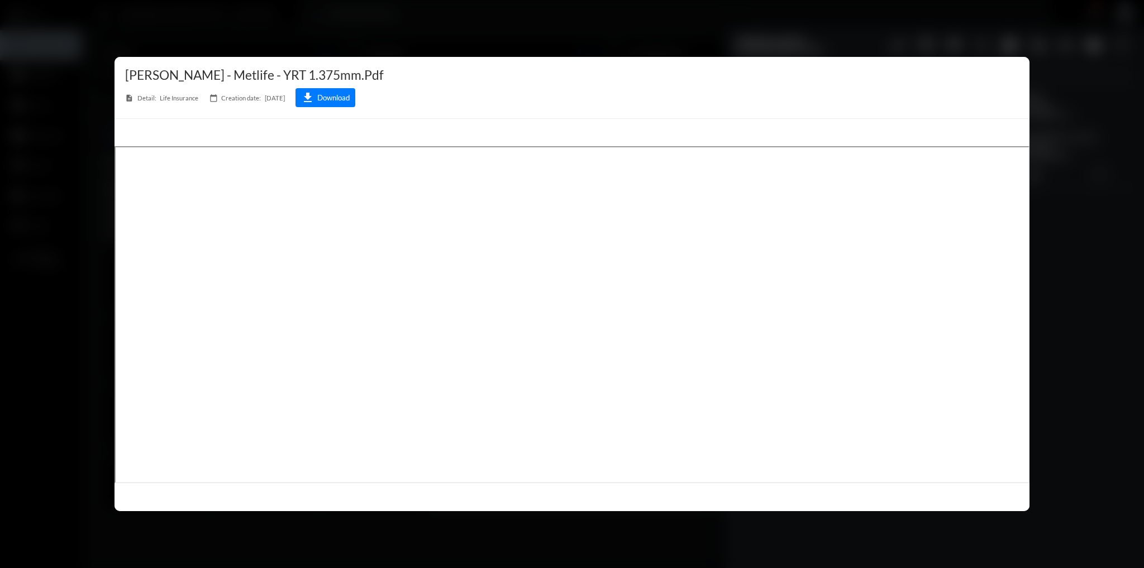
click at [1124, 188] on div at bounding box center [572, 284] width 1144 height 568
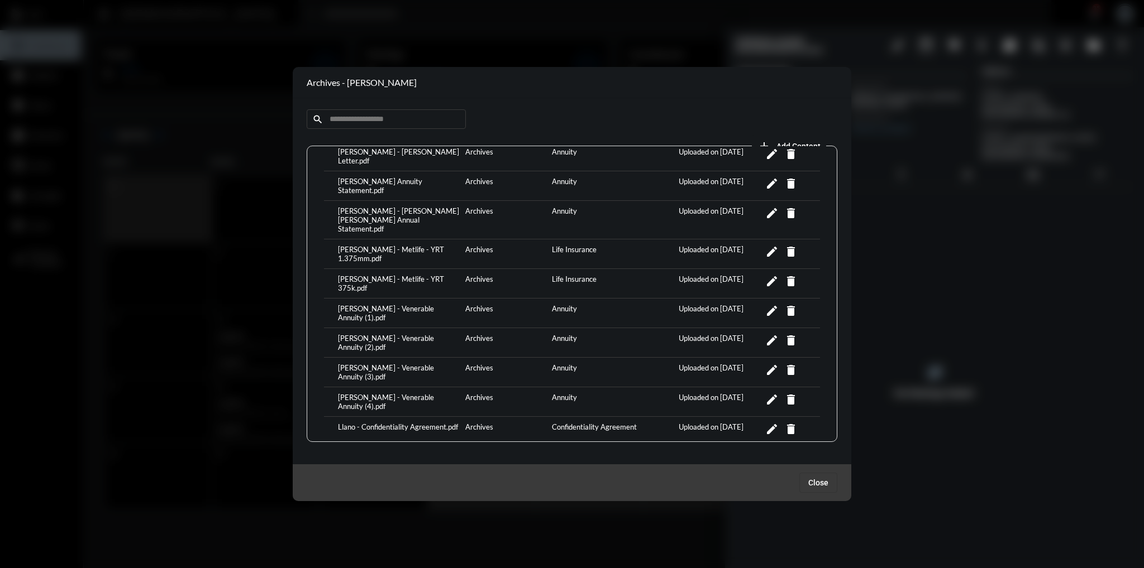
scroll to position [0, 0]
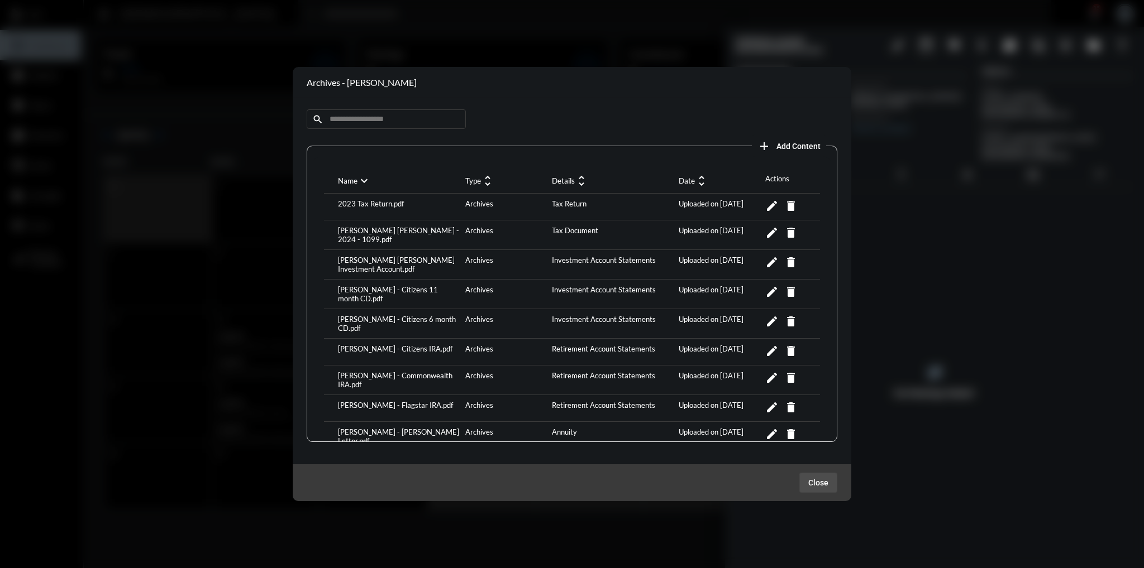
click at [826, 479] on span "Close" at bounding box center [818, 483] width 20 height 9
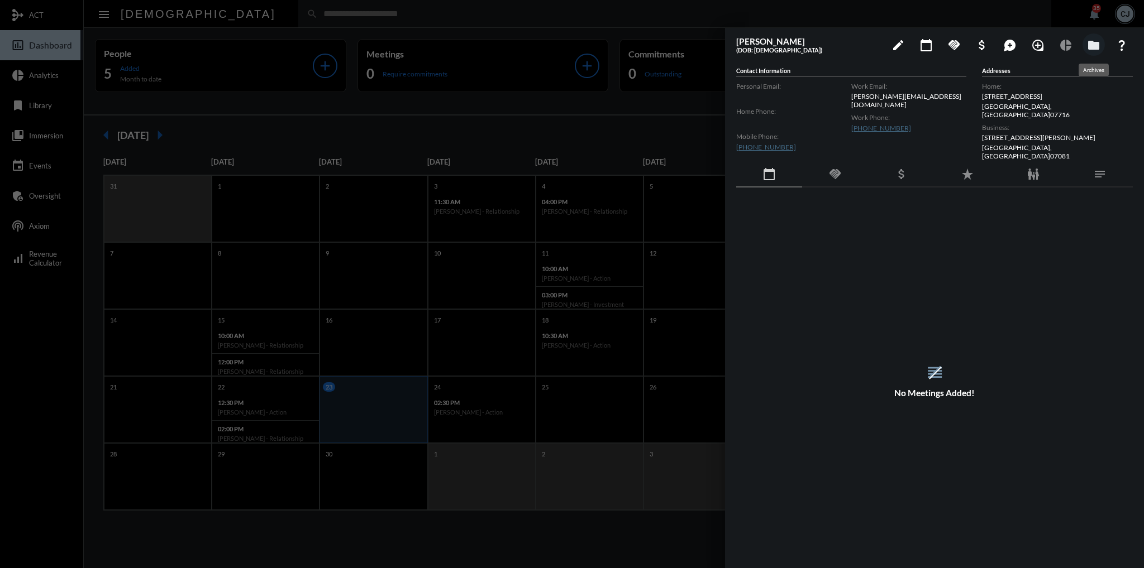
click at [1095, 49] on mat-icon "folder" at bounding box center [1093, 45] width 13 height 13
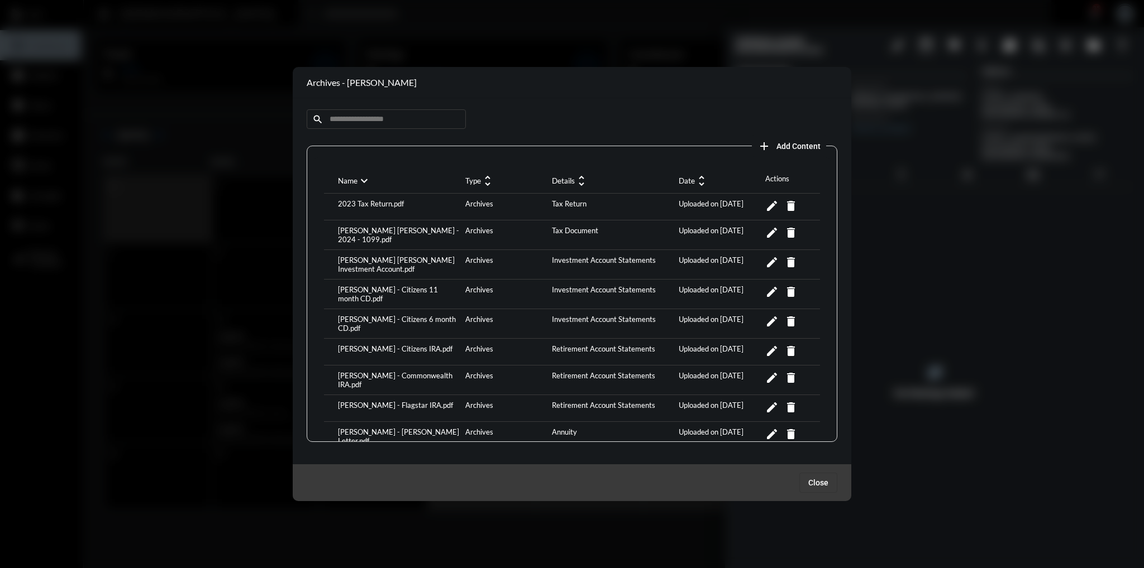
click at [826, 479] on span "Close" at bounding box center [818, 483] width 20 height 9
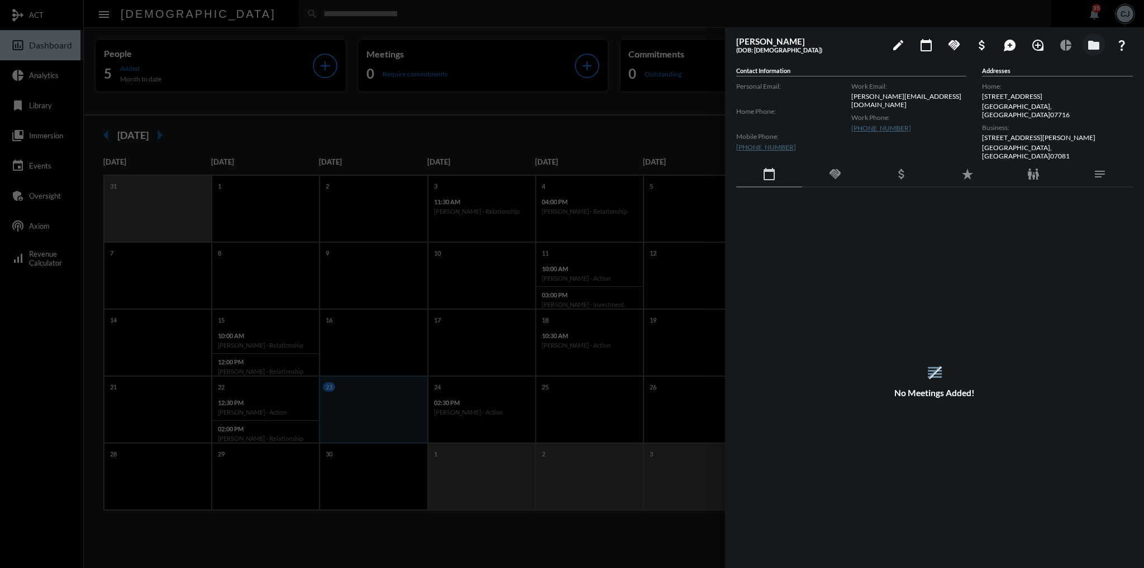
click at [1041, 167] on div "family_restroom" at bounding box center [1033, 175] width 66 height 26
click at [764, 227] on span "[PERSON_NAME]" at bounding box center [767, 231] width 51 height 8
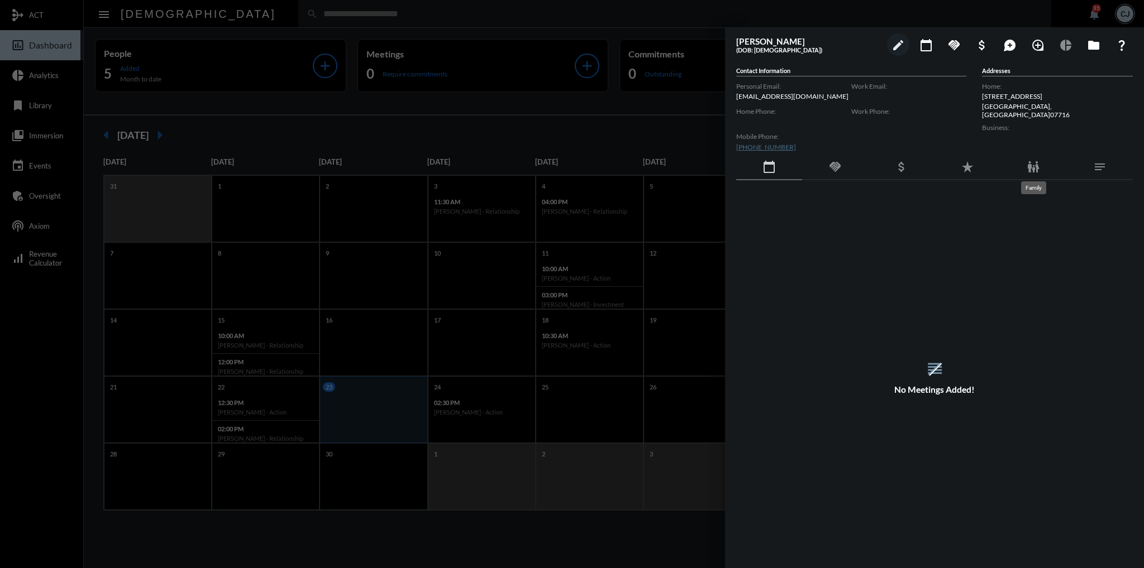
click at [1032, 161] on mat-icon "family_restroom" at bounding box center [1032, 166] width 13 height 13
click at [1095, 43] on mat-icon "folder" at bounding box center [1093, 45] width 13 height 13
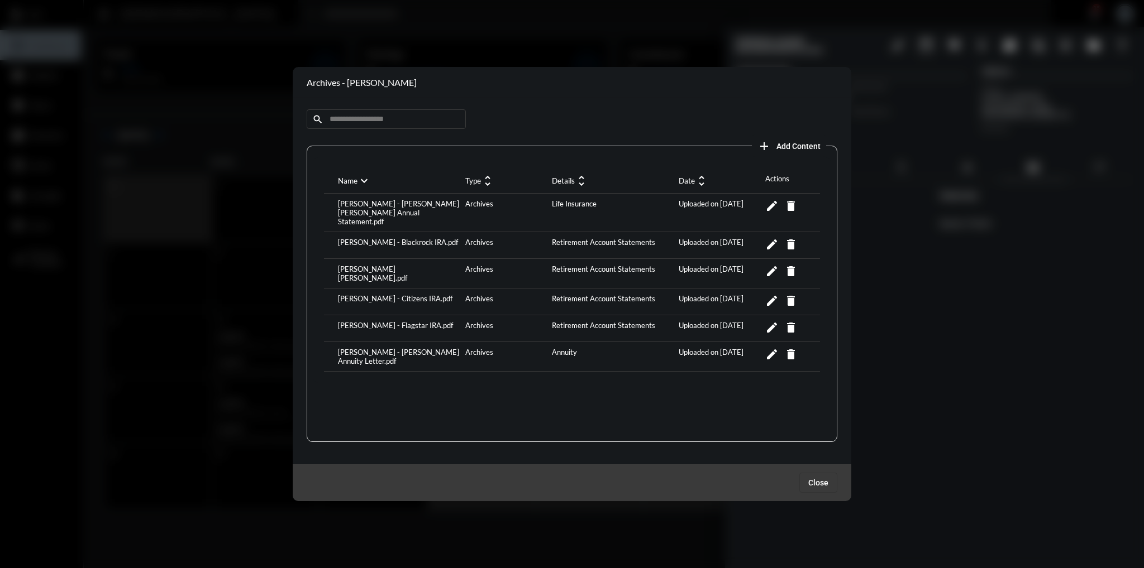
click at [419, 348] on div "[PERSON_NAME] - [PERSON_NAME] Annuity Letter.pdf" at bounding box center [398, 357] width 127 height 18
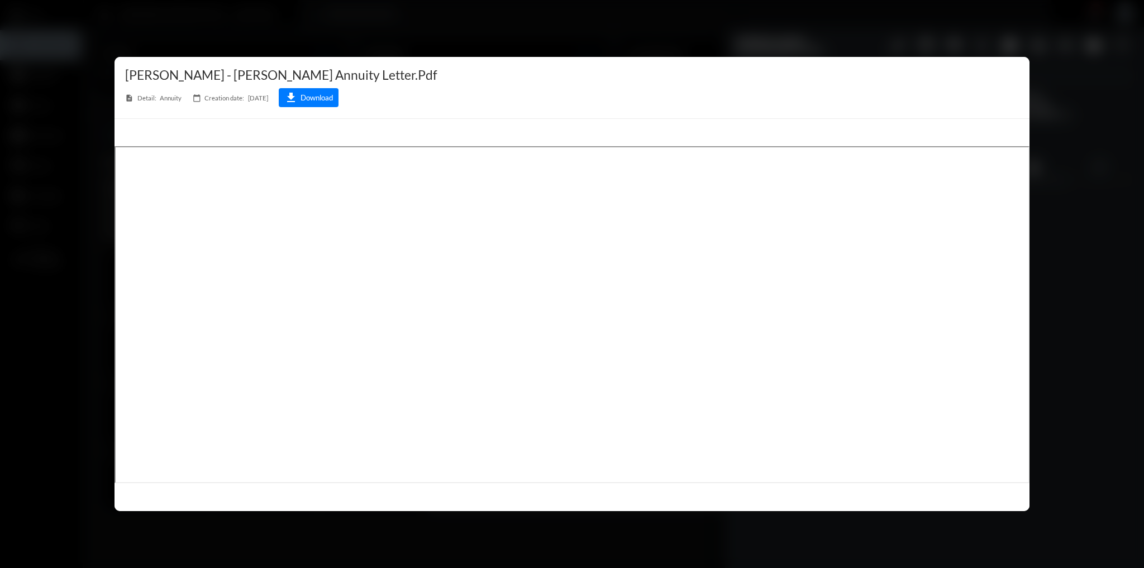
click at [1062, 356] on div at bounding box center [572, 284] width 1144 height 568
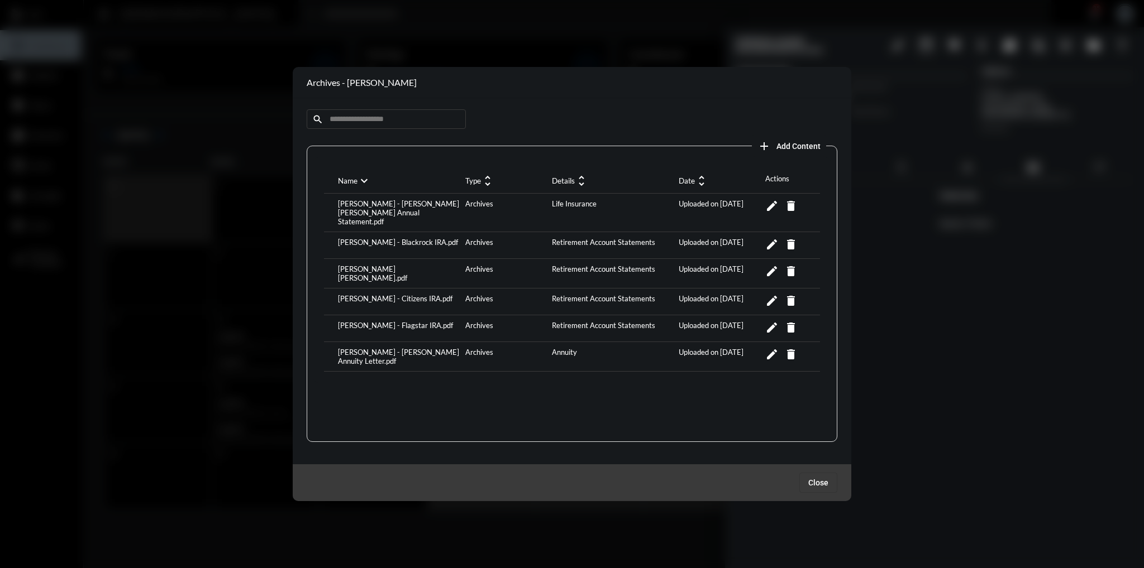
click at [768, 348] on mat-icon "edit" at bounding box center [771, 354] width 13 height 13
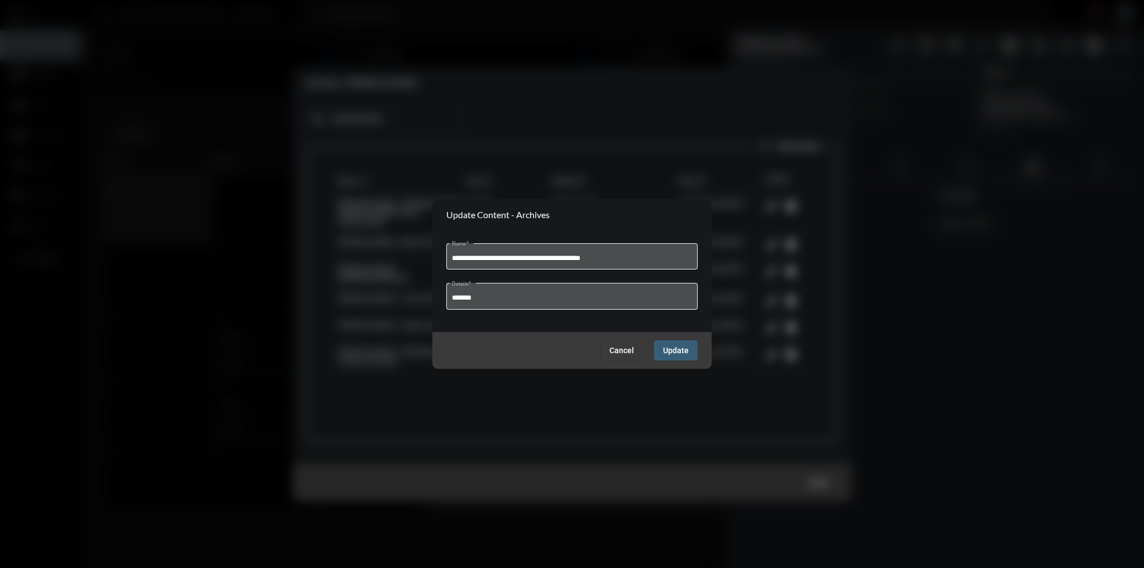
click at [472, 257] on input "**********" at bounding box center [572, 259] width 241 height 8
type input "**********"
click at [675, 358] on button "Update" at bounding box center [676, 351] width 44 height 20
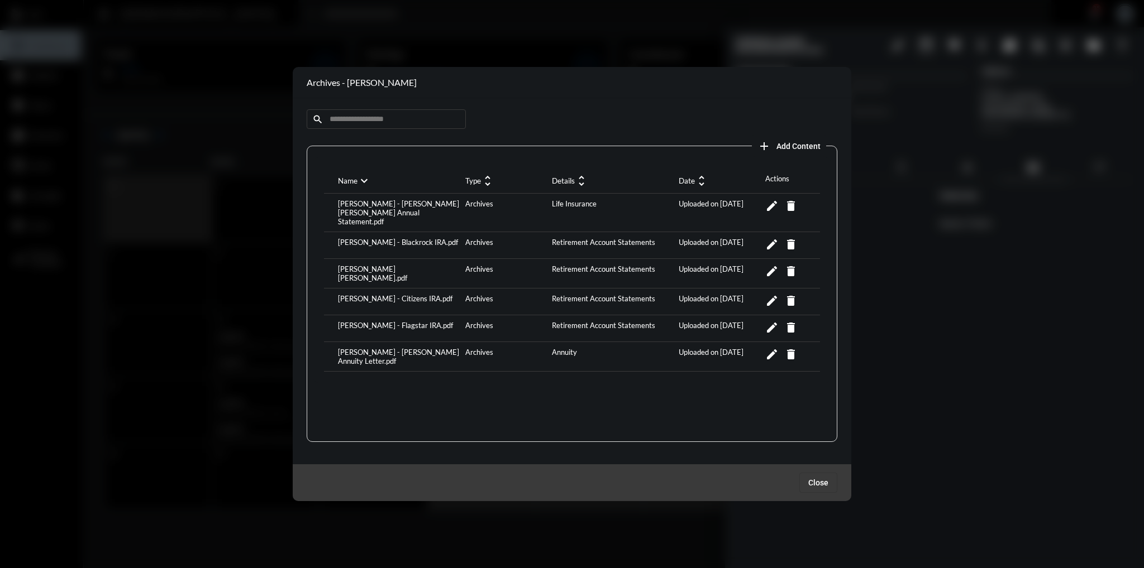
click at [370, 209] on div "[PERSON_NAME] - [PERSON_NAME] [PERSON_NAME] Annual Statement.pdf" at bounding box center [398, 212] width 127 height 27
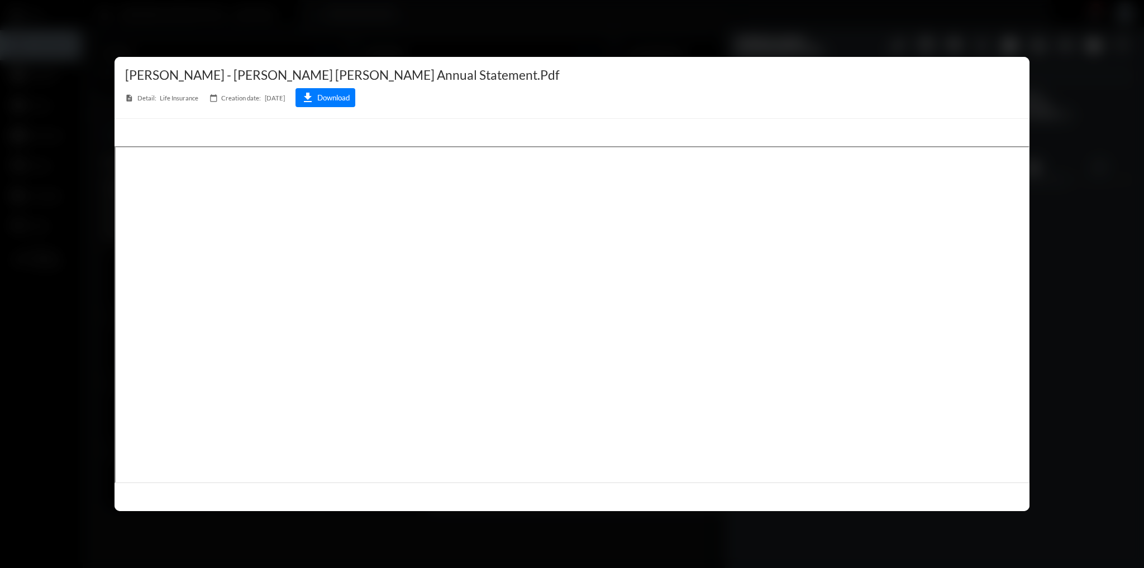
click at [1058, 380] on div at bounding box center [572, 284] width 1144 height 568
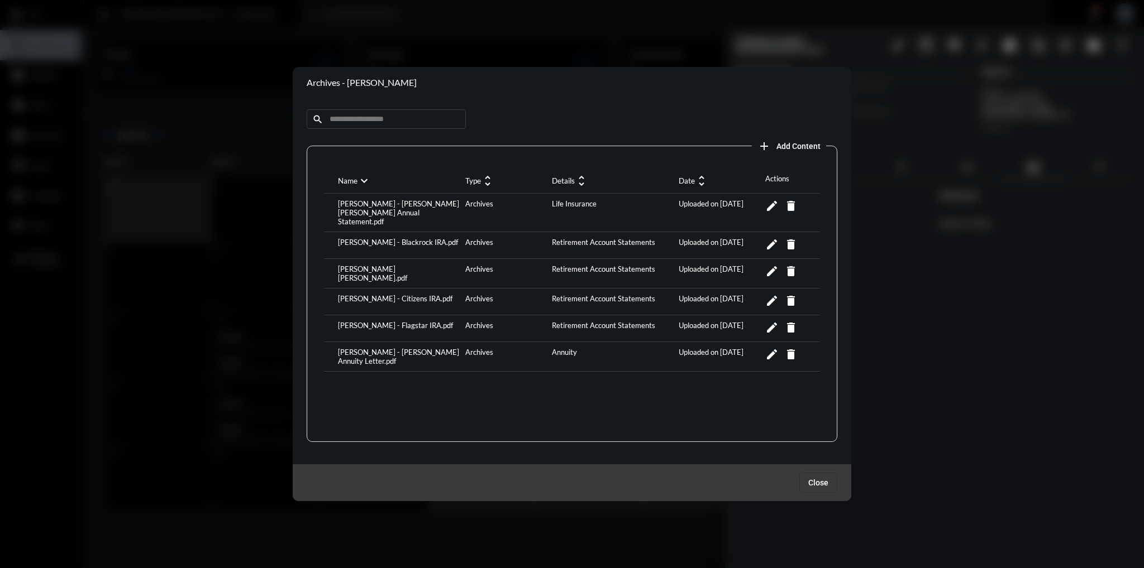
click at [774, 204] on mat-icon "edit" at bounding box center [771, 205] width 13 height 13
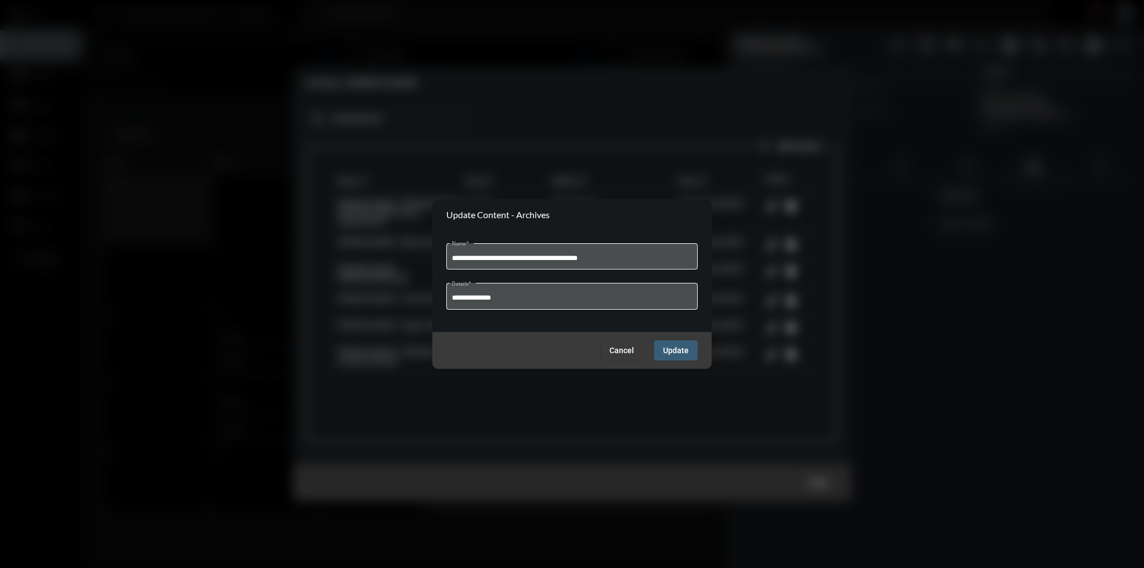
click at [549, 291] on div "**********" at bounding box center [572, 295] width 241 height 28
click at [547, 302] on input "**********" at bounding box center [572, 298] width 241 height 8
click at [631, 352] on span "Cancel" at bounding box center [621, 350] width 25 height 9
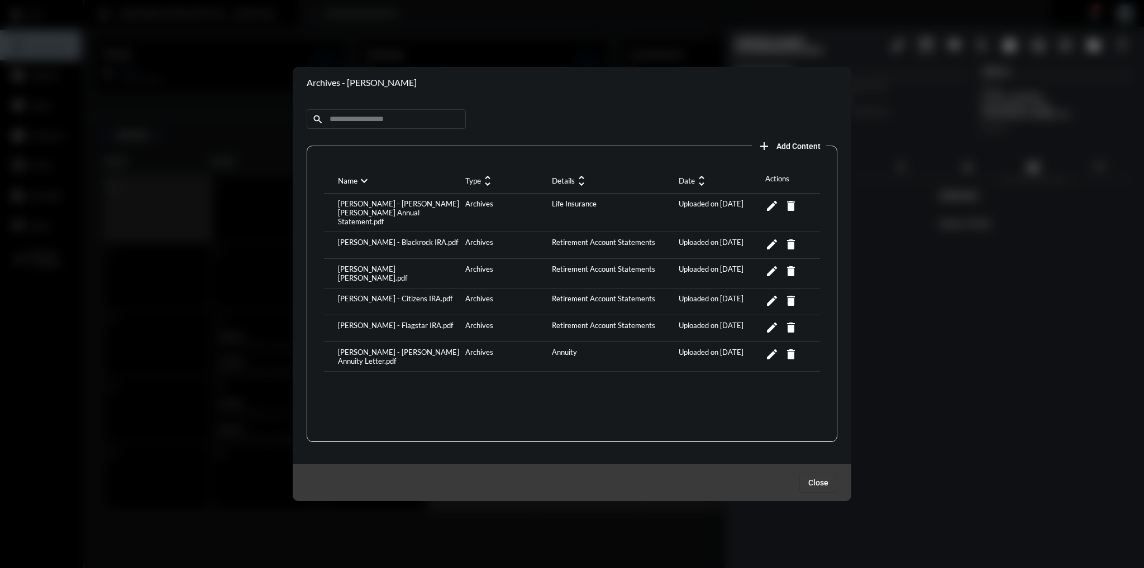
click at [773, 202] on mat-icon "edit" at bounding box center [771, 205] width 13 height 13
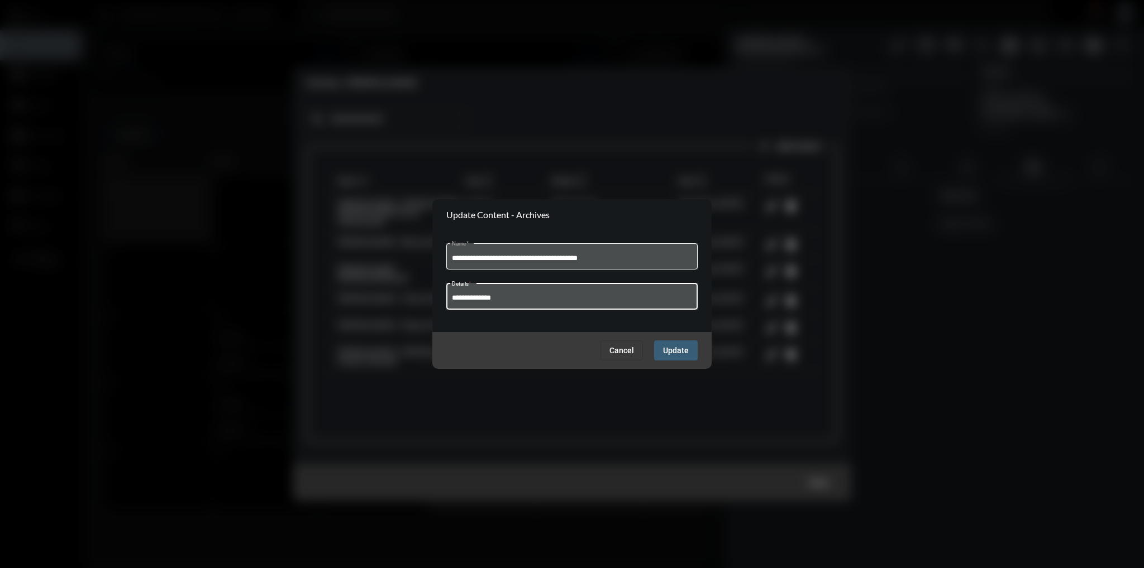
drag, startPoint x: 516, startPoint y: 298, endPoint x: 396, endPoint y: 298, distance: 120.1
click at [396, 298] on div "**********" at bounding box center [572, 284] width 1144 height 568
type input "*******"
click at [684, 347] on span "Update" at bounding box center [676, 350] width 26 height 9
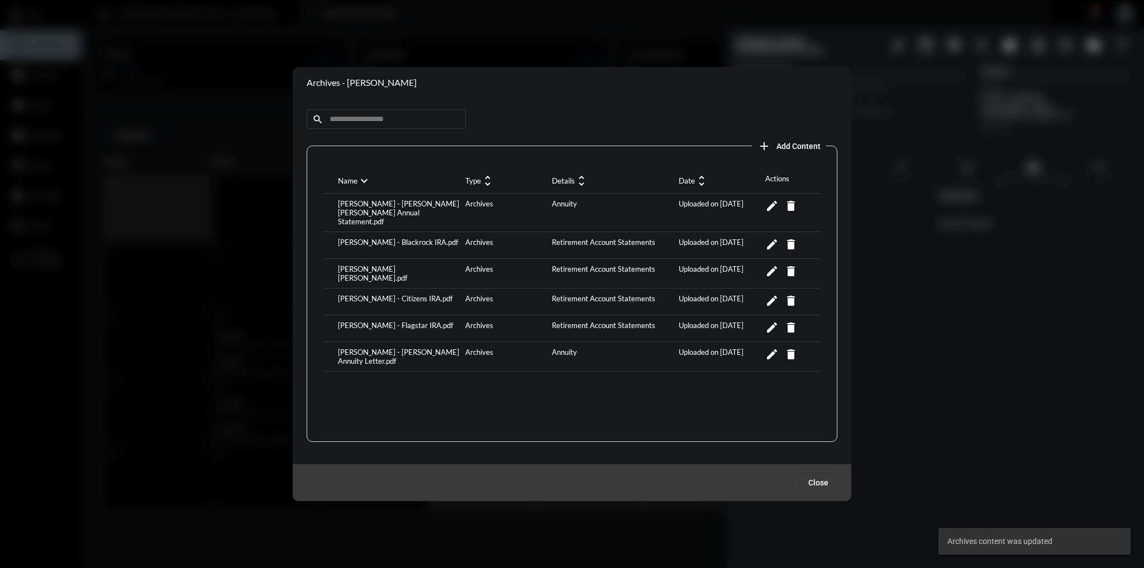
click at [1070, 384] on div at bounding box center [572, 284] width 1144 height 568
click at [818, 483] on span "Close" at bounding box center [818, 483] width 20 height 9
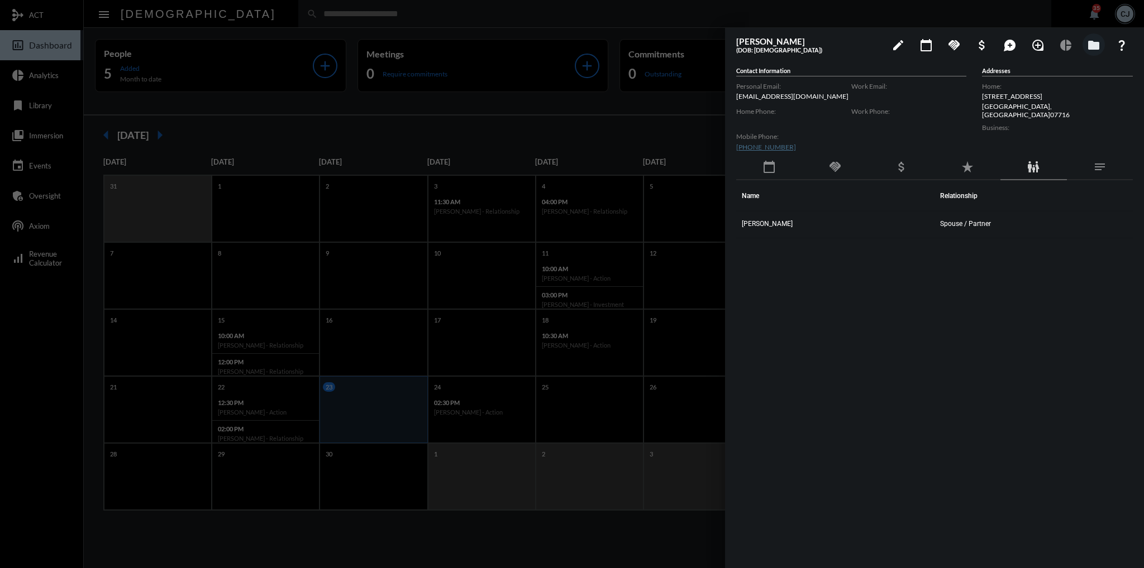
click at [940, 224] on span "Spouse / Partner" at bounding box center [965, 224] width 51 height 8
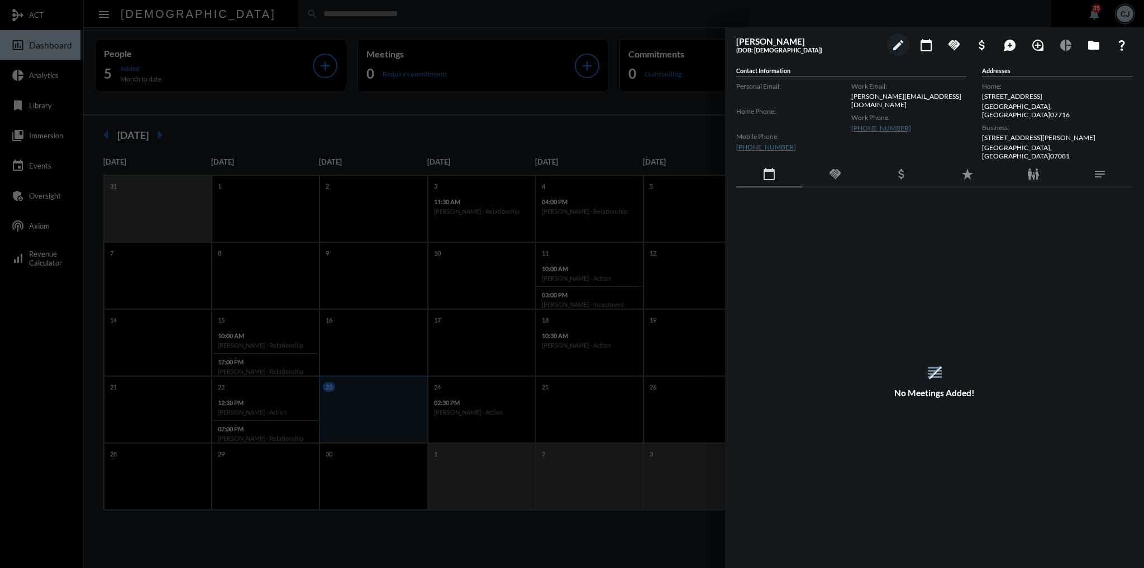
click at [1044, 173] on div "family_restroom" at bounding box center [1033, 175] width 66 height 26
click at [1005, 292] on div "Name Relationship [PERSON_NAME] Spouse / Partner [PERSON_NAME] Child [PERSON_NA…" at bounding box center [934, 367] width 396 height 359
click at [963, 360] on div "Name Relationship [PERSON_NAME] Spouse / Partner [PERSON_NAME] Child [PERSON_NA…" at bounding box center [934, 367] width 396 height 359
click at [775, 254] on span "[PERSON_NAME]" at bounding box center [767, 258] width 51 height 8
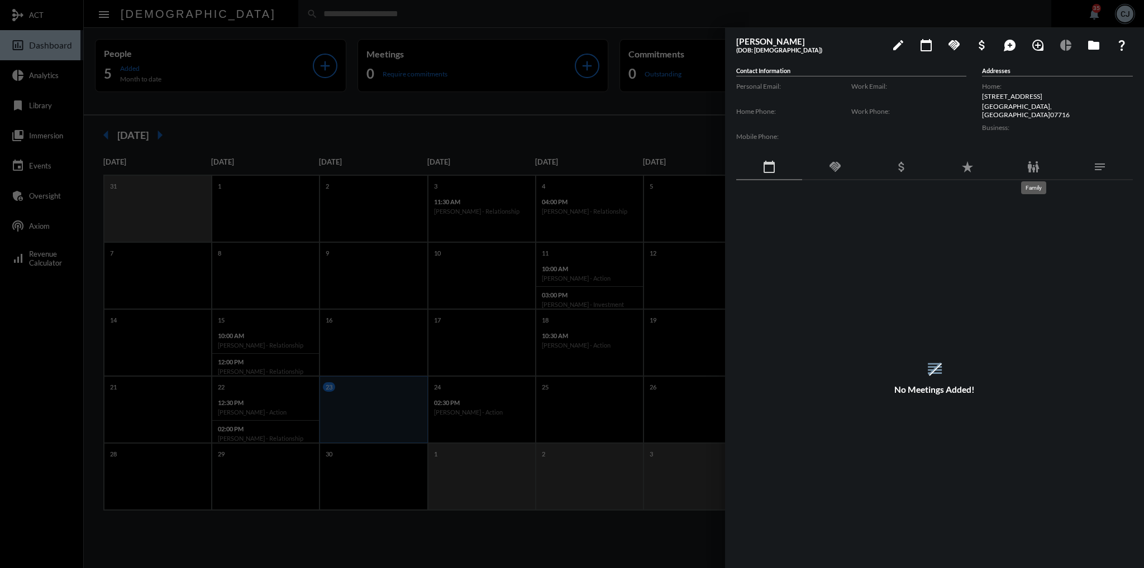
click at [1035, 169] on mat-icon "family_restroom" at bounding box center [1032, 166] width 13 height 13
click at [900, 46] on mat-icon "edit" at bounding box center [897, 45] width 13 height 13
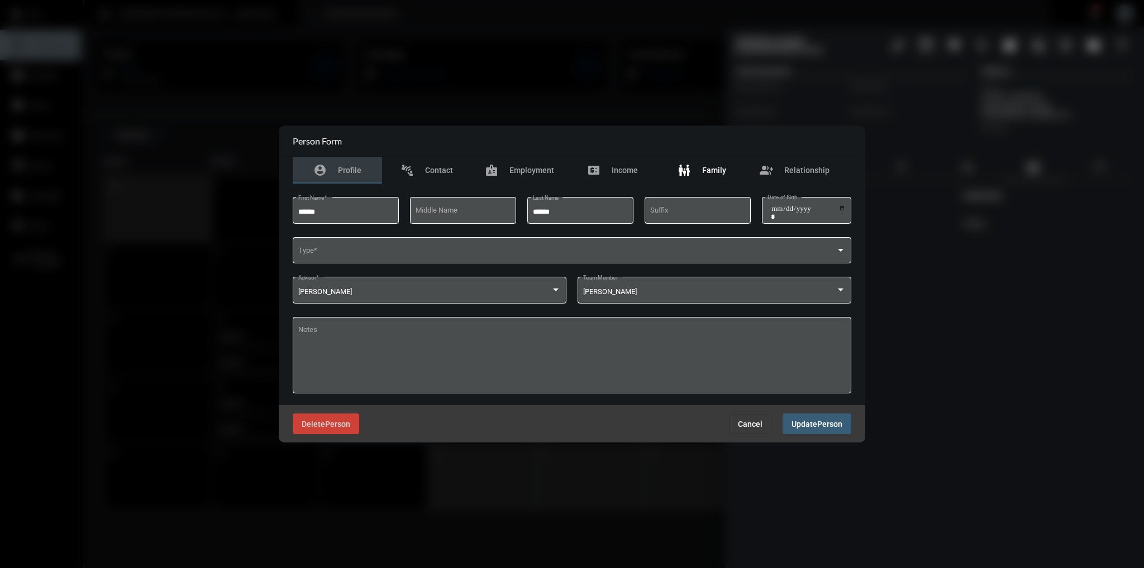
click at [718, 164] on div "family_restroom Family" at bounding box center [701, 170] width 49 height 13
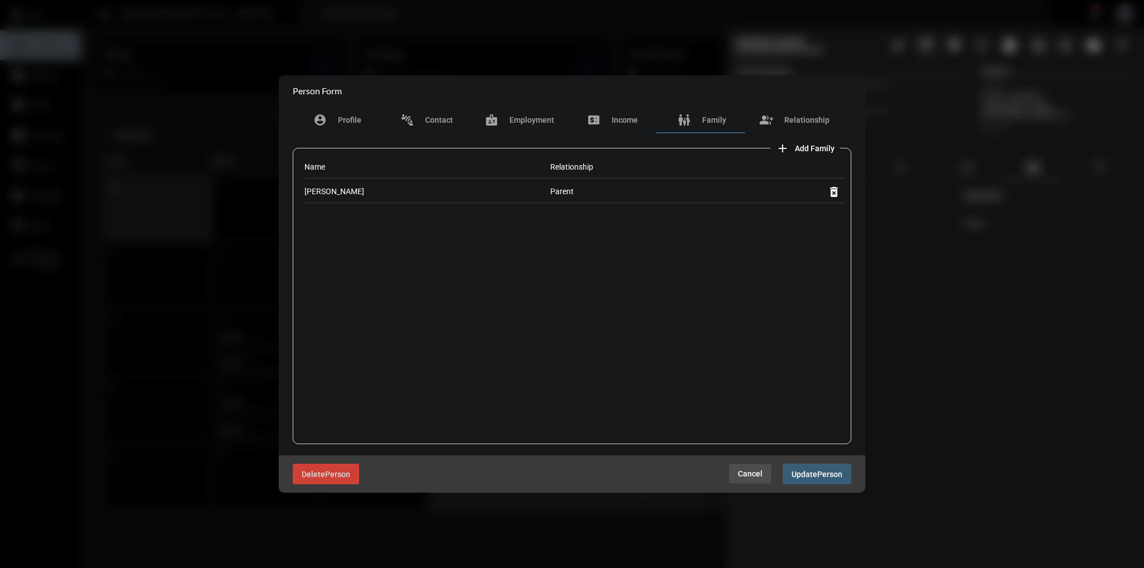
click at [748, 472] on span "Cancel" at bounding box center [750, 474] width 25 height 9
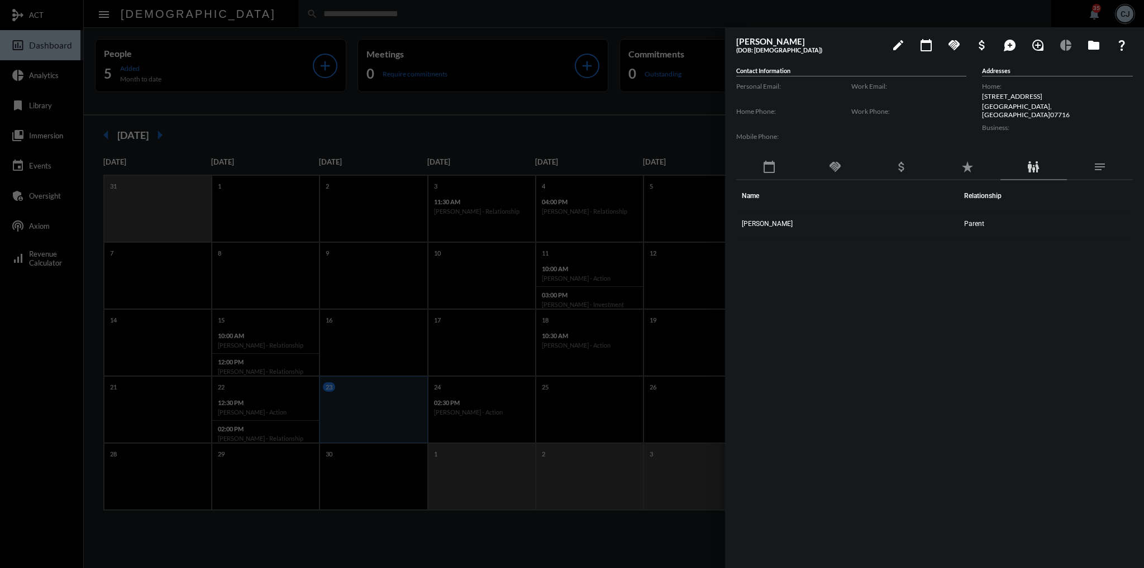
click at [949, 402] on div "Name Relationship [PERSON_NAME] Parent" at bounding box center [934, 359] width 396 height 359
drag, startPoint x: 984, startPoint y: 94, endPoint x: 1069, endPoint y: 108, distance: 86.0
click at [1069, 108] on div "Home: [STREET_ADDRESS] [GEOGRAPHIC_DATA]" at bounding box center [1057, 99] width 151 height 40
click at [1069, 108] on p "[GEOGRAPHIC_DATA]" at bounding box center [1057, 110] width 151 height 17
drag, startPoint x: 983, startPoint y: 93, endPoint x: 1068, endPoint y: 106, distance: 86.5
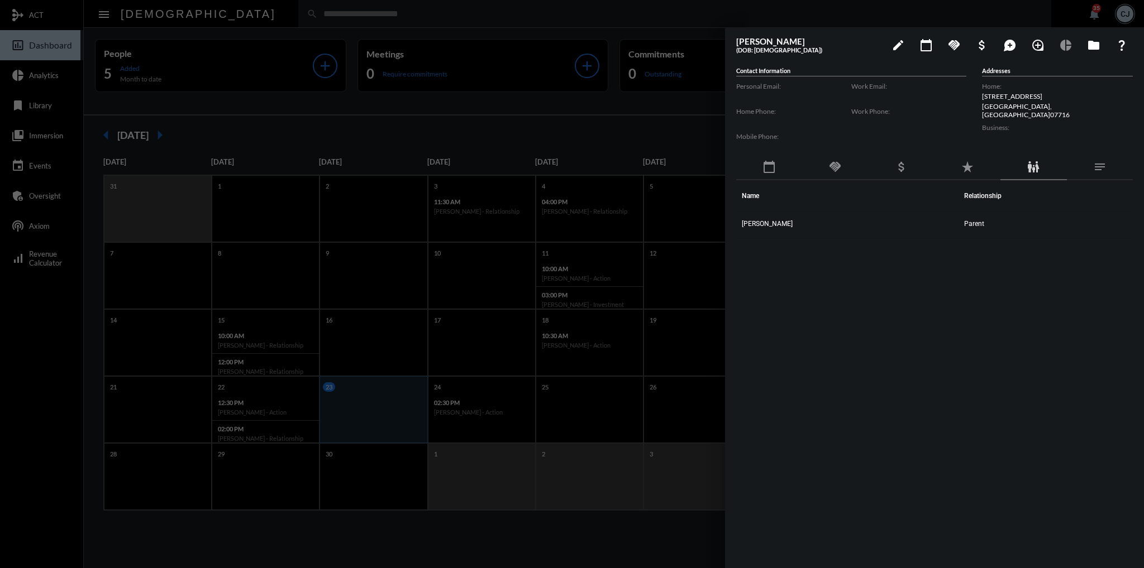
click at [1068, 106] on div "Home: [STREET_ADDRESS] [GEOGRAPHIC_DATA]" at bounding box center [1057, 99] width 151 height 40
click at [1068, 106] on p "[GEOGRAPHIC_DATA]" at bounding box center [1057, 110] width 151 height 17
drag, startPoint x: 1068, startPoint y: 106, endPoint x: 978, endPoint y: 97, distance: 90.4
click at [978, 97] on div "Contact Information Personal Email: Home Phone: Mobile Phone: Work Email: Work …" at bounding box center [934, 111] width 396 height 88
click at [985, 95] on p "[STREET_ADDRESS]" at bounding box center [1057, 96] width 151 height 8
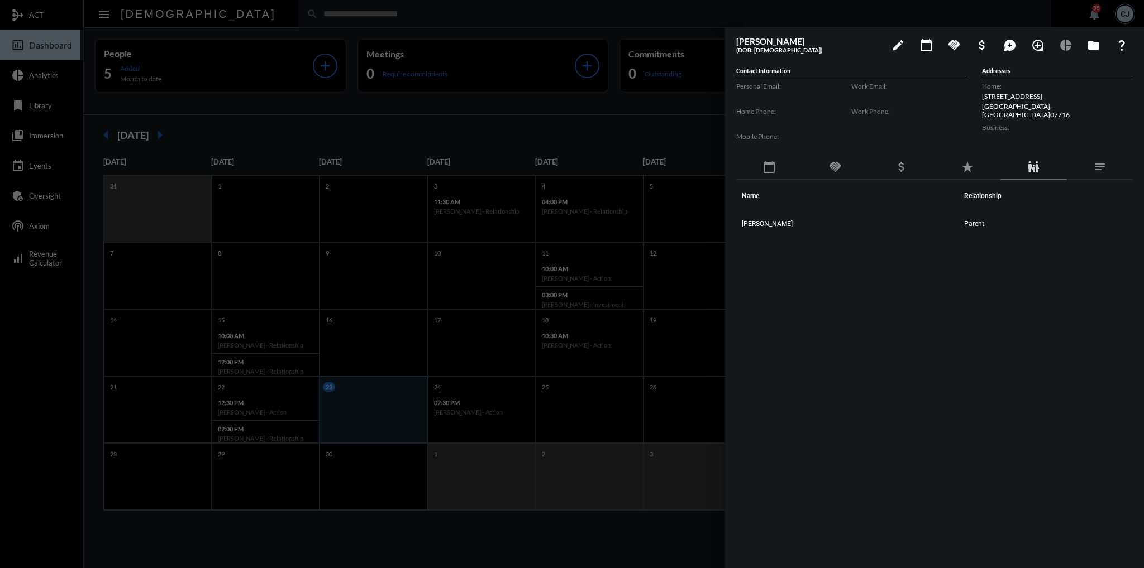
click at [976, 309] on div "Name Relationship [PERSON_NAME] Parent" at bounding box center [934, 359] width 396 height 359
click at [956, 362] on div "Name Relationship [PERSON_NAME] Parent" at bounding box center [934, 359] width 396 height 359
click at [875, 411] on div "Name Relationship [PERSON_NAME] Parent" at bounding box center [934, 359] width 396 height 359
